Goal: Task Accomplishment & Management: Complete application form

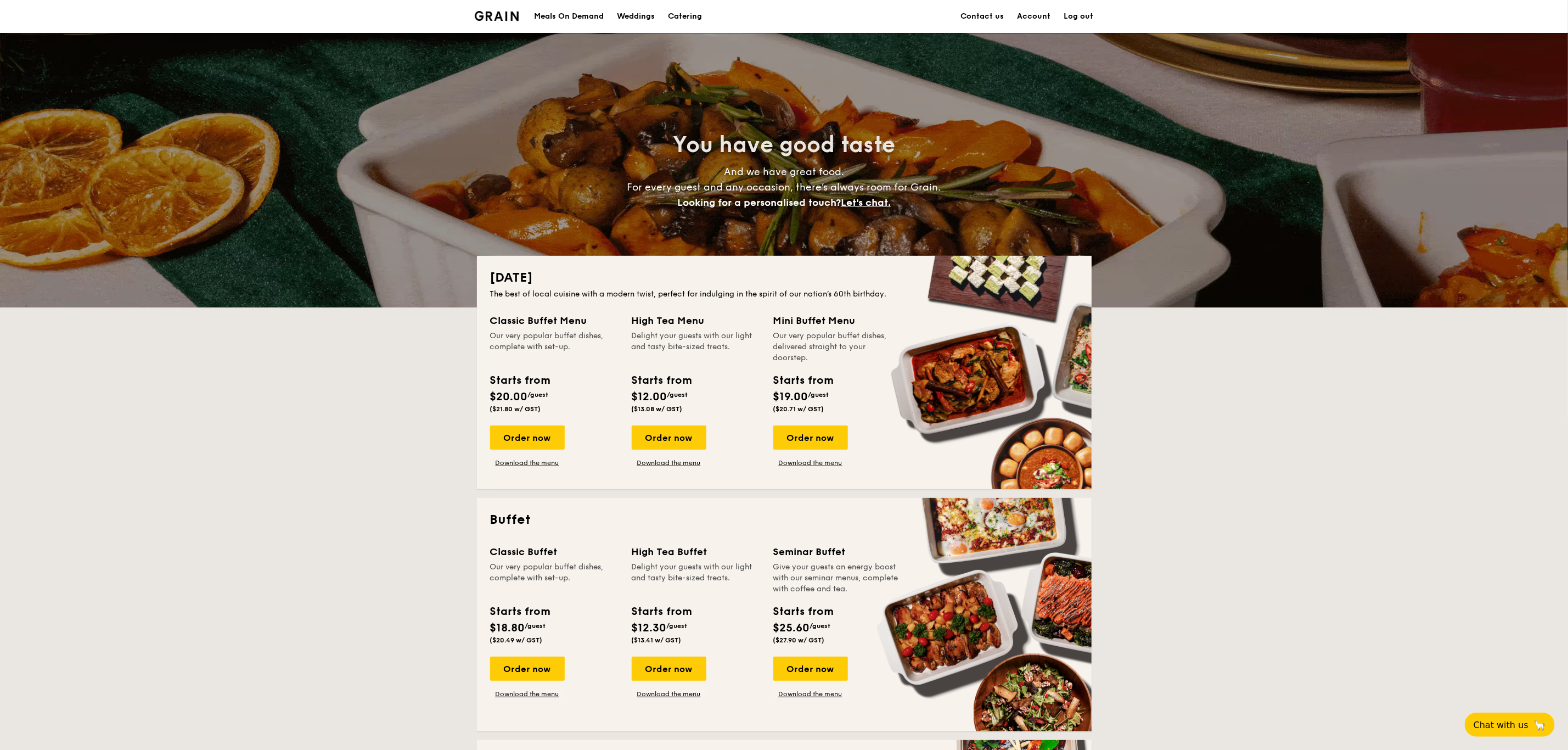
scroll to position [333, 0]
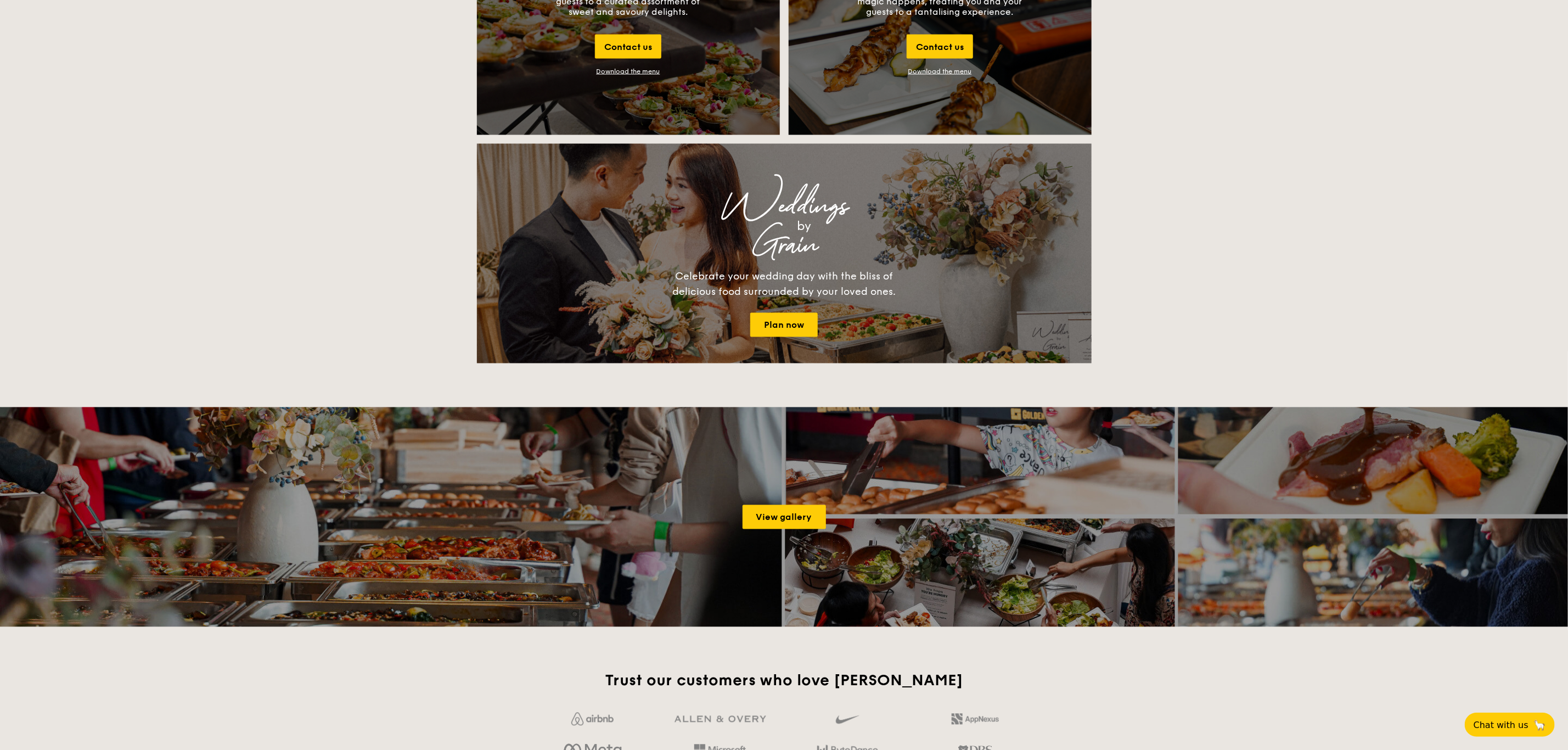
click at [917, 195] on div "Weddings by Grain Celebrate your wedding day with the bliss of delicious food s…" at bounding box center [784, 253] width 439 height 167
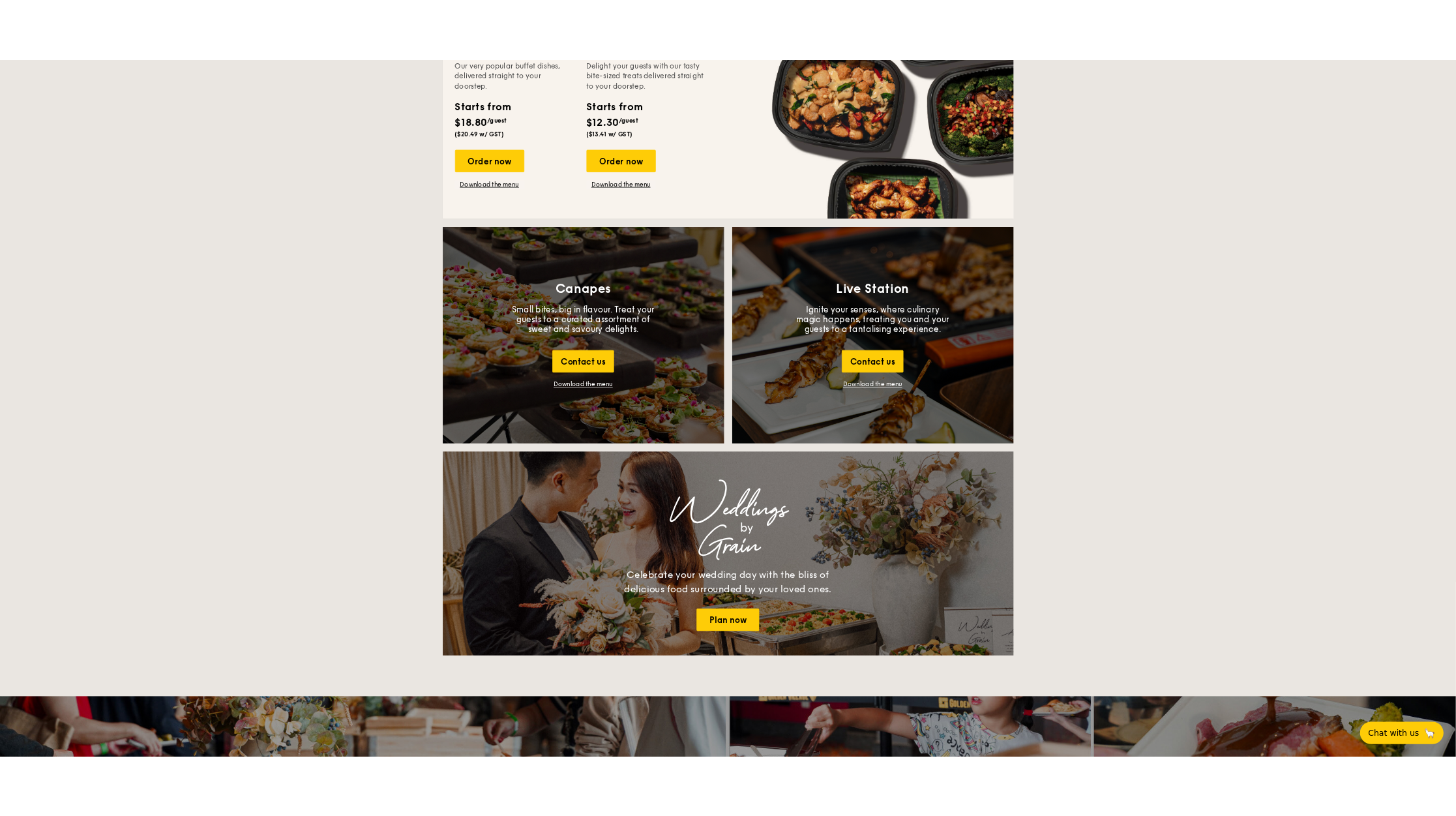
scroll to position [1242, 0]
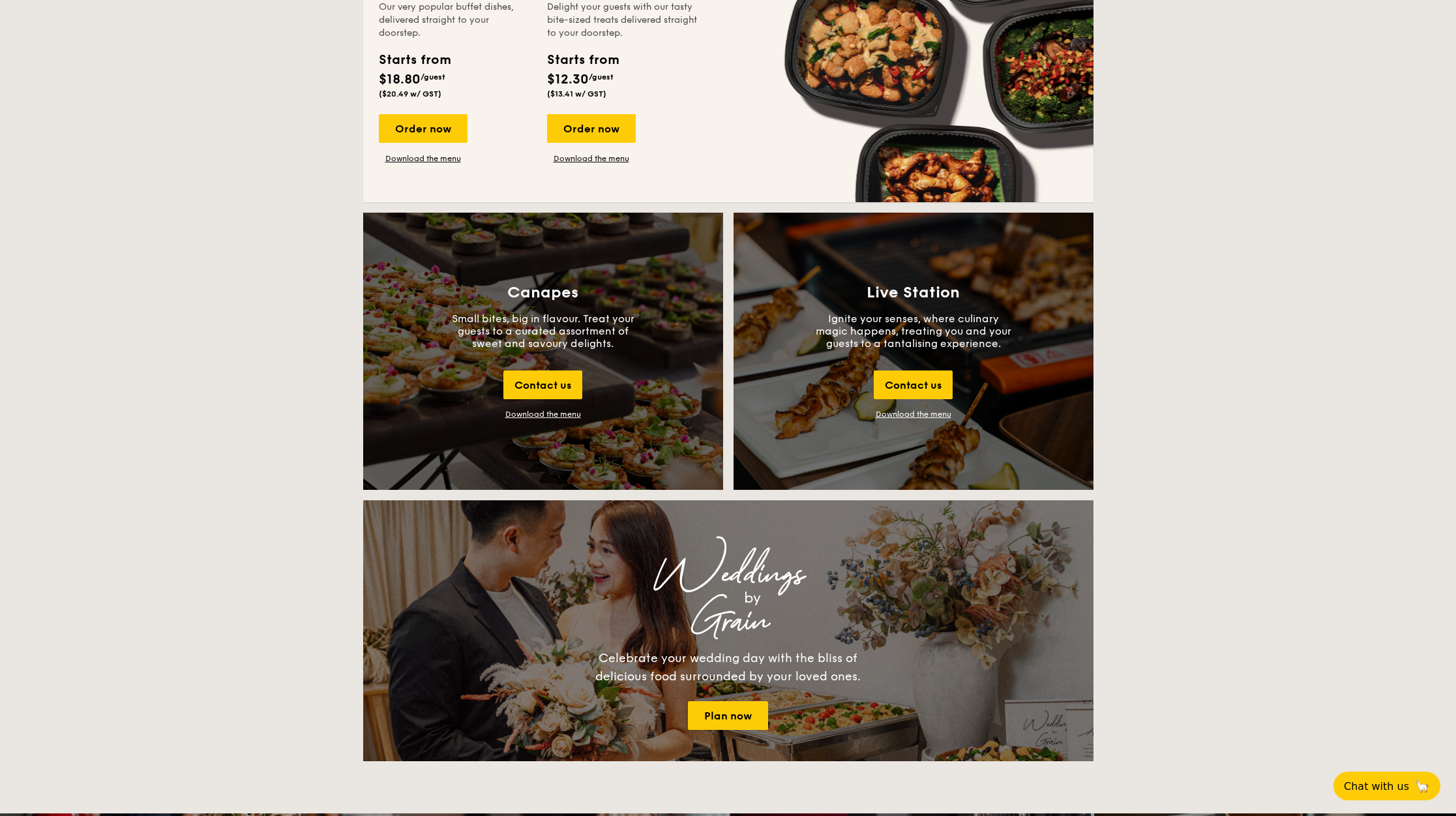
click at [1210, 15] on div "National Day The best of local cuisine with a modern twist, perfect for indulgi…" at bounding box center [728, 479] width 1456 height 2834
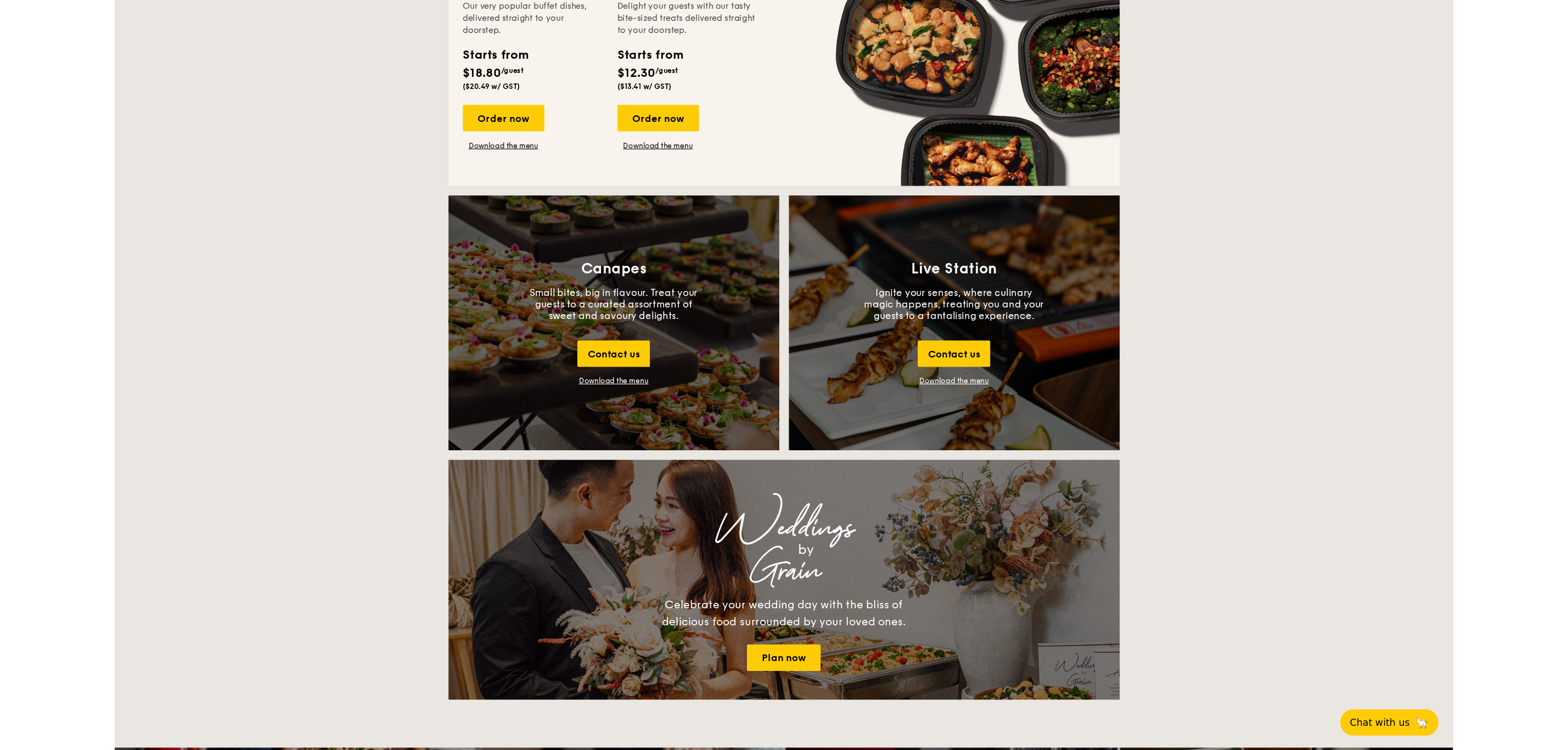
scroll to position [1045, 0]
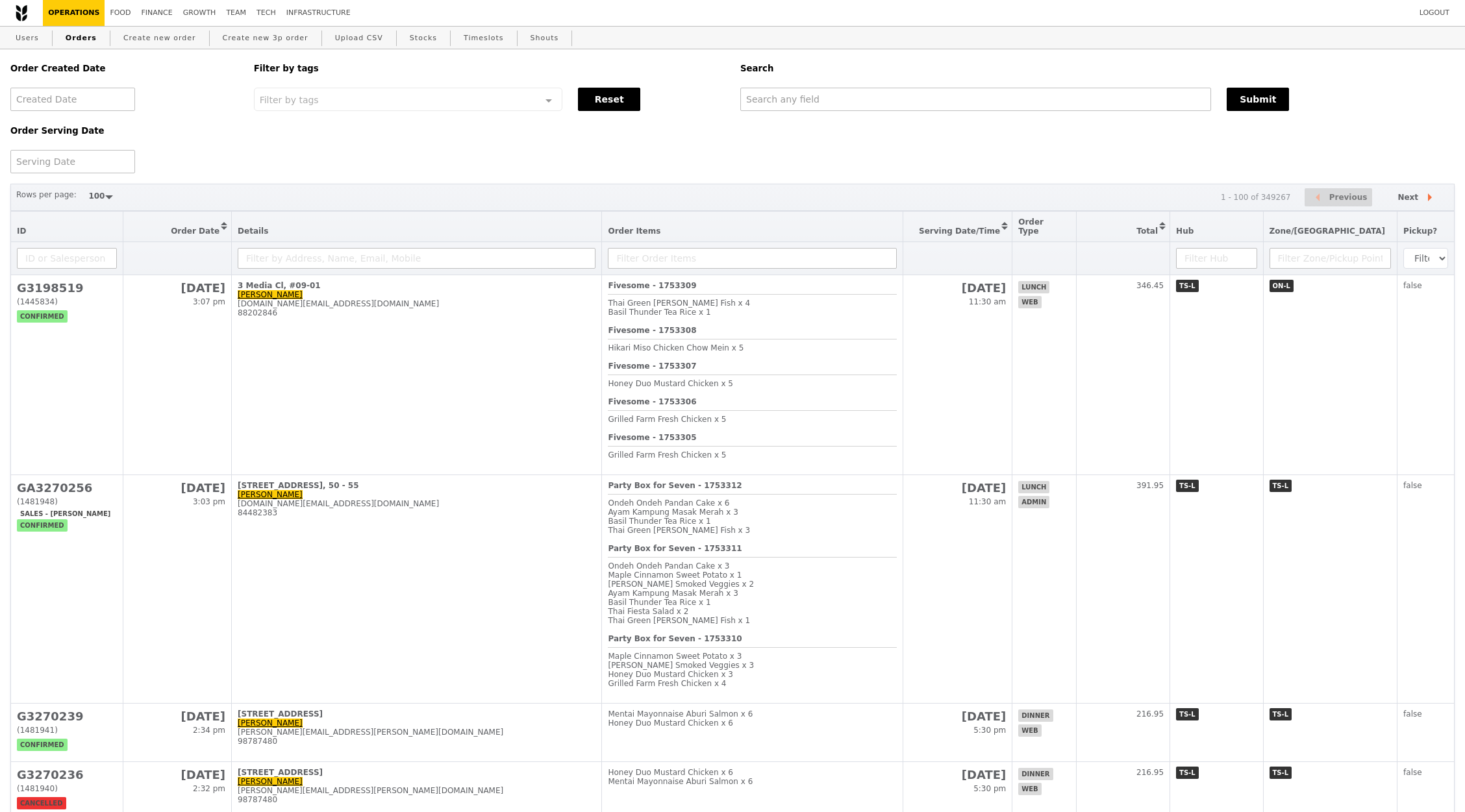
select select "100"
click at [68, 9] on link "Operations" at bounding box center [73, 13] width 62 height 26
click at [817, 108] on input "text" at bounding box center [974, 99] width 470 height 23
click at [807, 95] on input "text" at bounding box center [974, 99] width 470 height 23
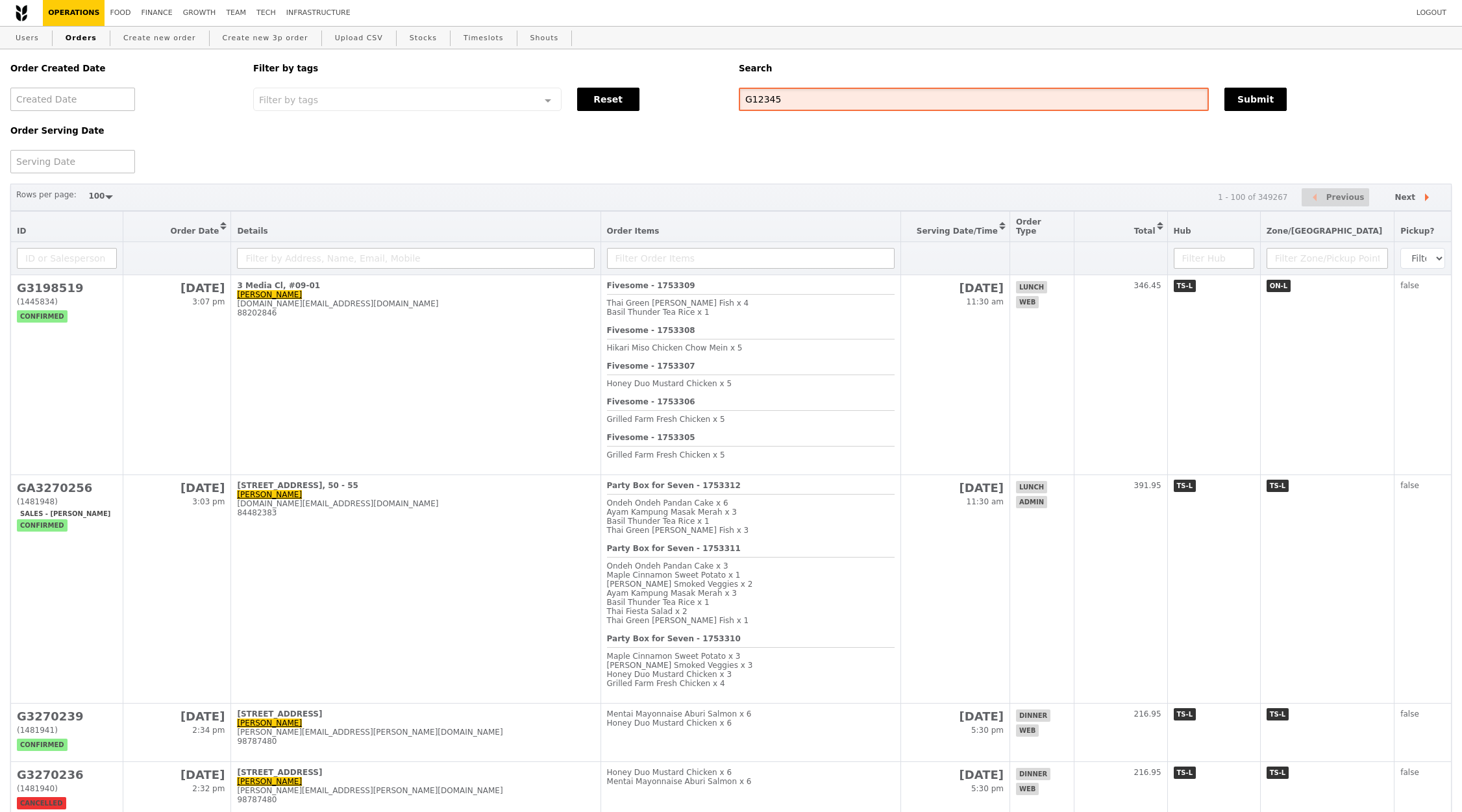
type input "G123456"
type input "G"
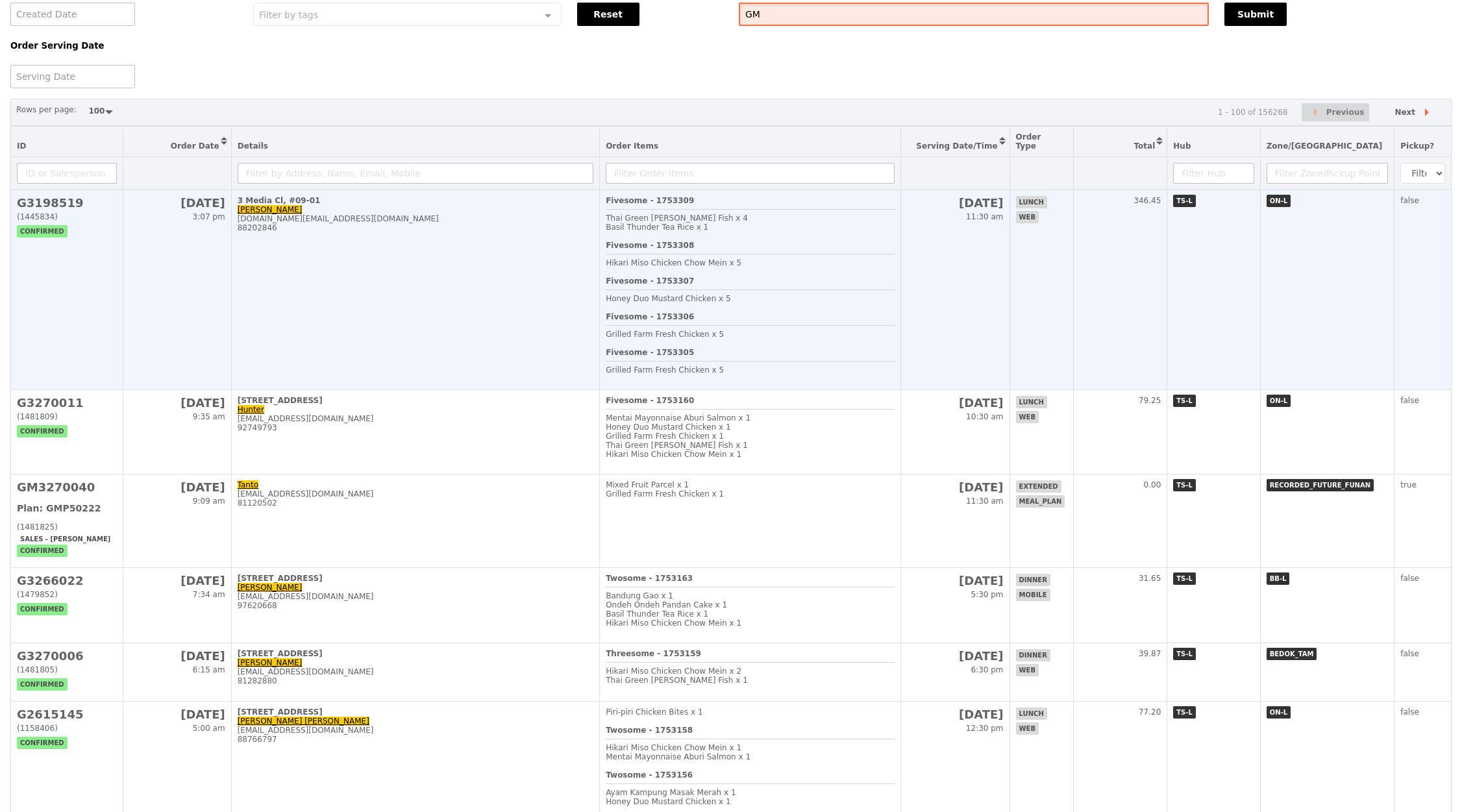
scroll to position [86, 0]
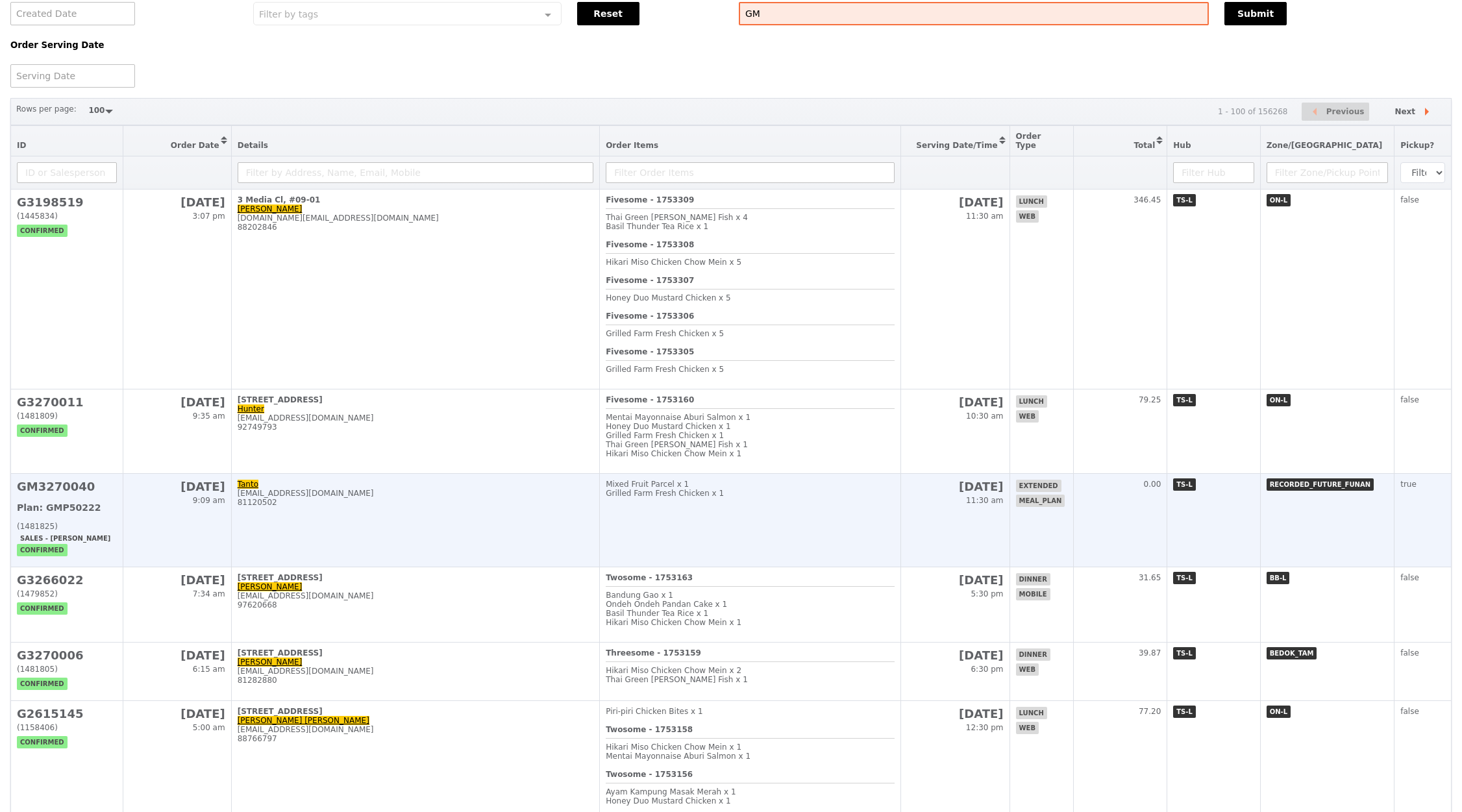
type input "GM"
click at [381, 507] on div "81120502" at bounding box center [415, 502] width 356 height 9
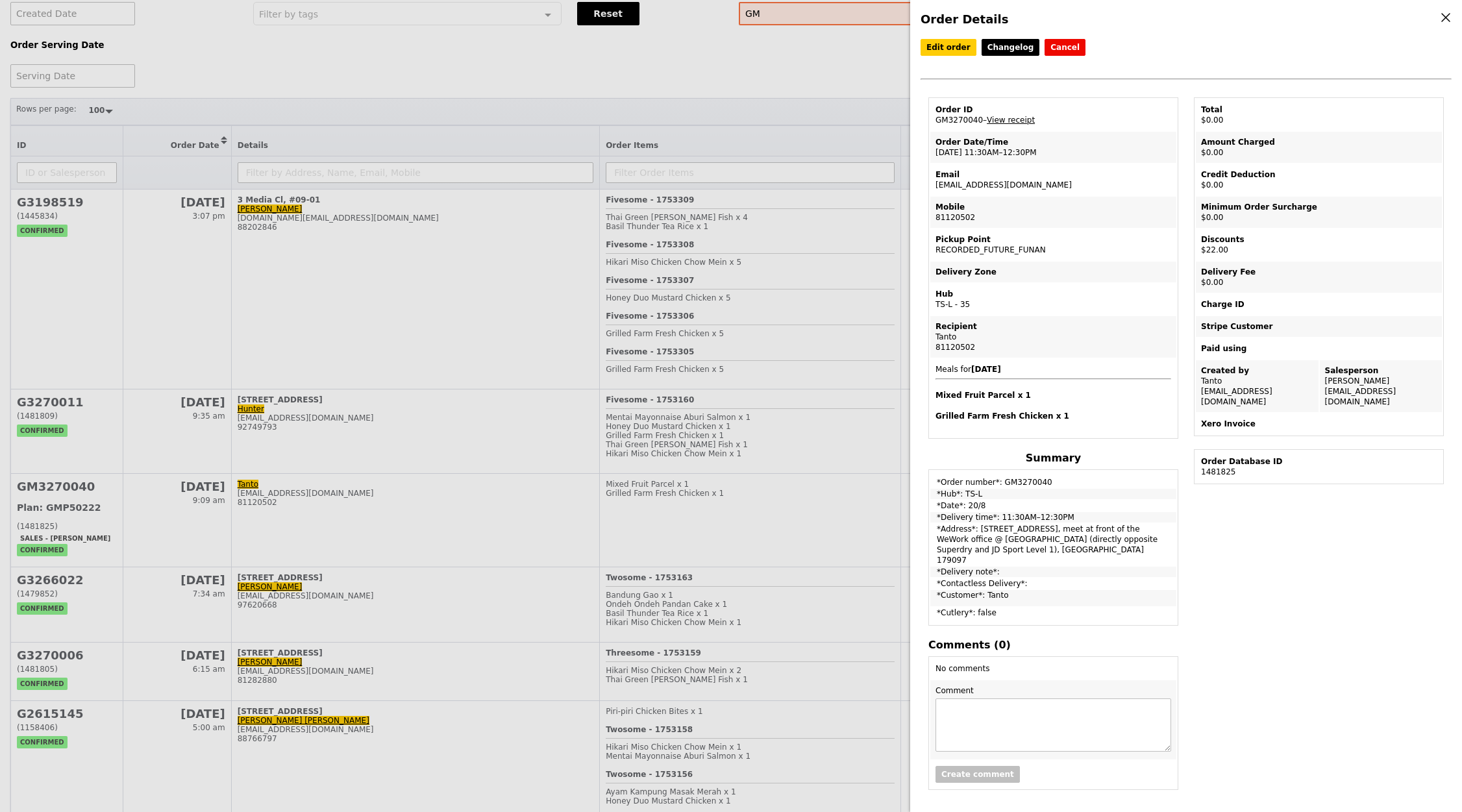
click at [519, 62] on div "Order Details Edit order Changelog Cancel Order ID GM3270040 – View receipt Ord…" at bounding box center [731, 406] width 1462 height 812
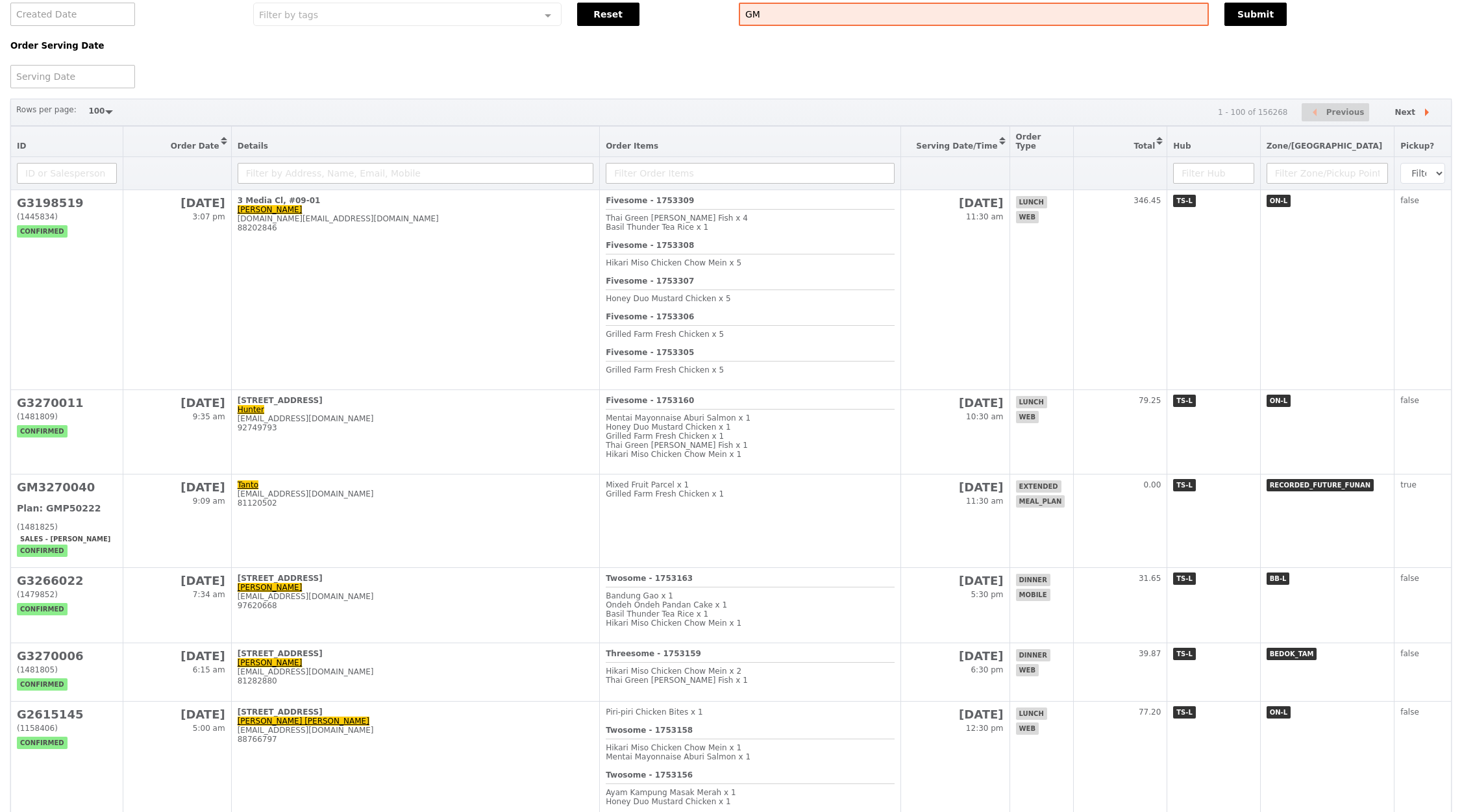
scroll to position [0, 0]
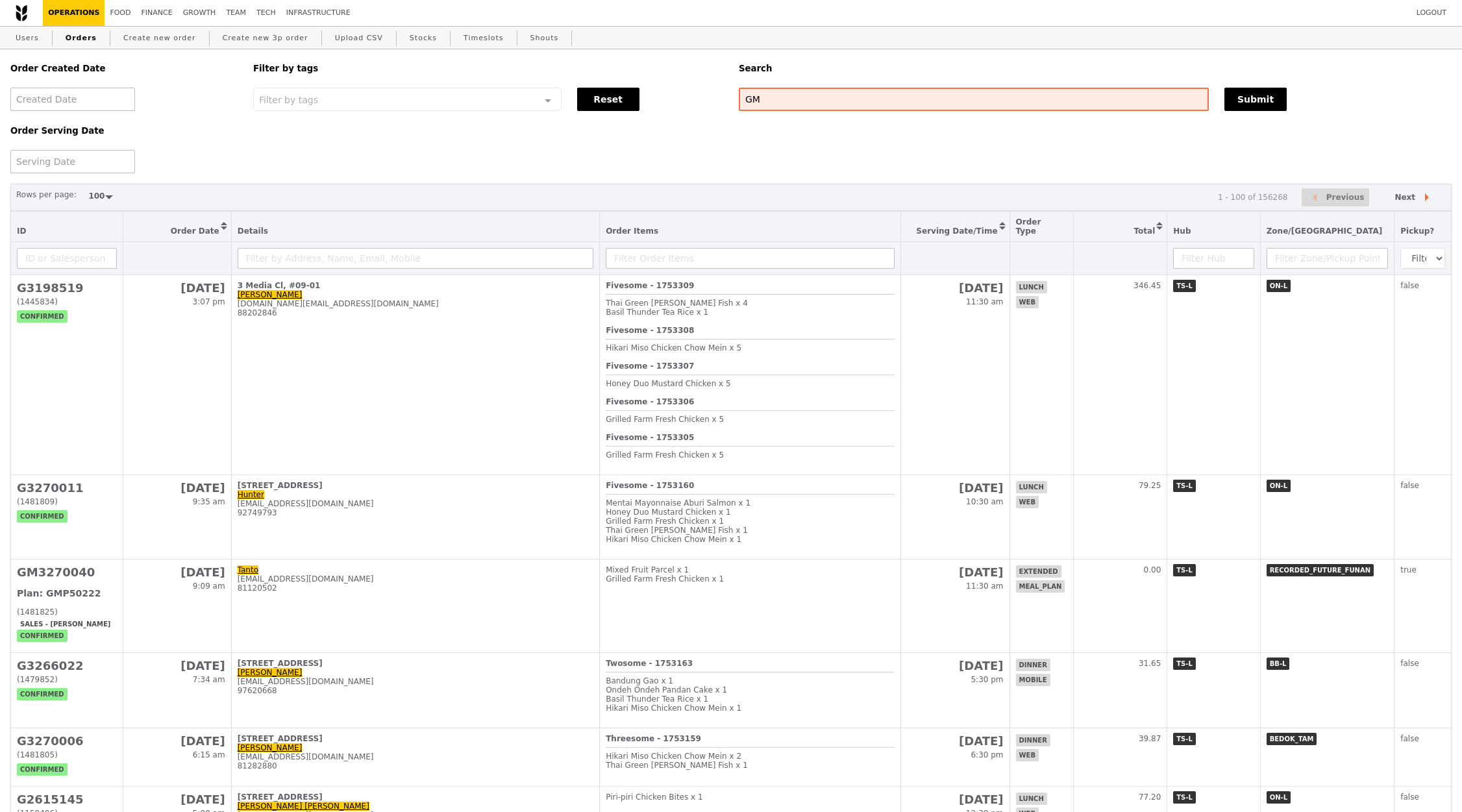
click at [74, 19] on link "Operations" at bounding box center [73, 13] width 62 height 26
click at [314, 131] on div "Order Created Date Order Serving Date Filter by tags Filter by tags Meal_Plan W…" at bounding box center [731, 111] width 1457 height 124
click at [526, 38] on link "Shouts" at bounding box center [545, 38] width 39 height 23
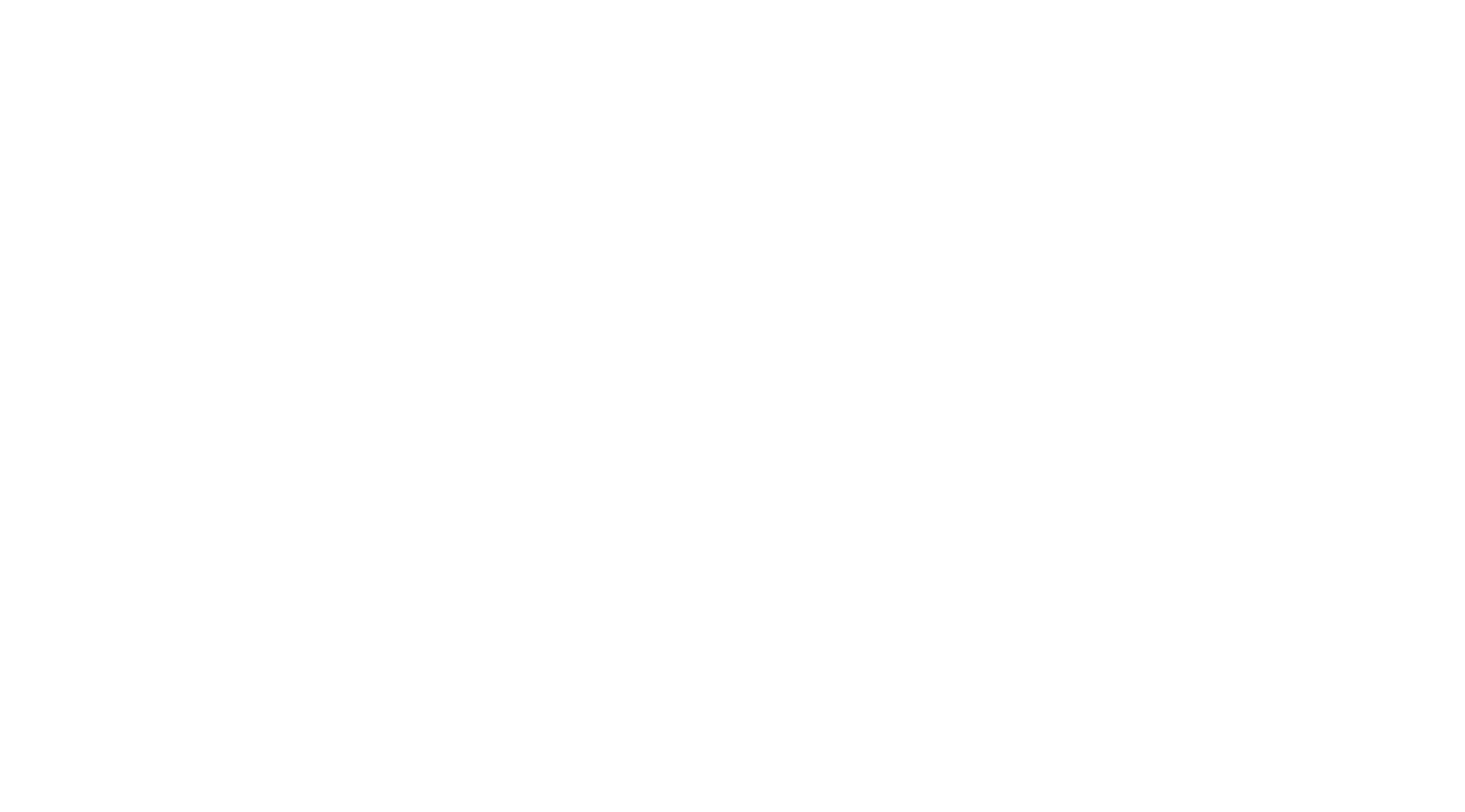
select select "100"
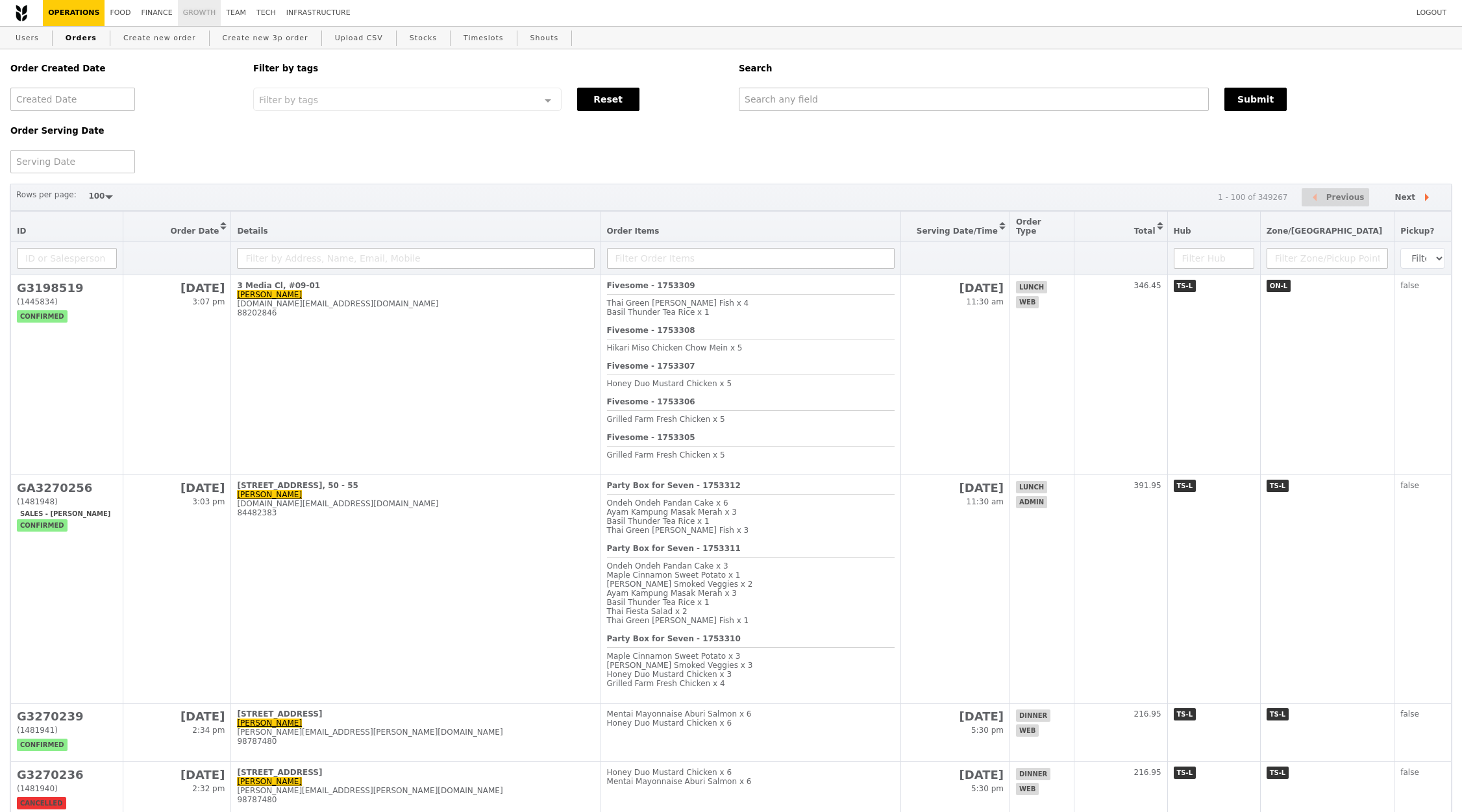
click at [180, 12] on link "Growth" at bounding box center [200, 13] width 44 height 26
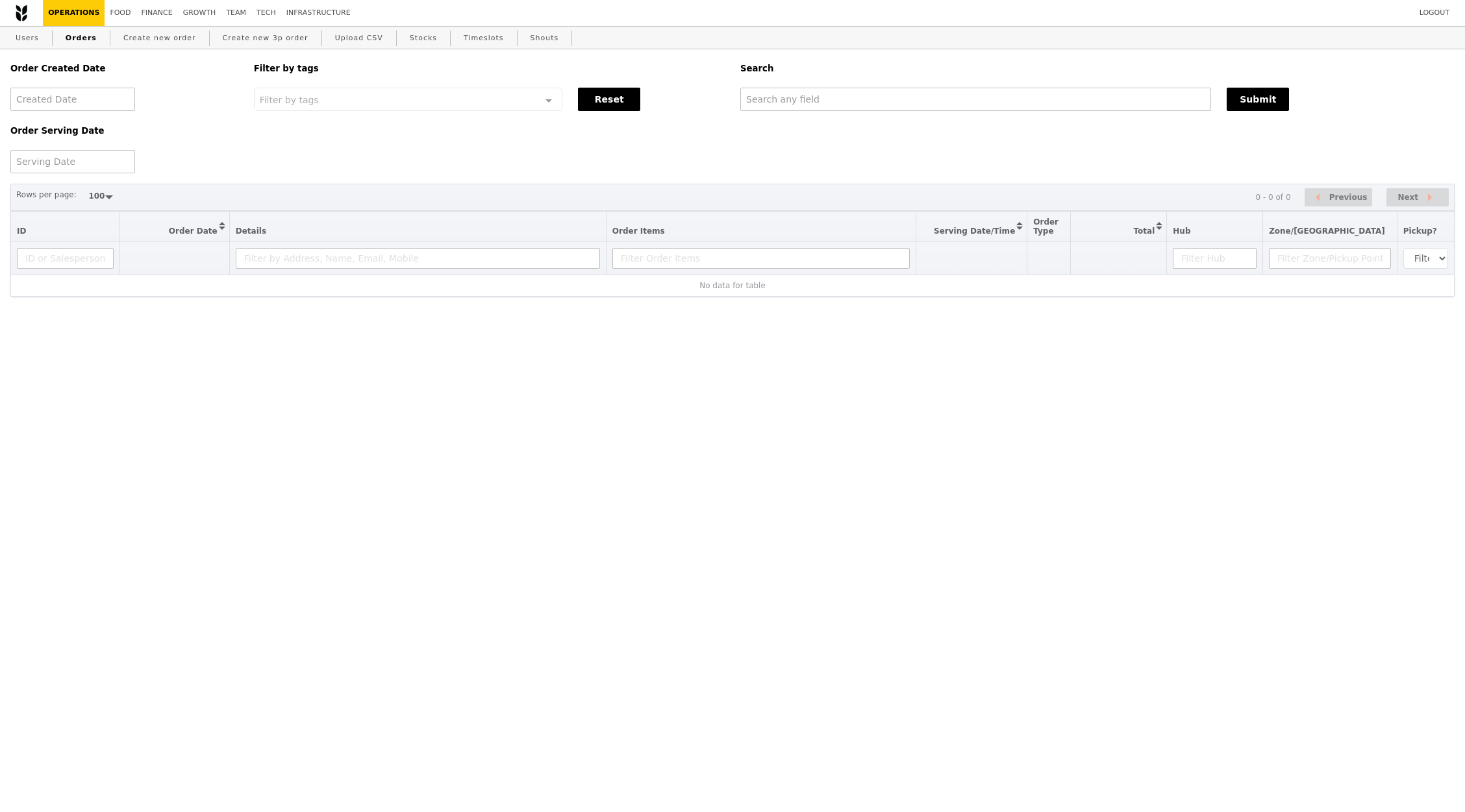
select select "100"
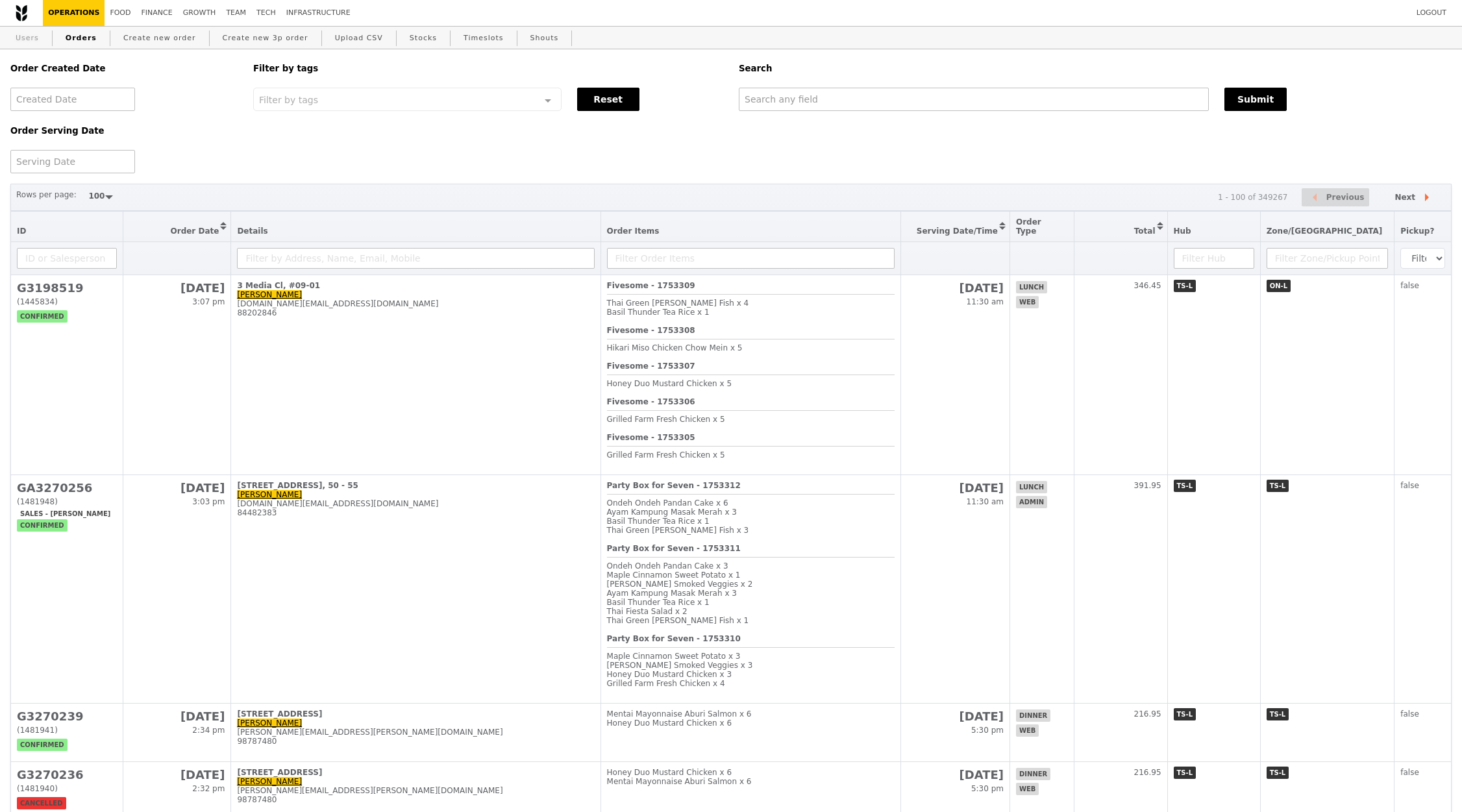
click at [28, 37] on link "Users" at bounding box center [27, 38] width 34 height 23
select select "100"
click at [890, 145] on div "Order Created Date Order Serving Date Filter by tags Filter by tags Meal_Plan W…" at bounding box center [731, 111] width 1457 height 124
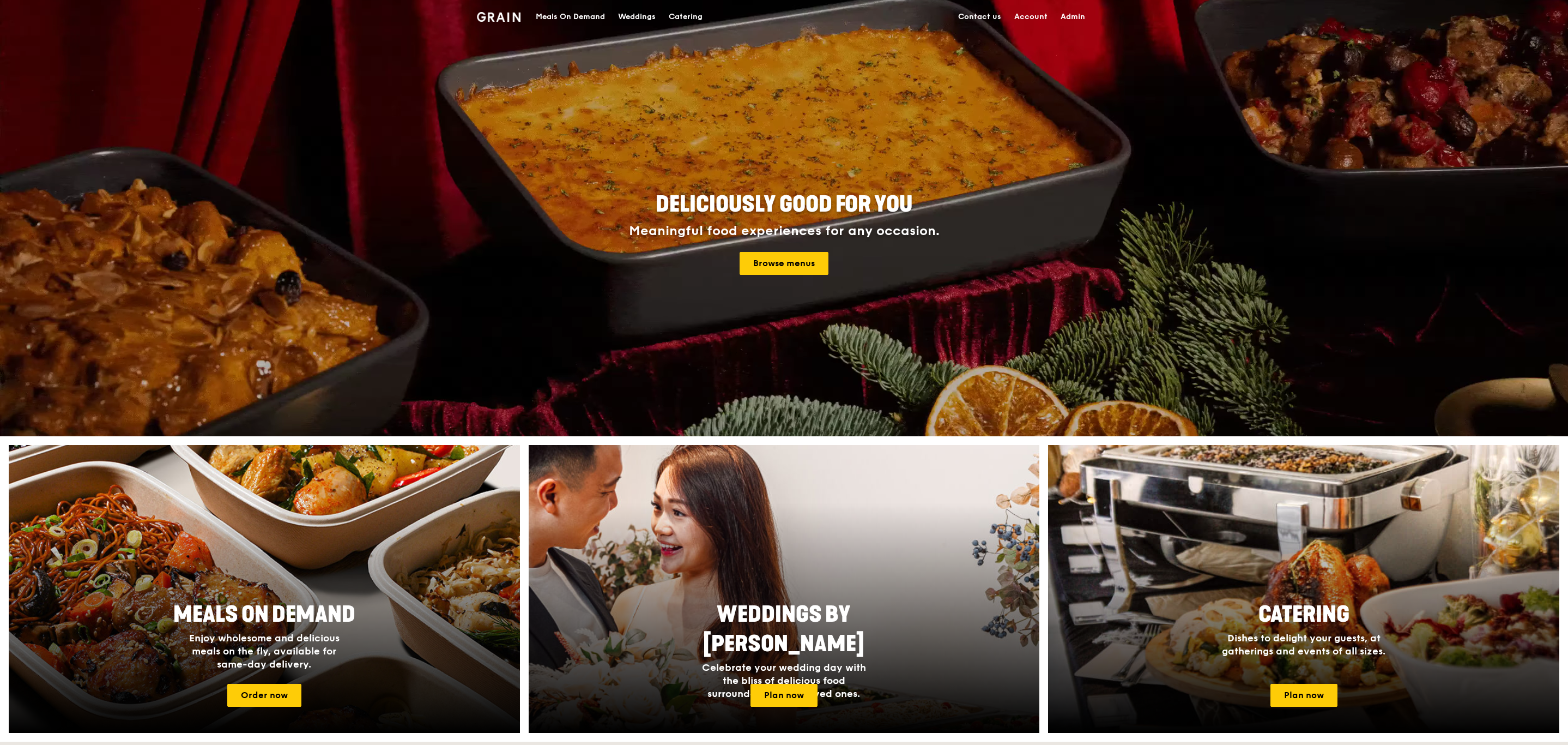
click at [586, 16] on div "Meals On Demand" at bounding box center [570, 17] width 69 height 33
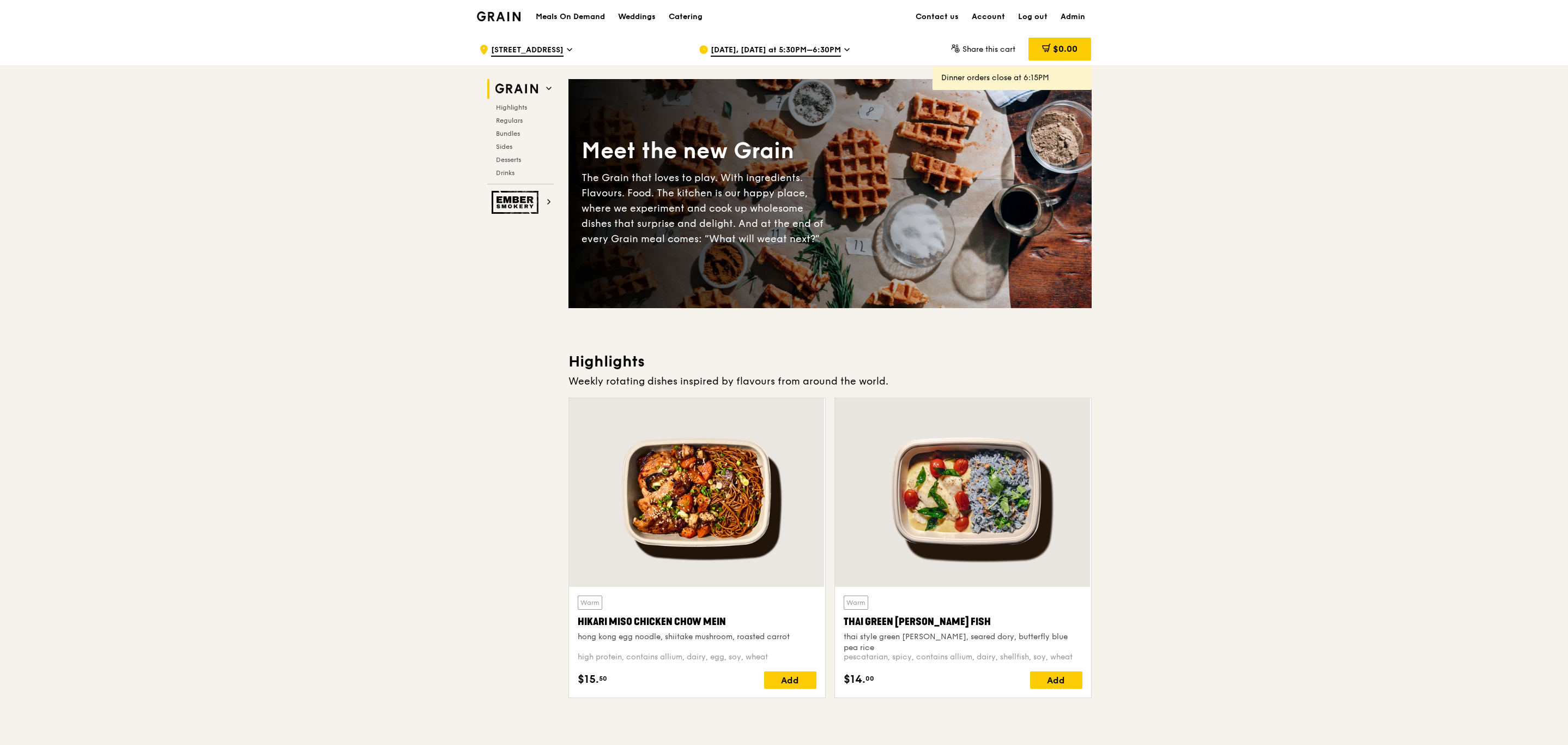
click at [725, 43] on div "Aug 13, Today at 5:30PM–6:30PM" at bounding box center [800, 50] width 202 height 33
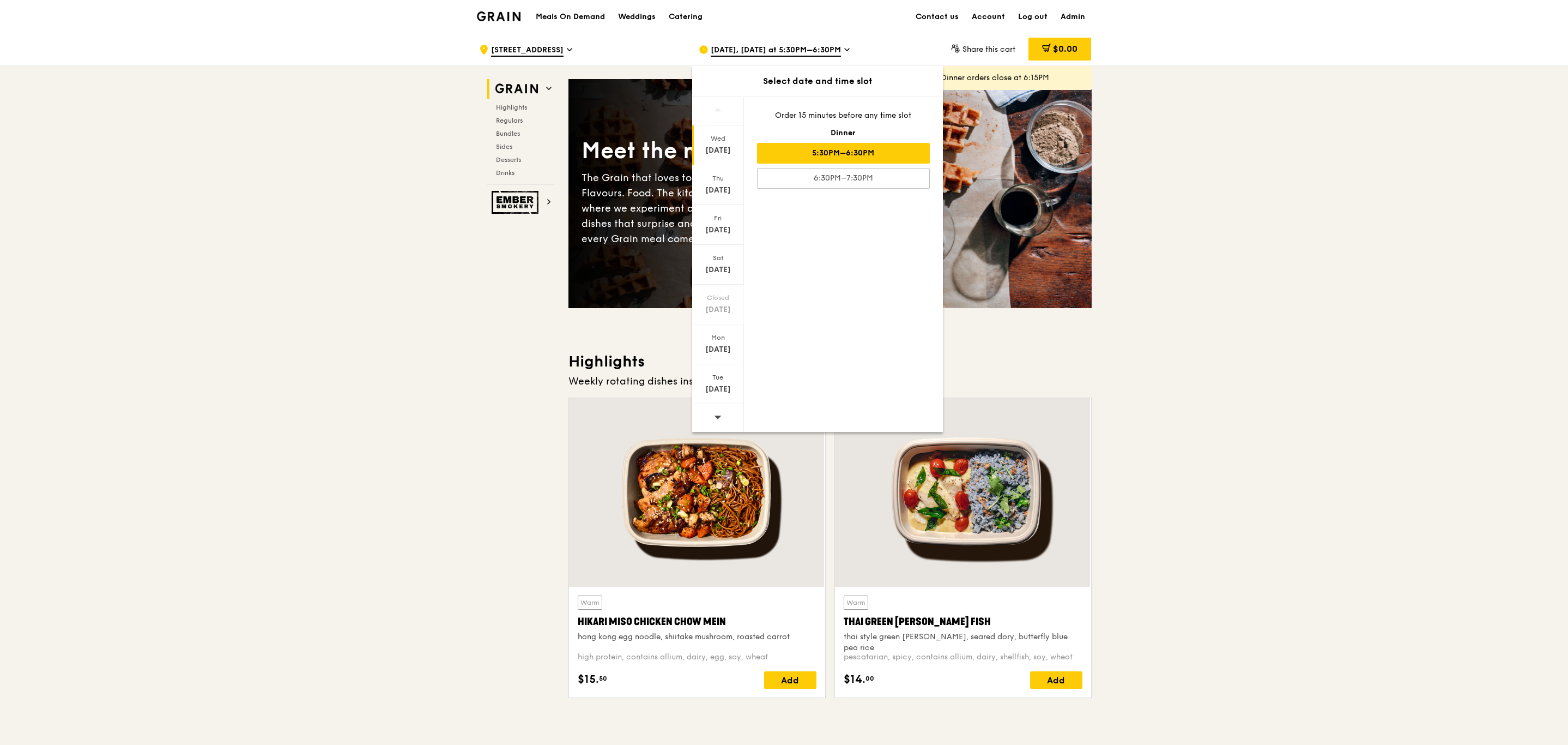
click at [711, 143] on div "Wed Aug 13" at bounding box center [718, 145] width 52 height 40
click at [718, 176] on div "Thu" at bounding box center [718, 178] width 49 height 9
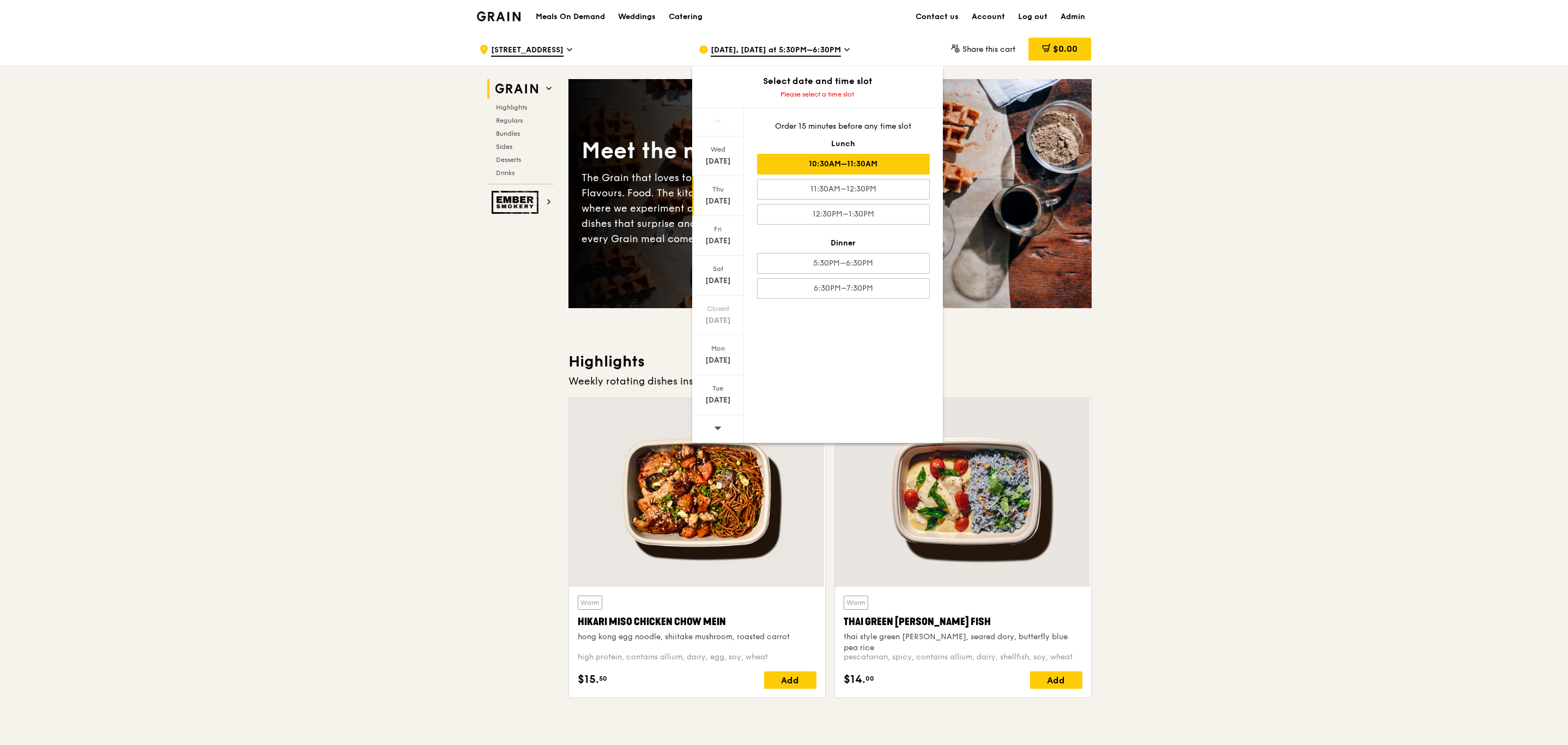
click at [800, 155] on div "10:30AM–11:30AM" at bounding box center [843, 164] width 173 height 21
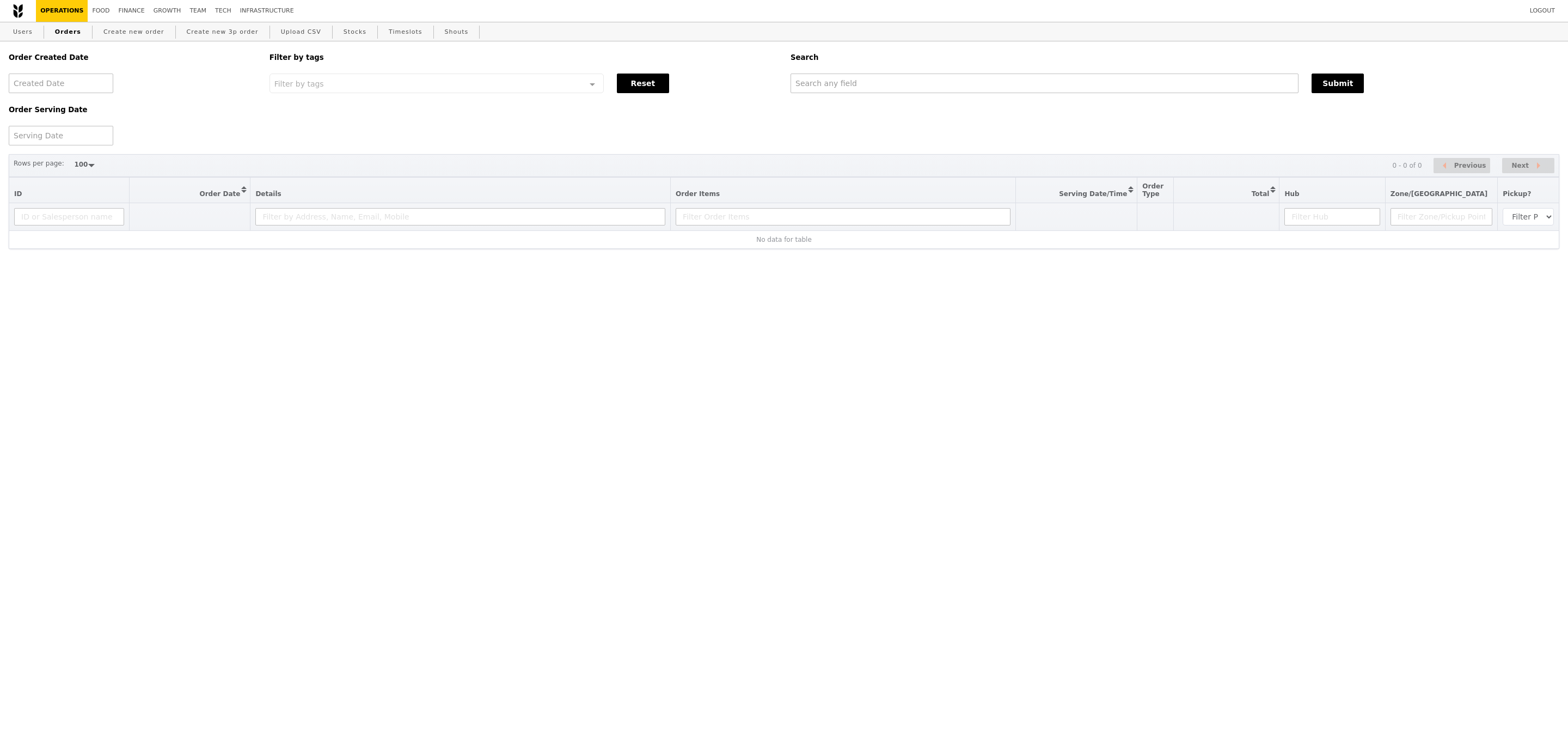
select select "100"
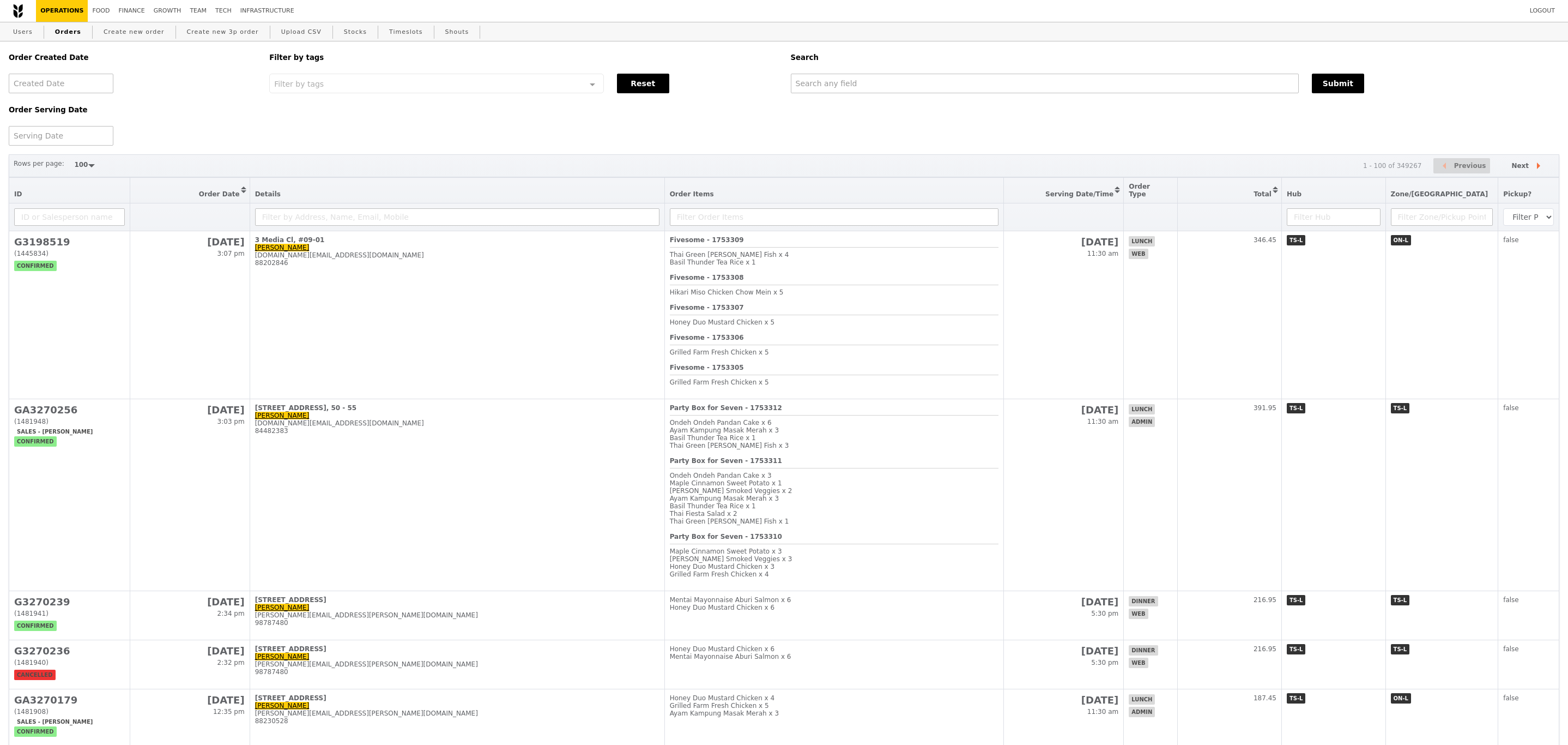
click at [886, 107] on div "Order Created Date Order Serving Date Filter by tags Filter by tags Meal_Plan W…" at bounding box center [784, 93] width 1564 height 104
click at [111, 34] on link "Create new order" at bounding box center [134, 32] width 69 height 20
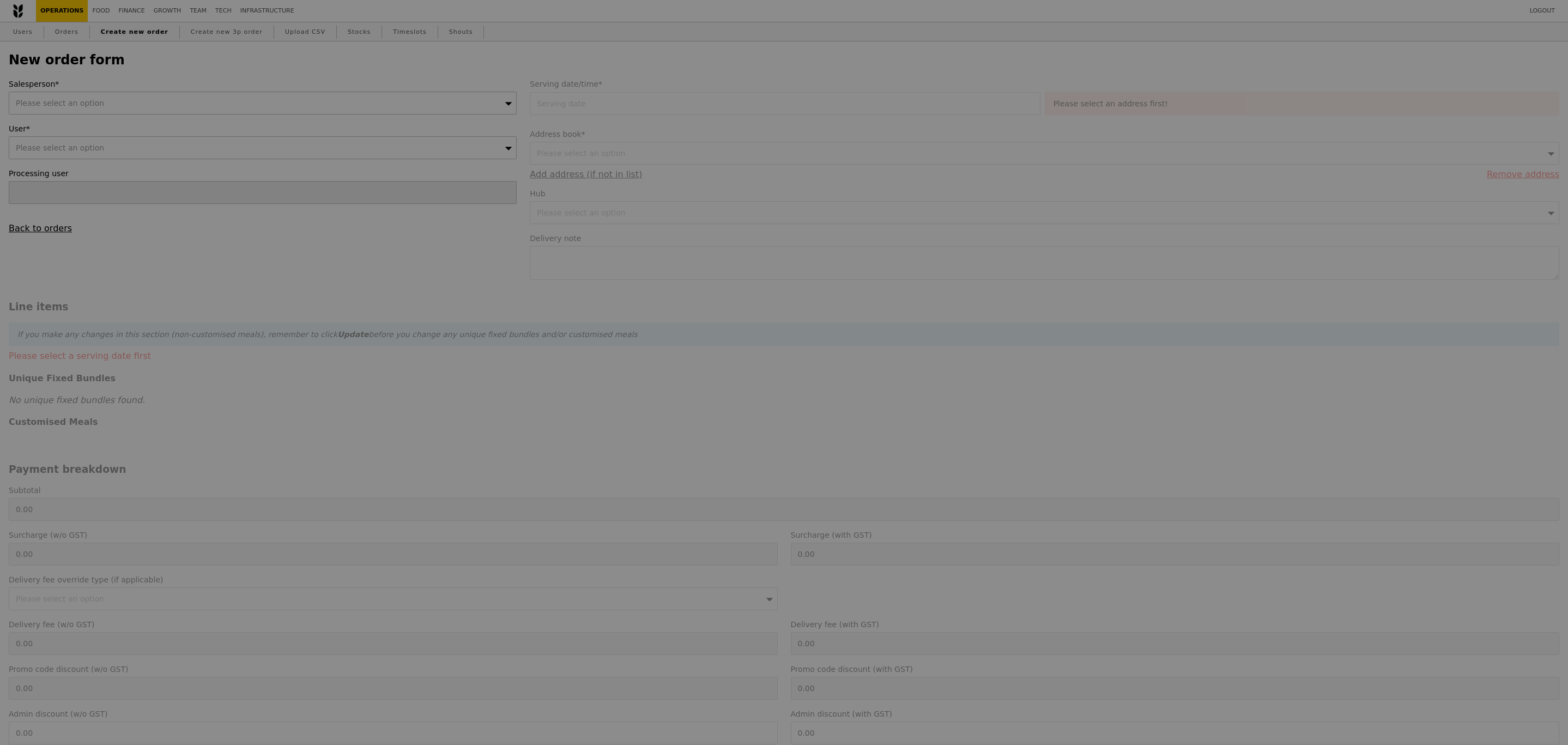
type input "Confirm"
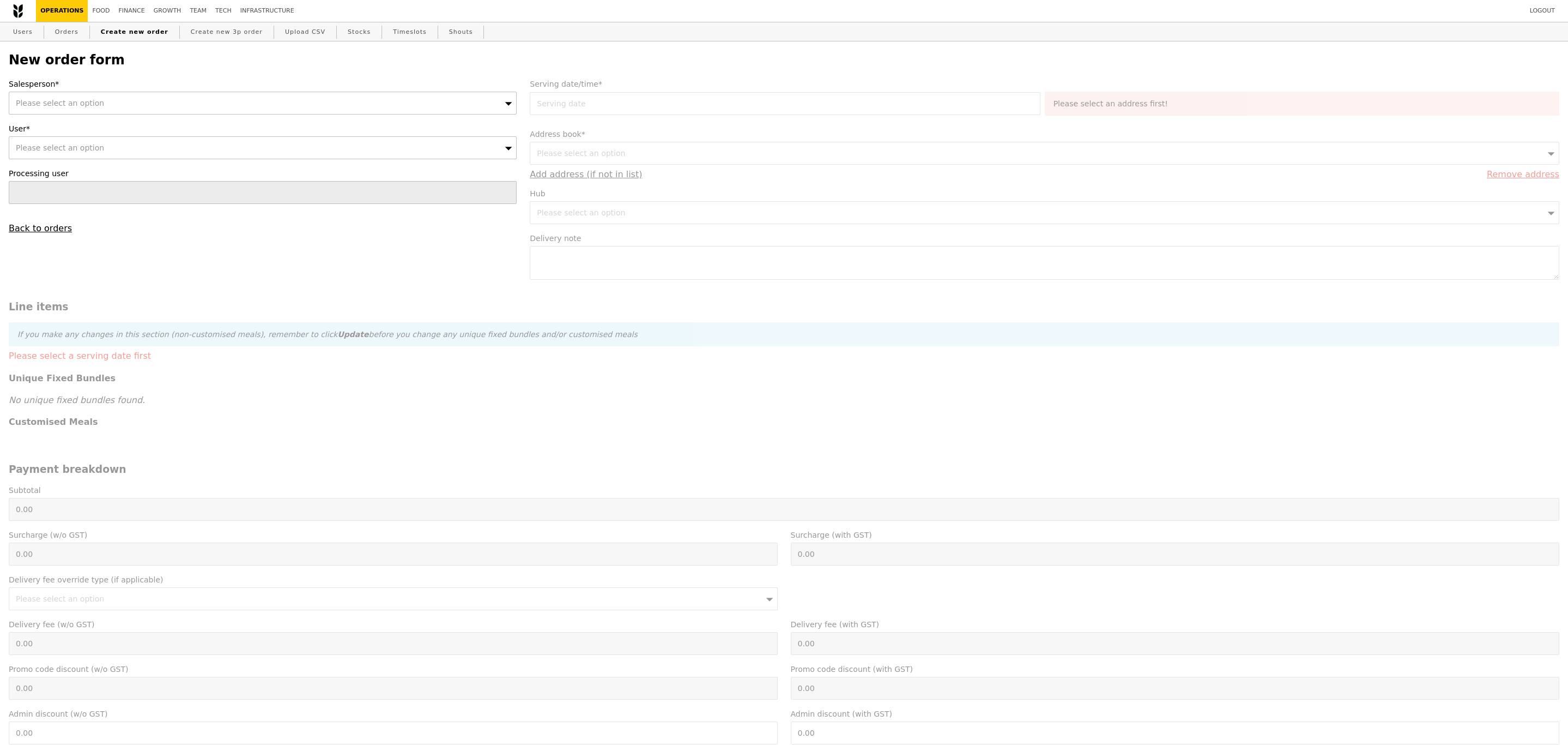
click at [80, 105] on span "Please select an option" at bounding box center [60, 103] width 88 height 9
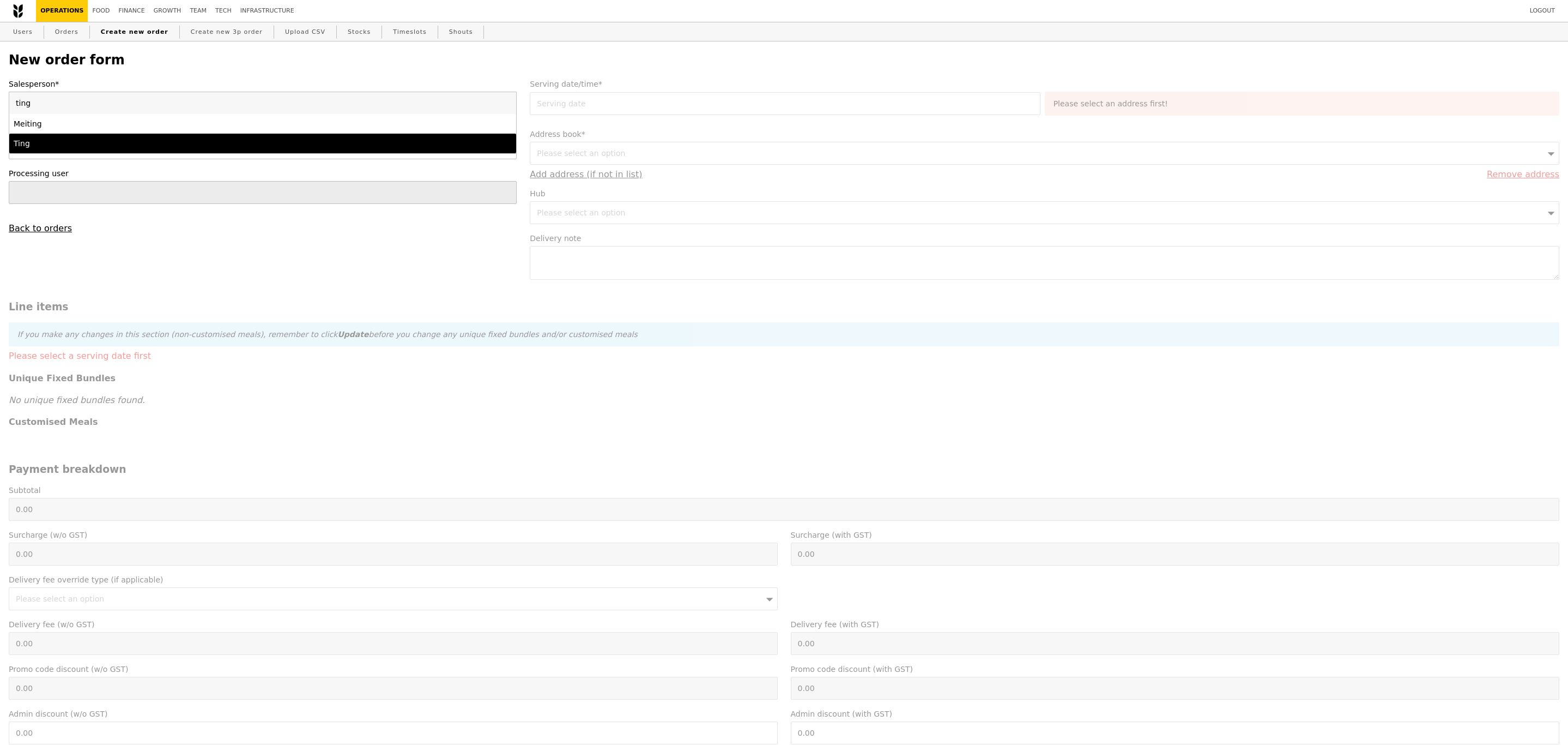
type input "ting"
click at [49, 141] on div "Ting" at bounding box center [200, 143] width 374 height 11
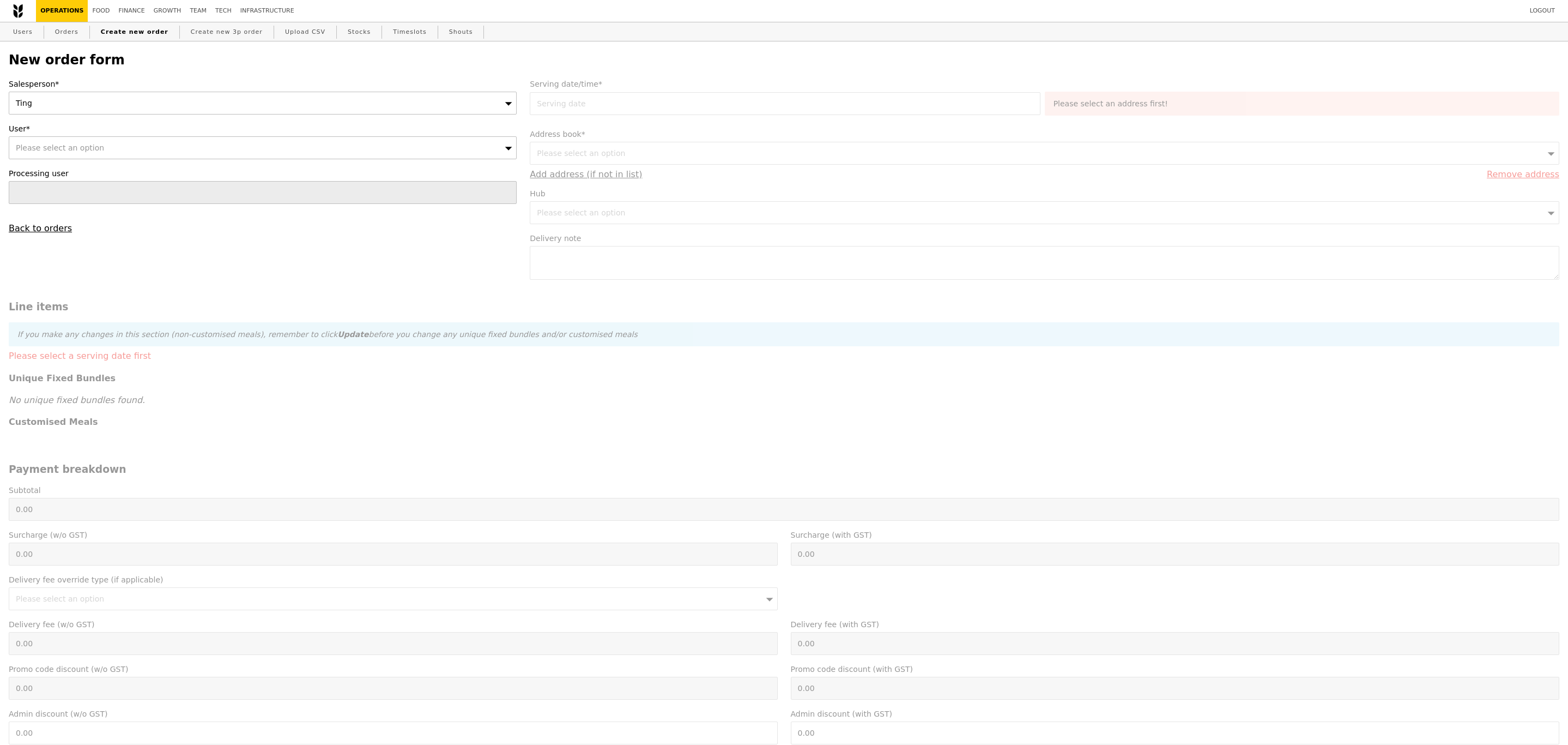
click at [219, 149] on div "Please select an option" at bounding box center [263, 148] width 508 height 23
type input "jeremy.yeo@lunchlearnevents.com"
type input "Confirm"
type input "jeremy.yeo@lunchlearnevents.com"
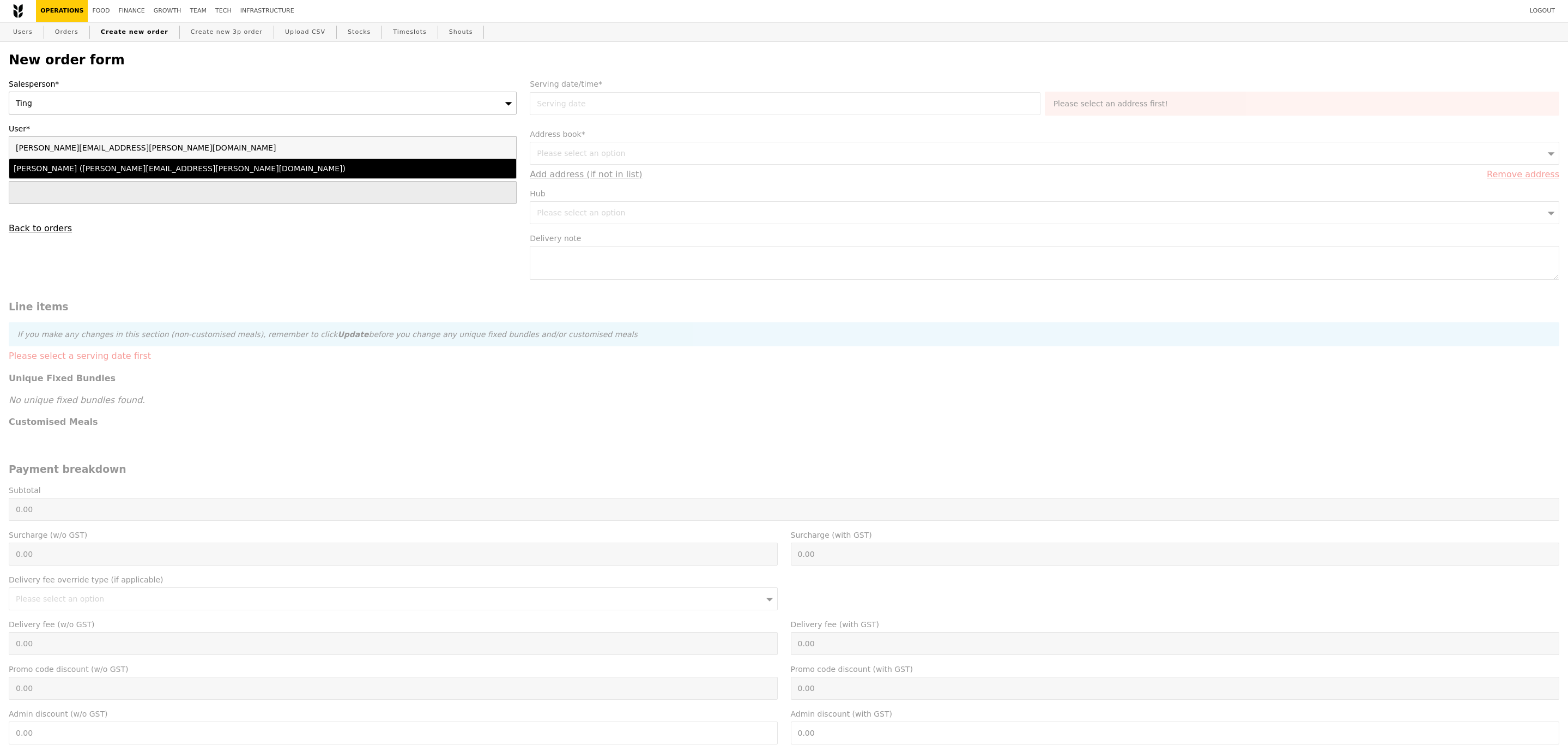
click at [198, 163] on li "Jeremy Yeo (jeremy.yeo@lunchlearnevents.com)" at bounding box center [263, 168] width 507 height 20
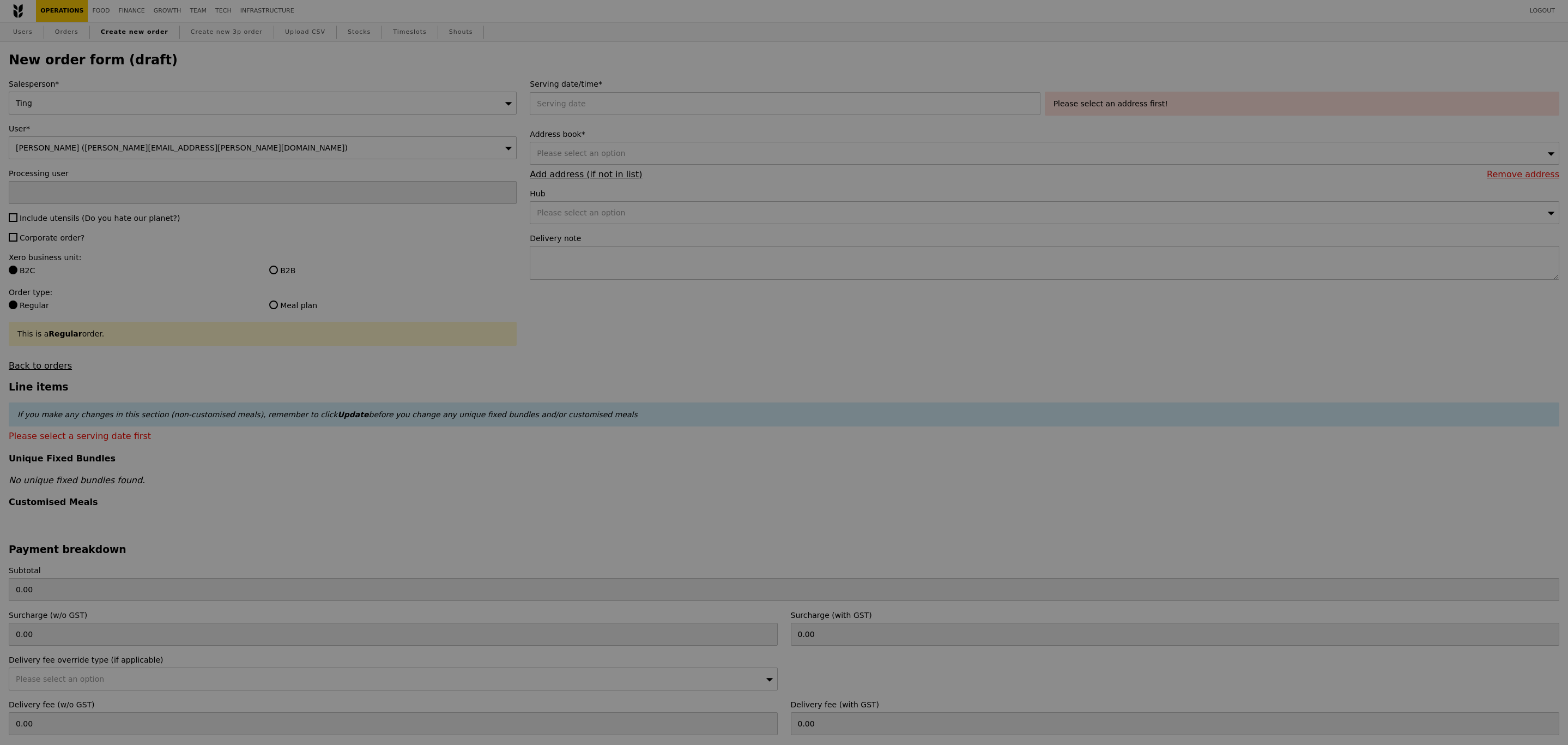
type input "Confirm"
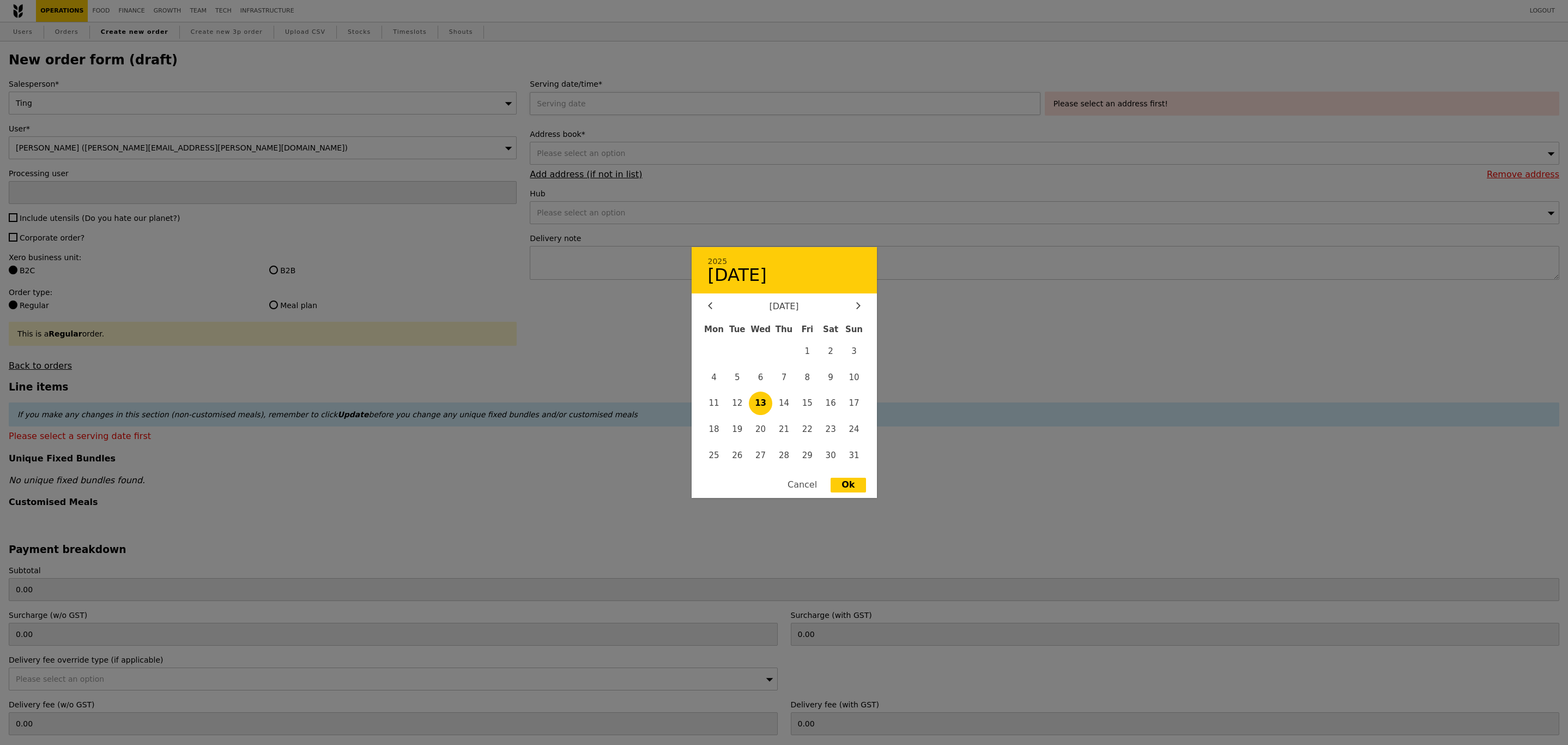
click at [578, 100] on div "2025 August 13 August 2025 Mon Tue Wed Thu Fri Sat Sun 1 2 3 4 5 6 7 8 9 10 11 …" at bounding box center [787, 104] width 514 height 23
click at [786, 405] on span "14" at bounding box center [784, 403] width 23 height 23
type input "14 Aug 2025"
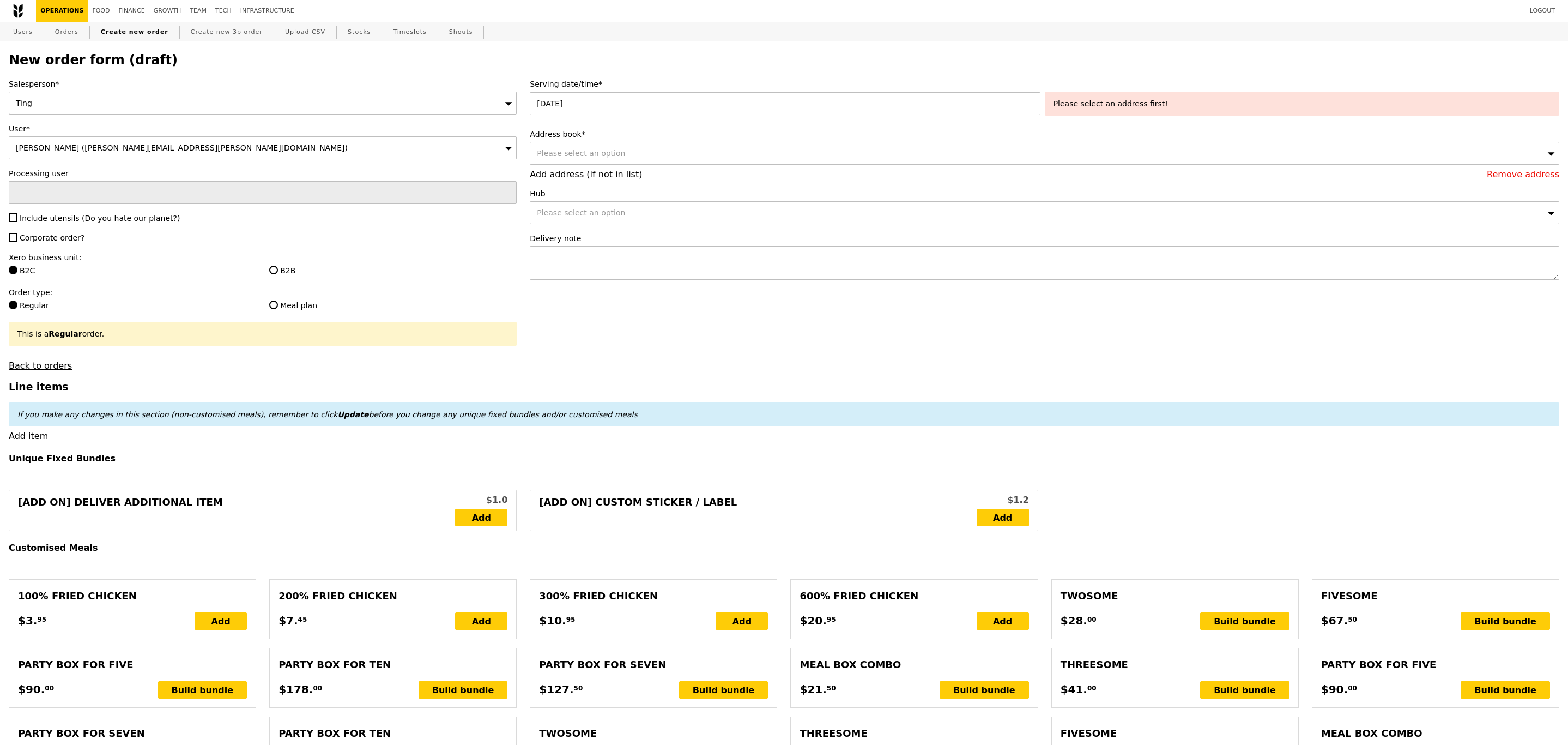
click at [589, 168] on div "Address book* Please select an option Remove address Add address (if not in lis…" at bounding box center [1045, 154] width 1030 height 51
click at [589, 157] on span "Please select an option" at bounding box center [581, 153] width 88 height 9
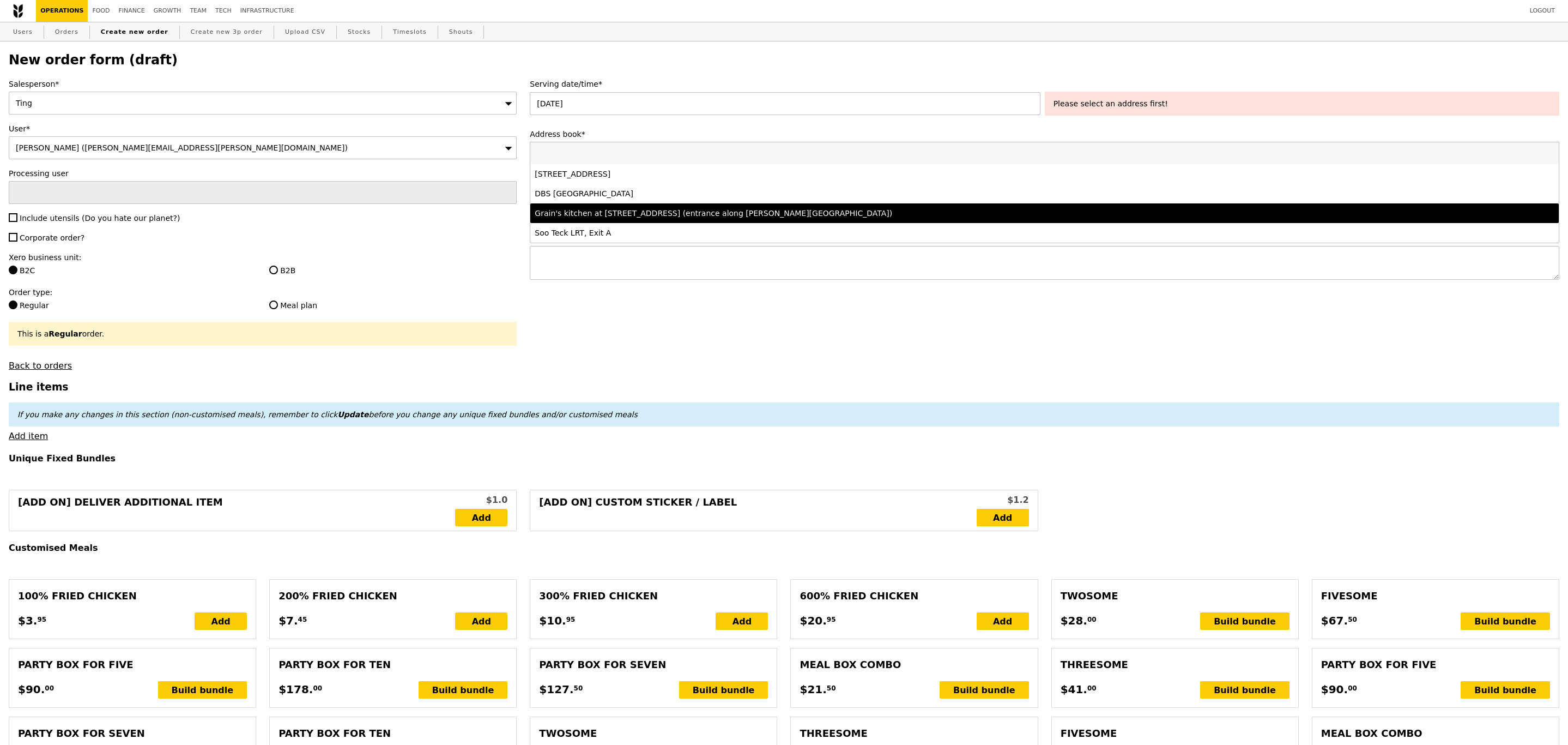
click at [633, 218] on div "Grain's kitchen at 5 Burn Road #05-01 (entrance along Harrison Road)" at bounding box center [917, 213] width 765 height 11
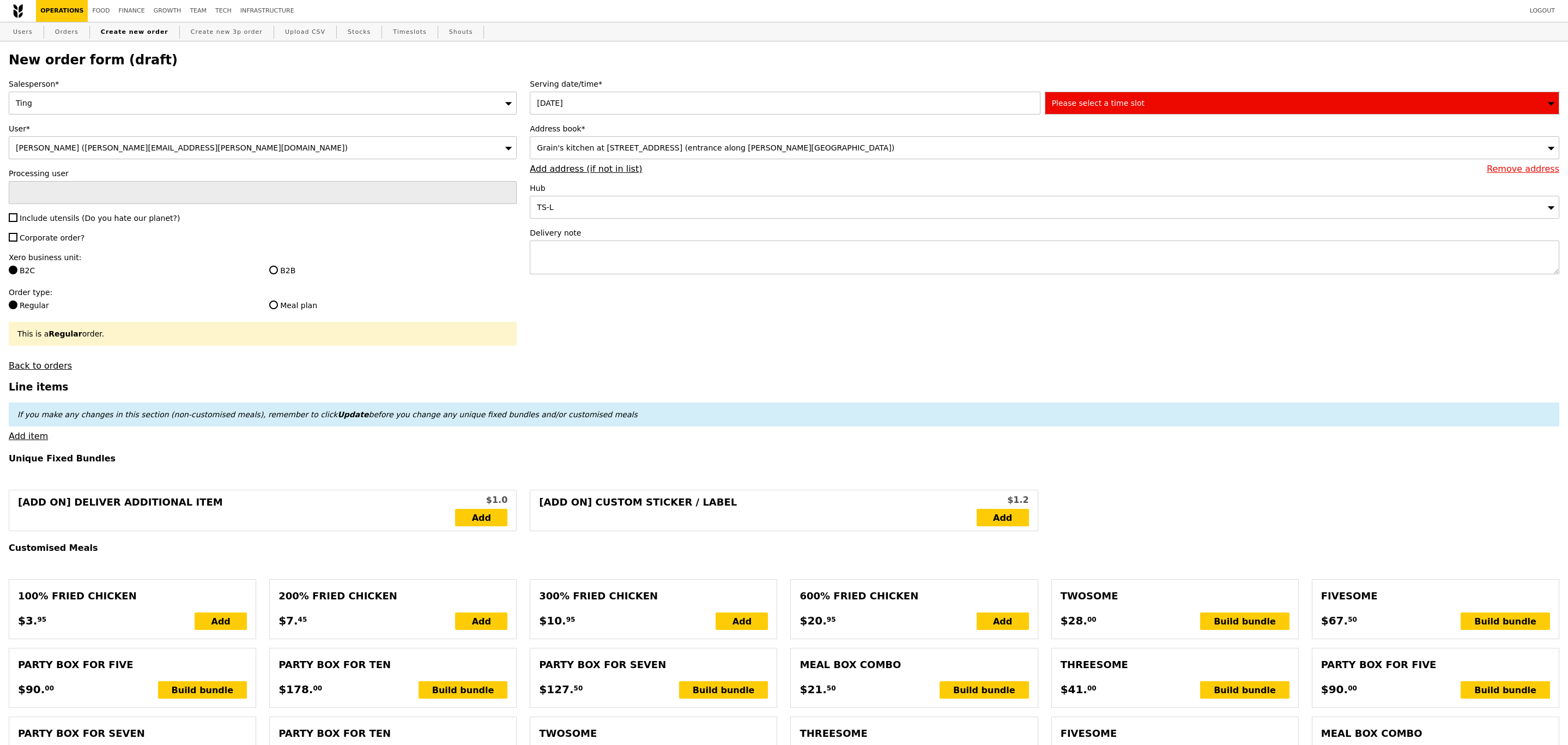
click at [1087, 107] on span "Please select a time slot" at bounding box center [1098, 103] width 93 height 9
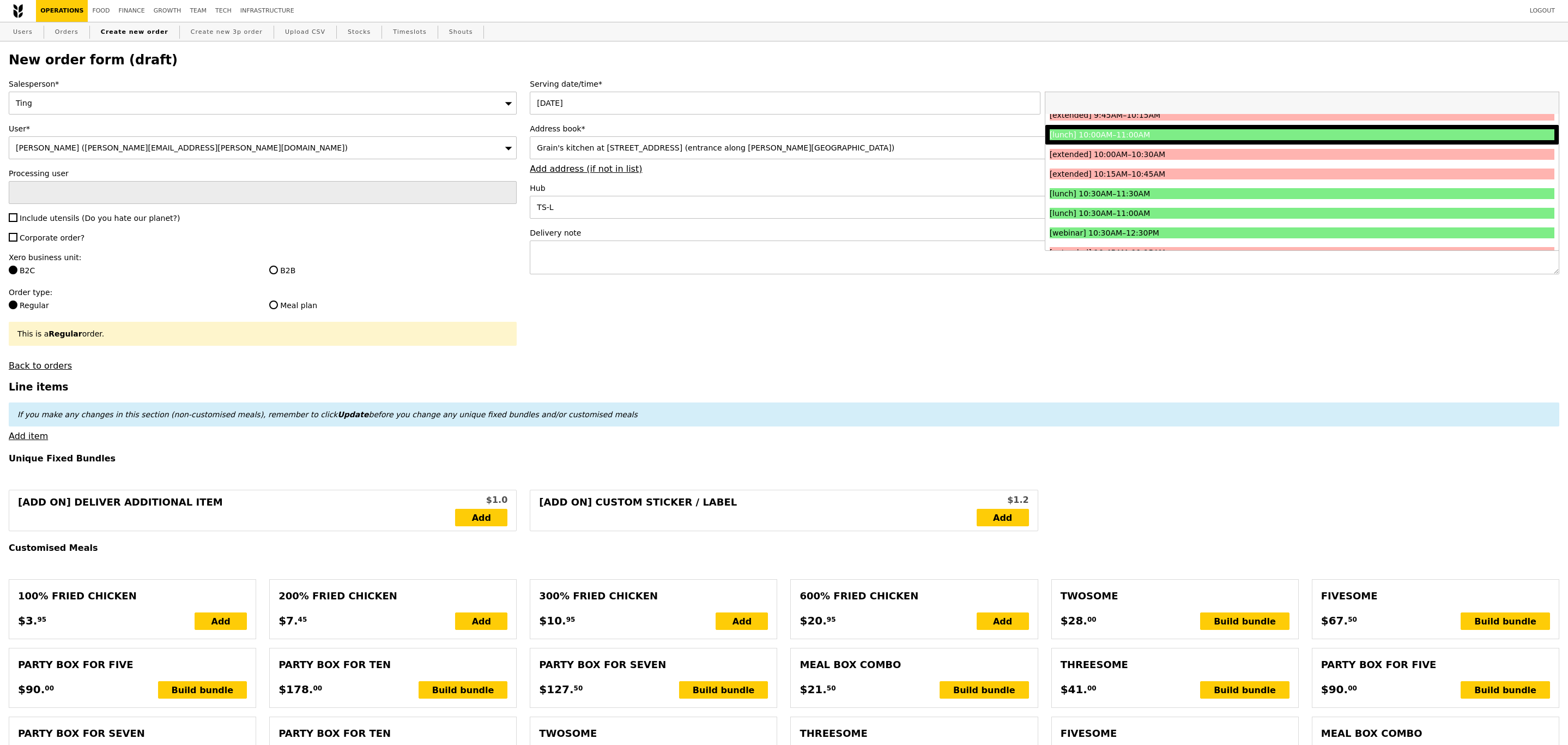
scroll to position [206, 0]
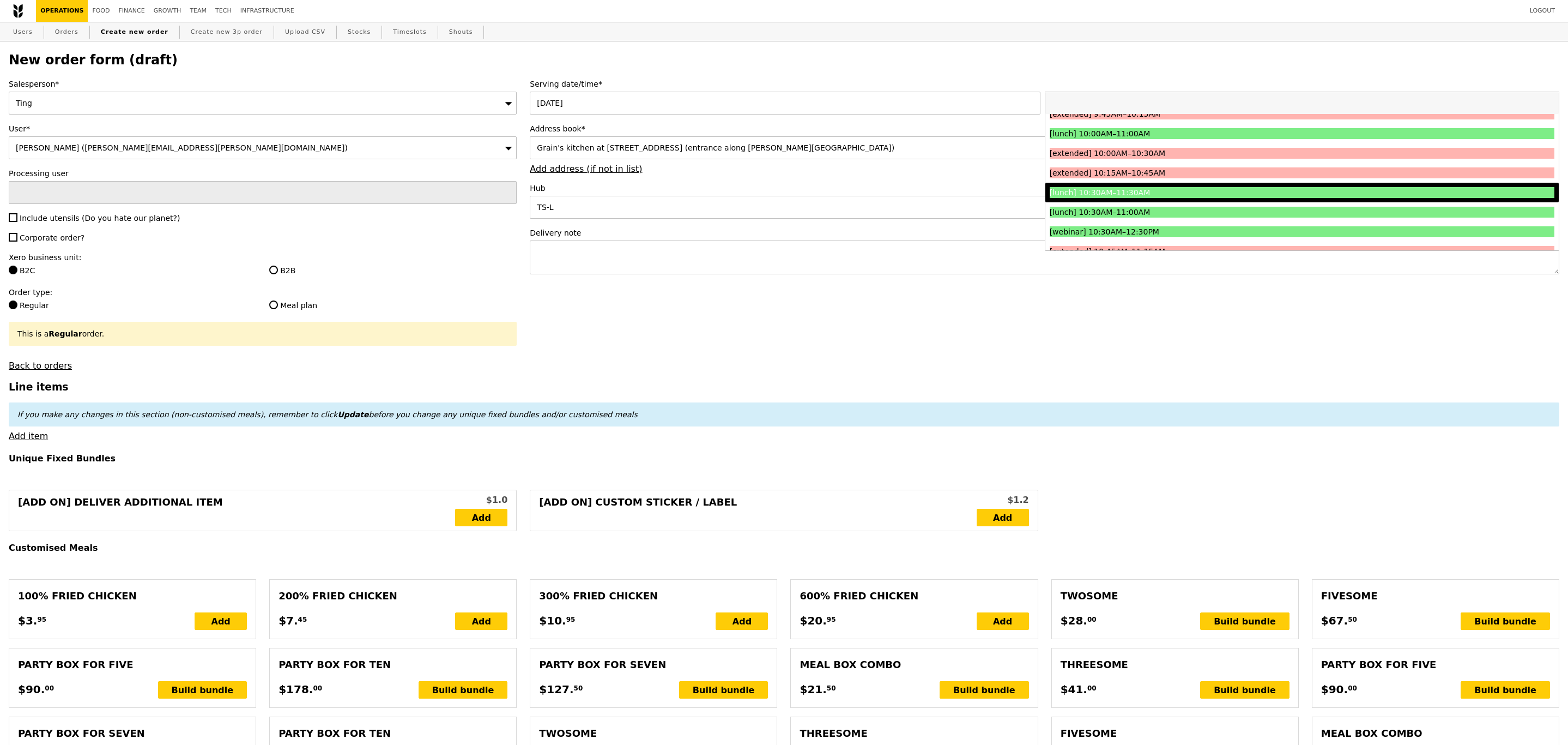
click at [1158, 190] on div "[lunch] 10:30AM–11:30AM" at bounding box center [1240, 193] width 379 height 11
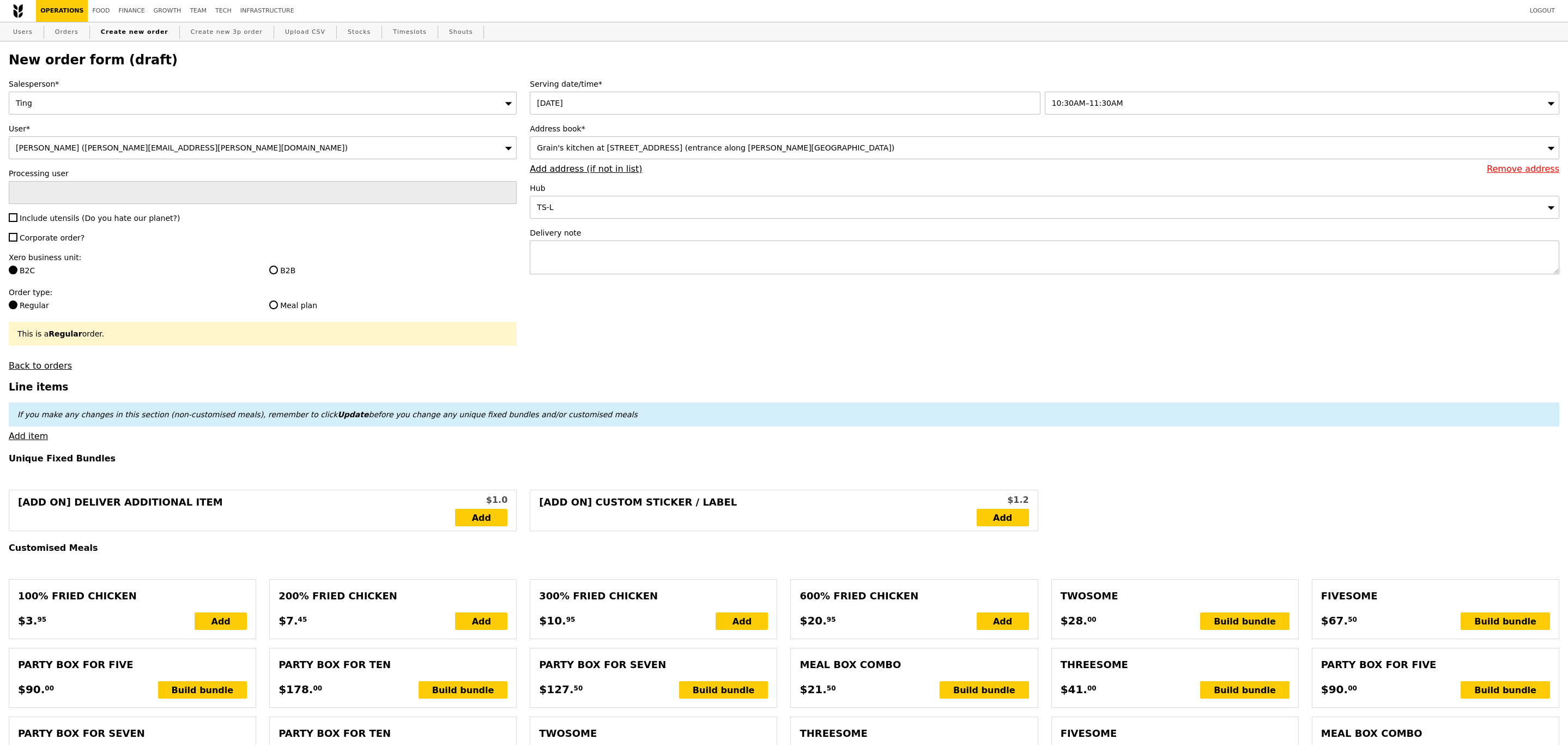
type input "Confirm"
click at [808, 271] on textarea at bounding box center [1045, 257] width 1030 height 34
paste textarea "P5543"
type textarea "Please deliver with P5543"
click at [13, 222] on input "Include utensils (Do you hate our planet?)" at bounding box center [13, 218] width 9 height 9
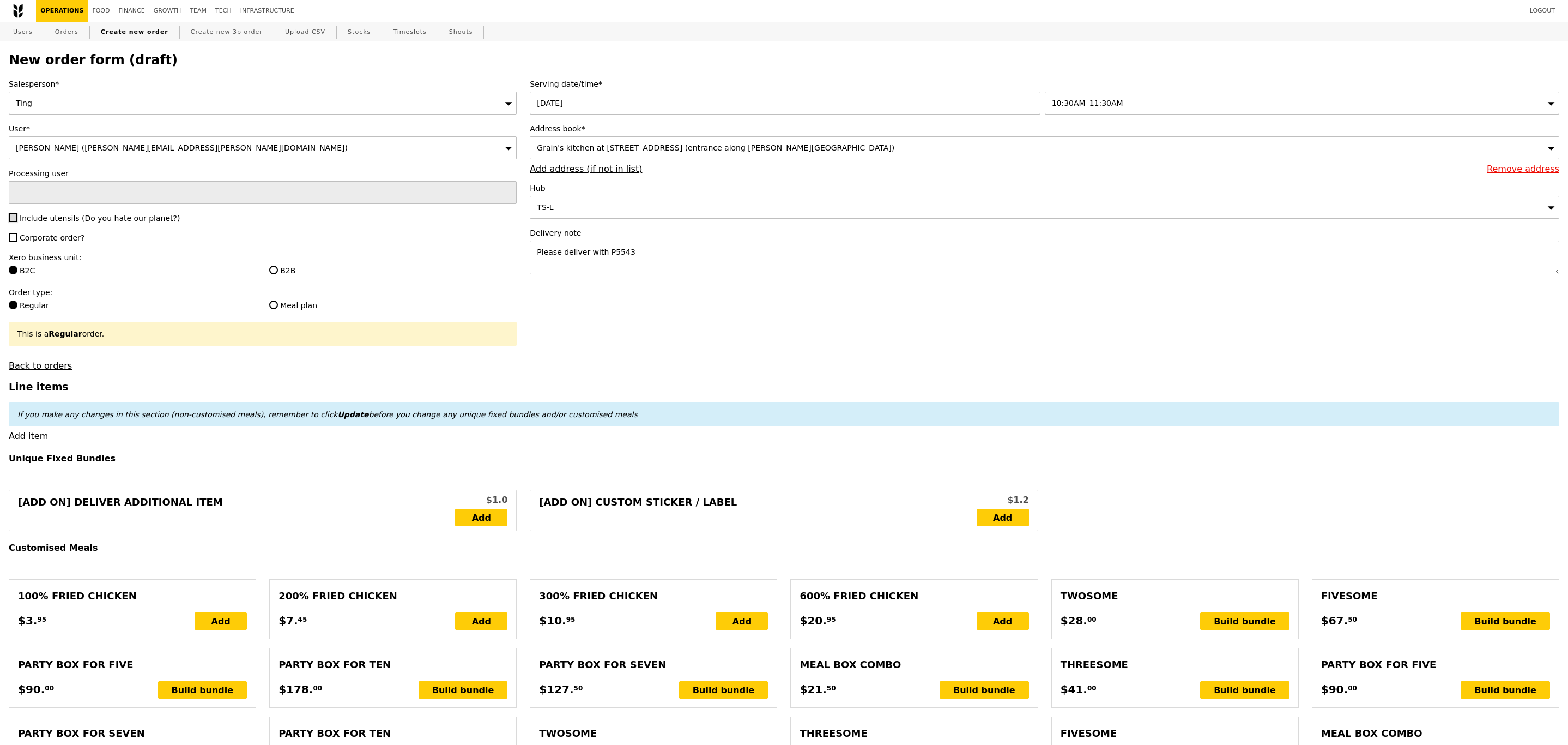
checkbox input "true"
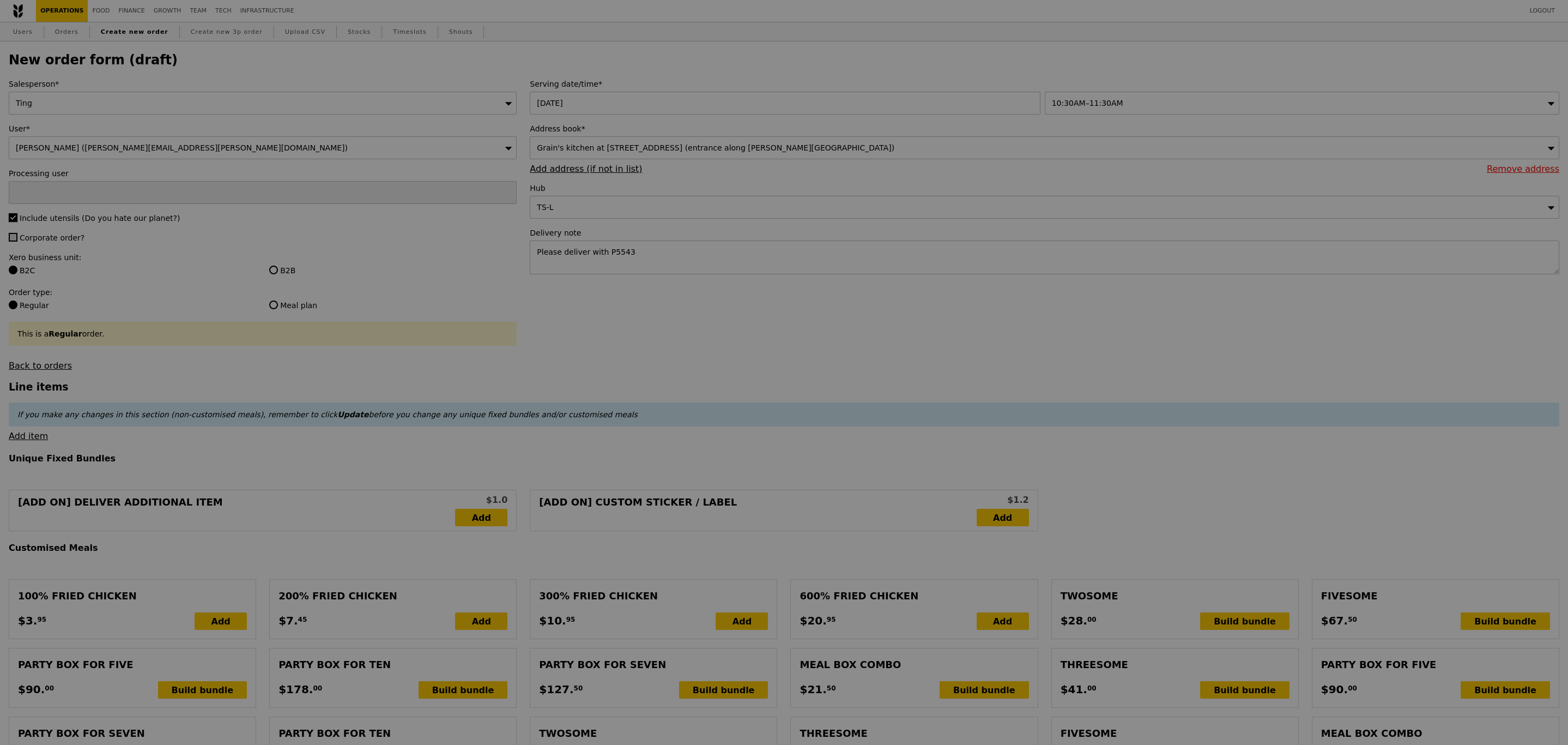
type input "Confirm"
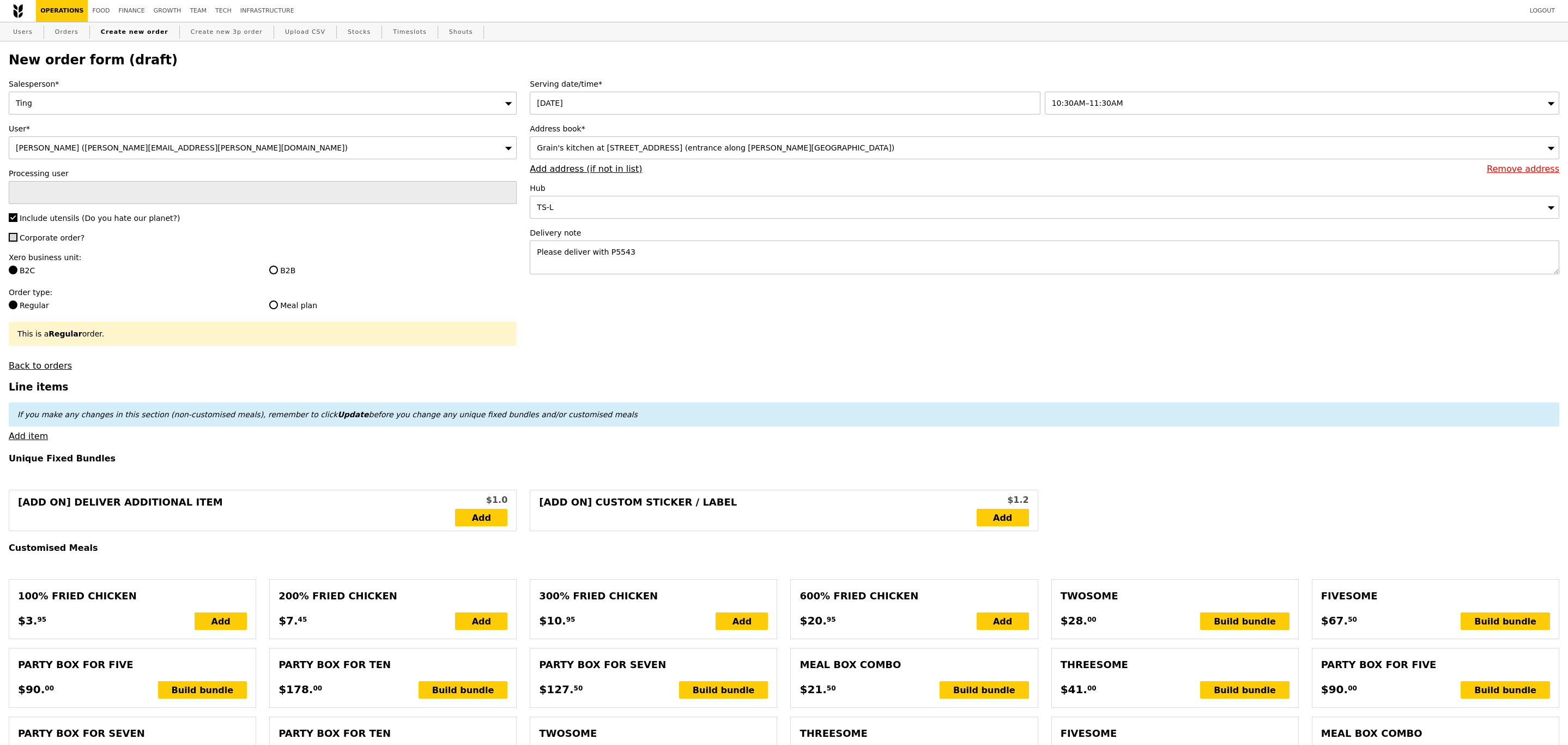
click at [13, 235] on input "Corporate order?" at bounding box center [13, 237] width 9 height 9
checkbox input "true"
click at [276, 271] on input "B2B" at bounding box center [274, 270] width 9 height 9
radio input "true"
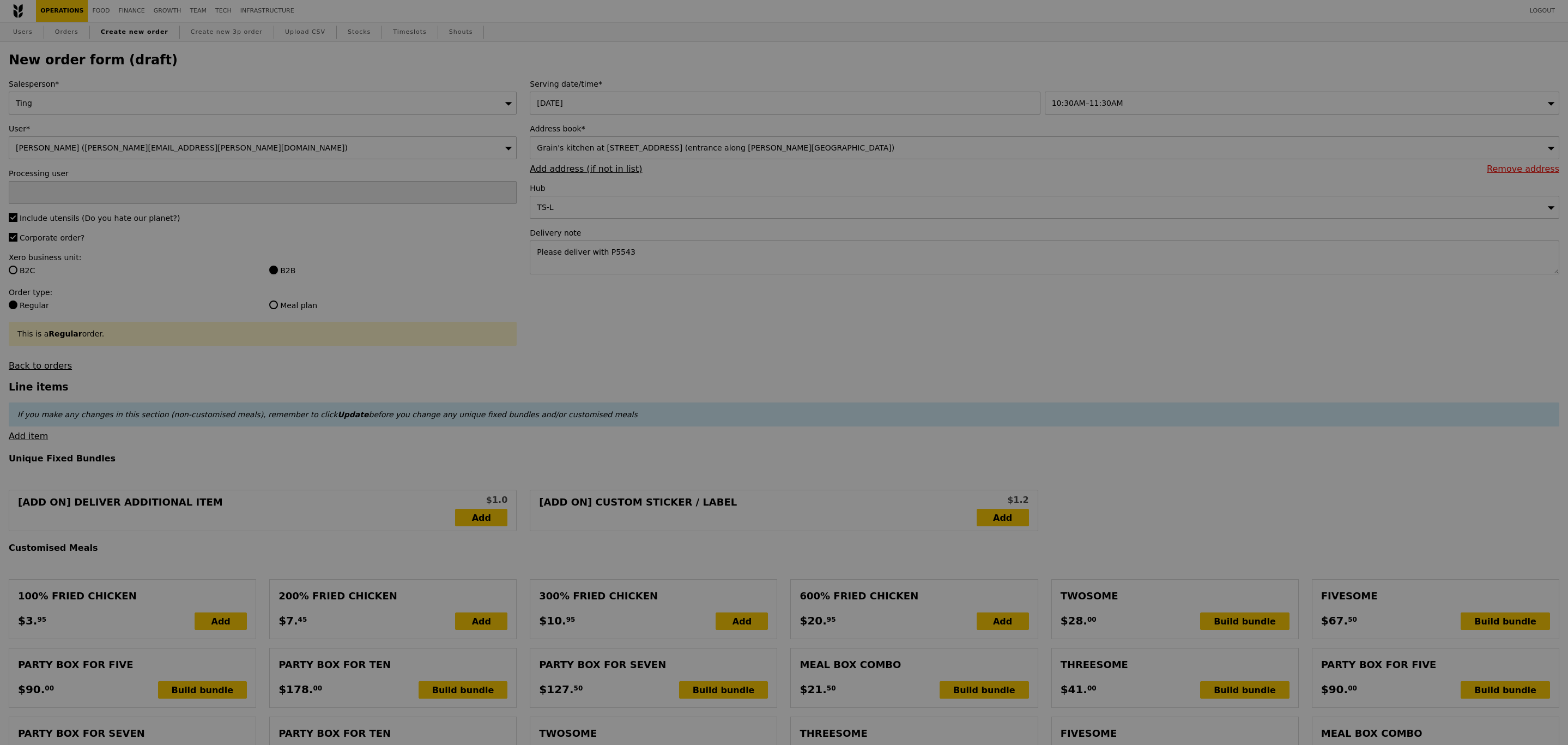
type input "Confirm"
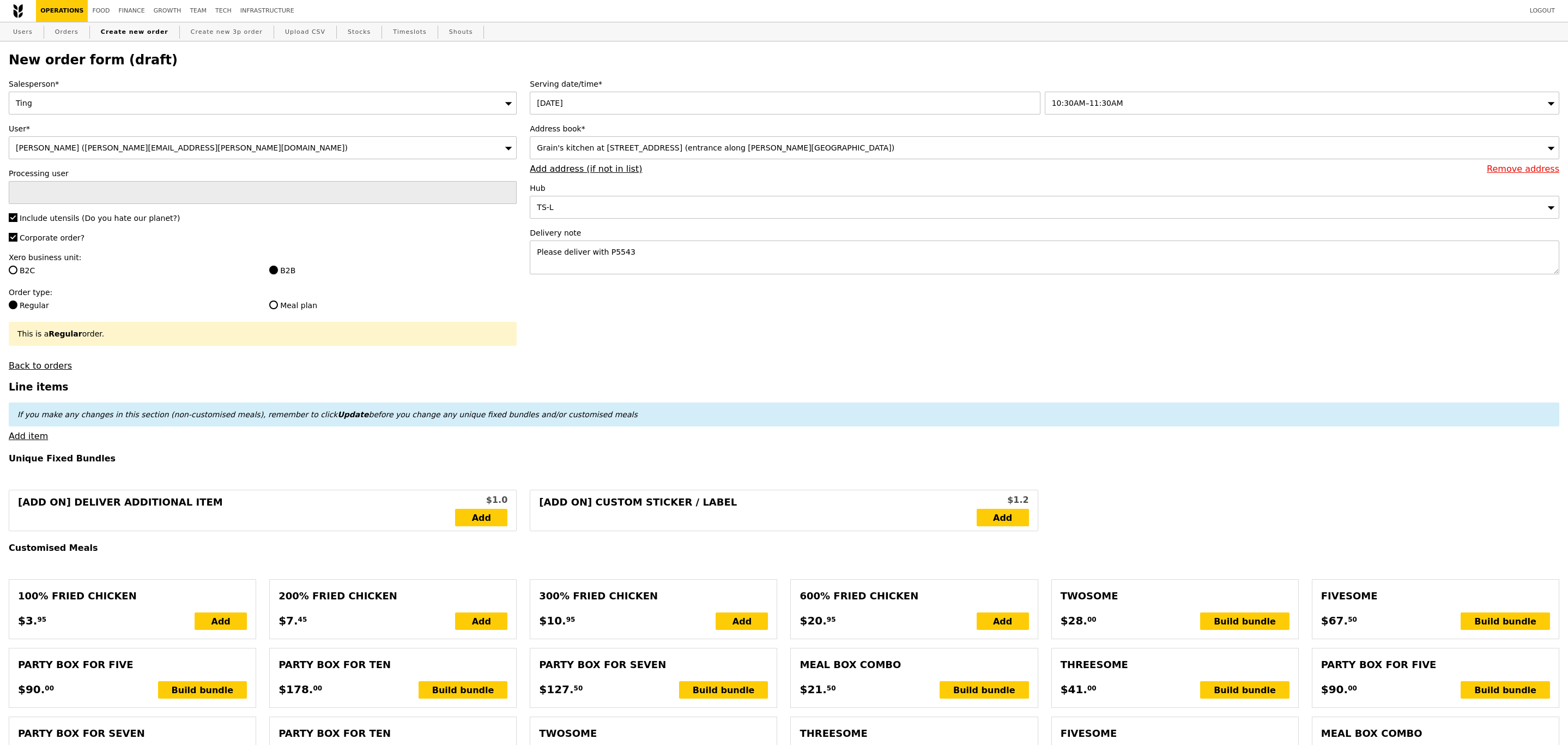
scroll to position [90, 0]
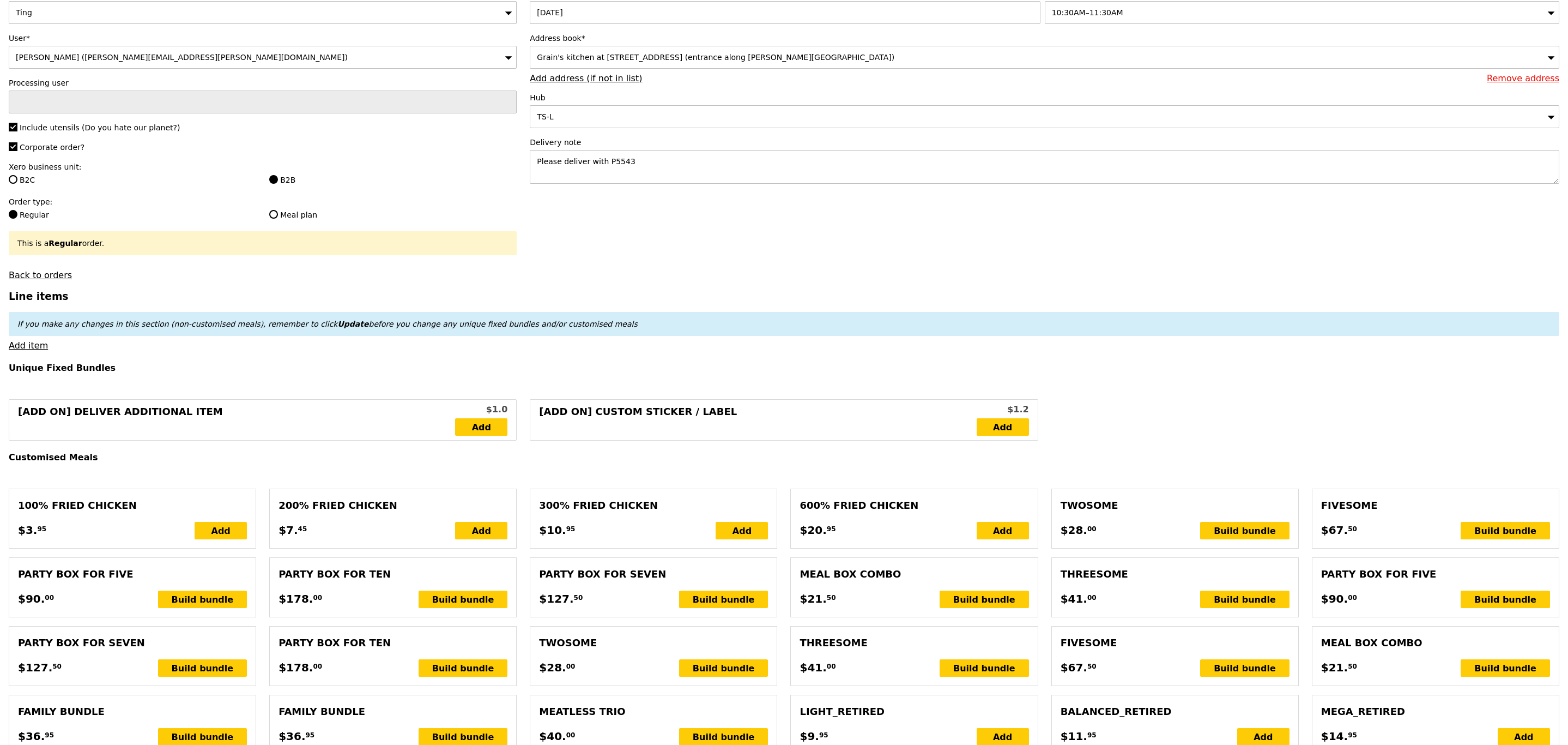
click at [34, 351] on link "Add item" at bounding box center [28, 345] width 39 height 10
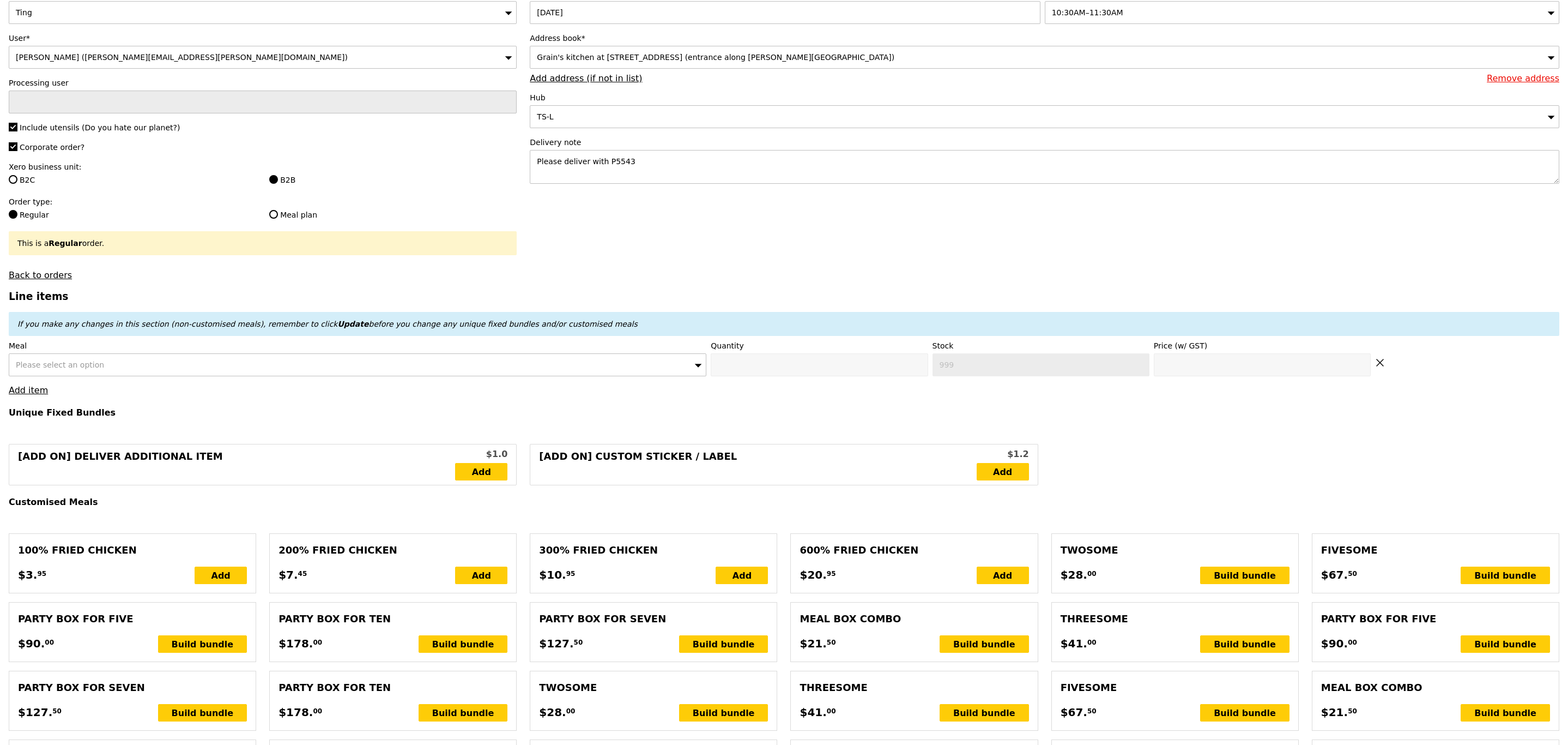
click at [113, 376] on div "Please select an option" at bounding box center [357, 365] width 698 height 23
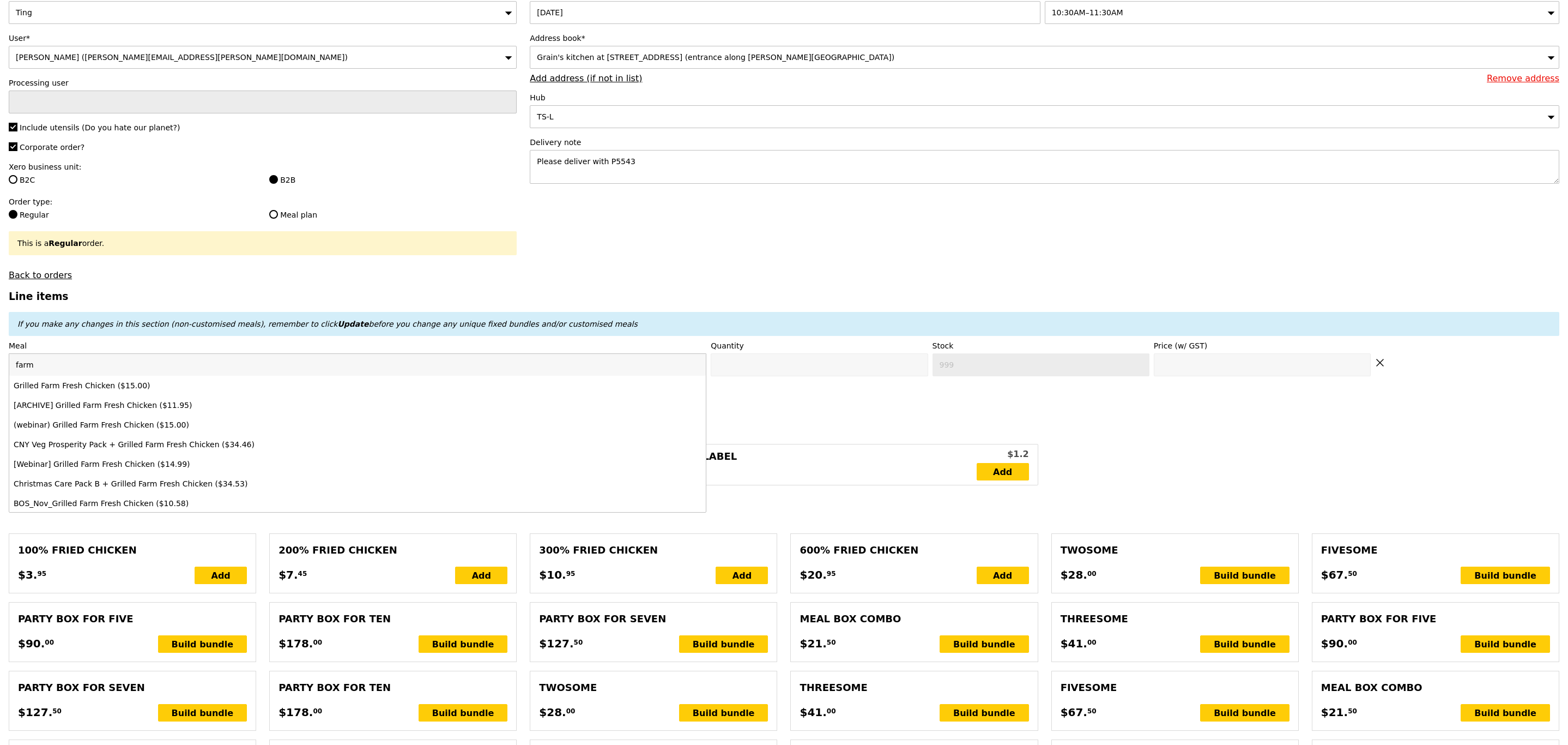
type input "farm"
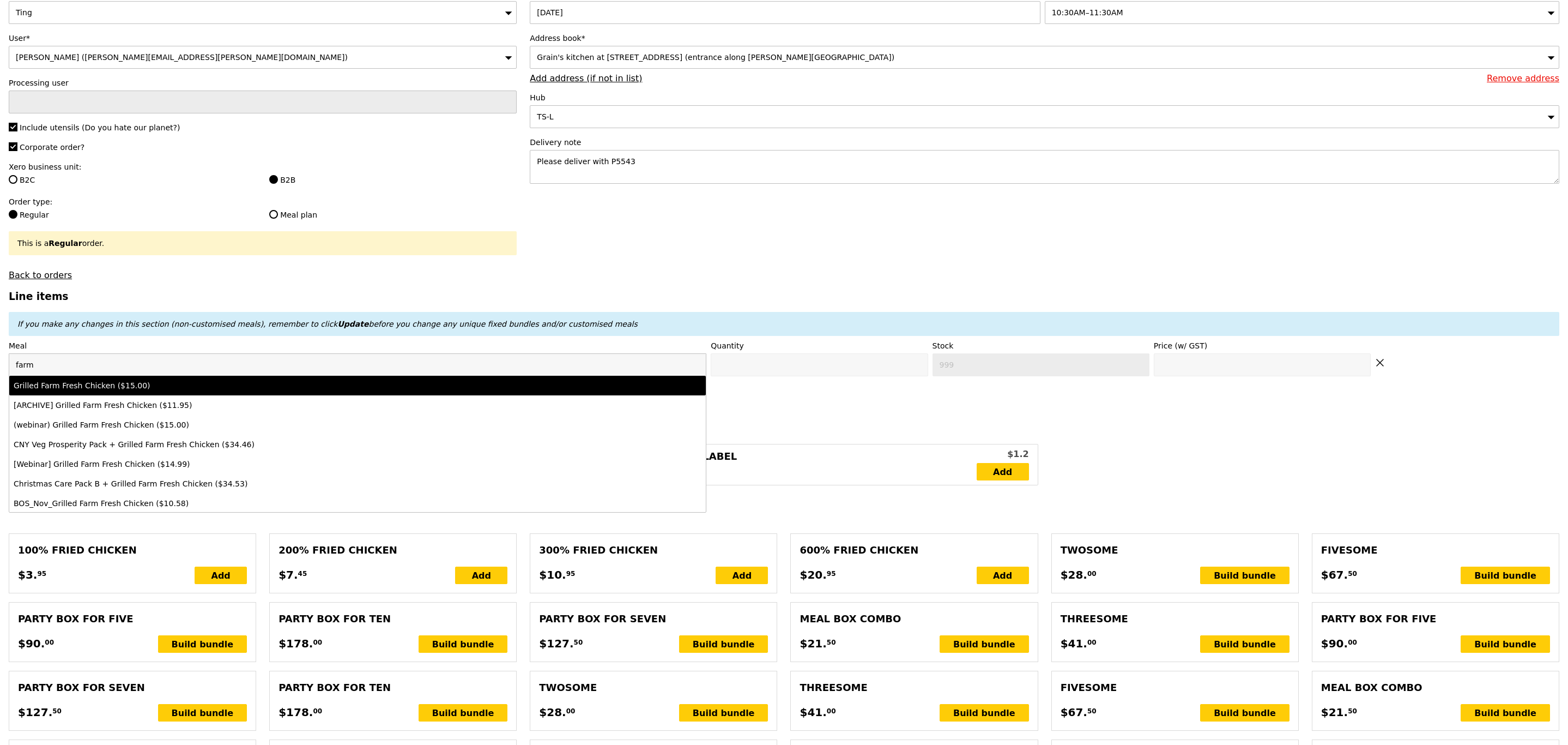
click at [113, 390] on div "Grilled Farm Fresh Chicken ($15.00)" at bounding box center [271, 385] width 516 height 11
type input "Confirm anyway"
type input "0"
type input "40"
type input "15.0"
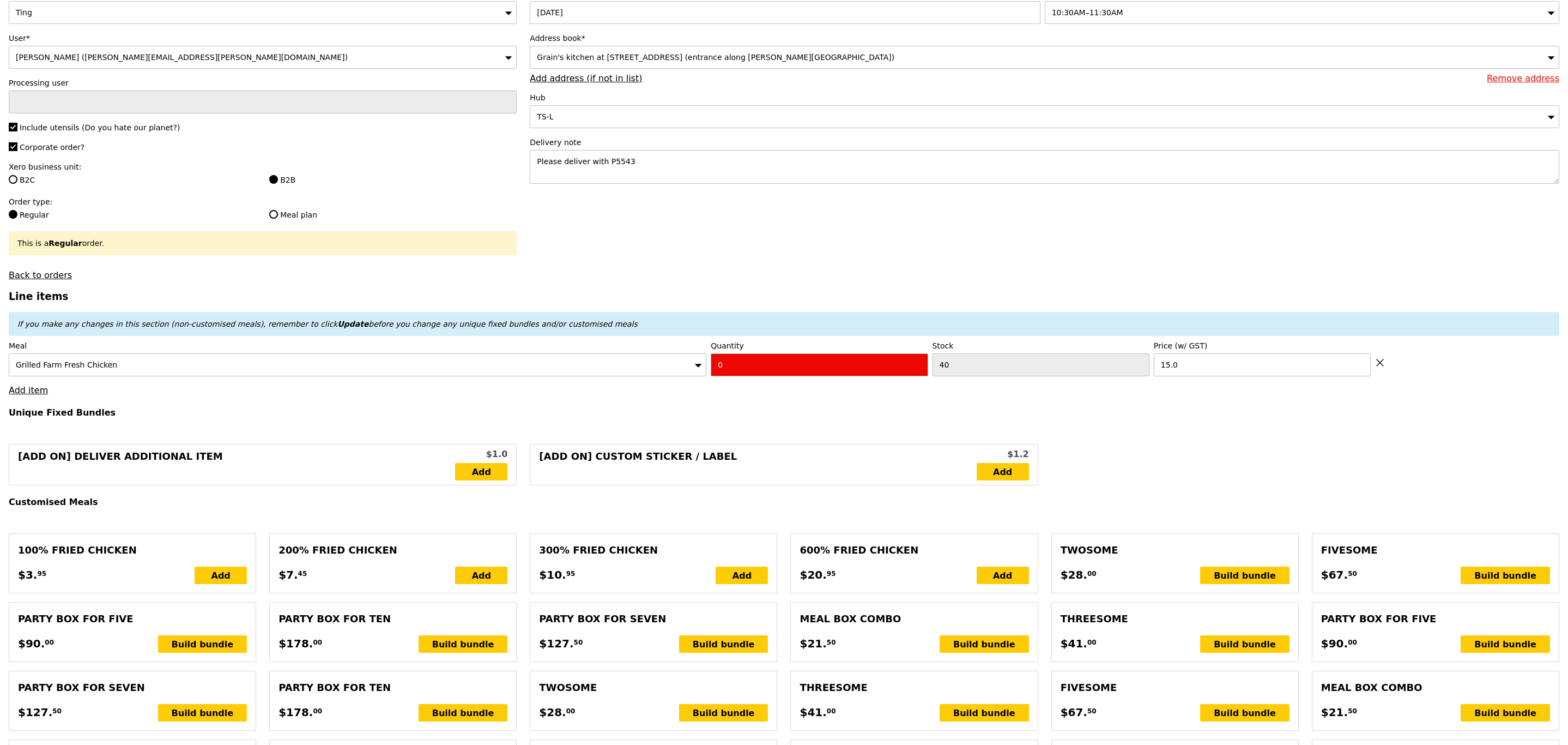
click at [735, 367] on input "0" at bounding box center [819, 365] width 217 height 23
type input "Confirm"
type input "8"
type input "Loading..."
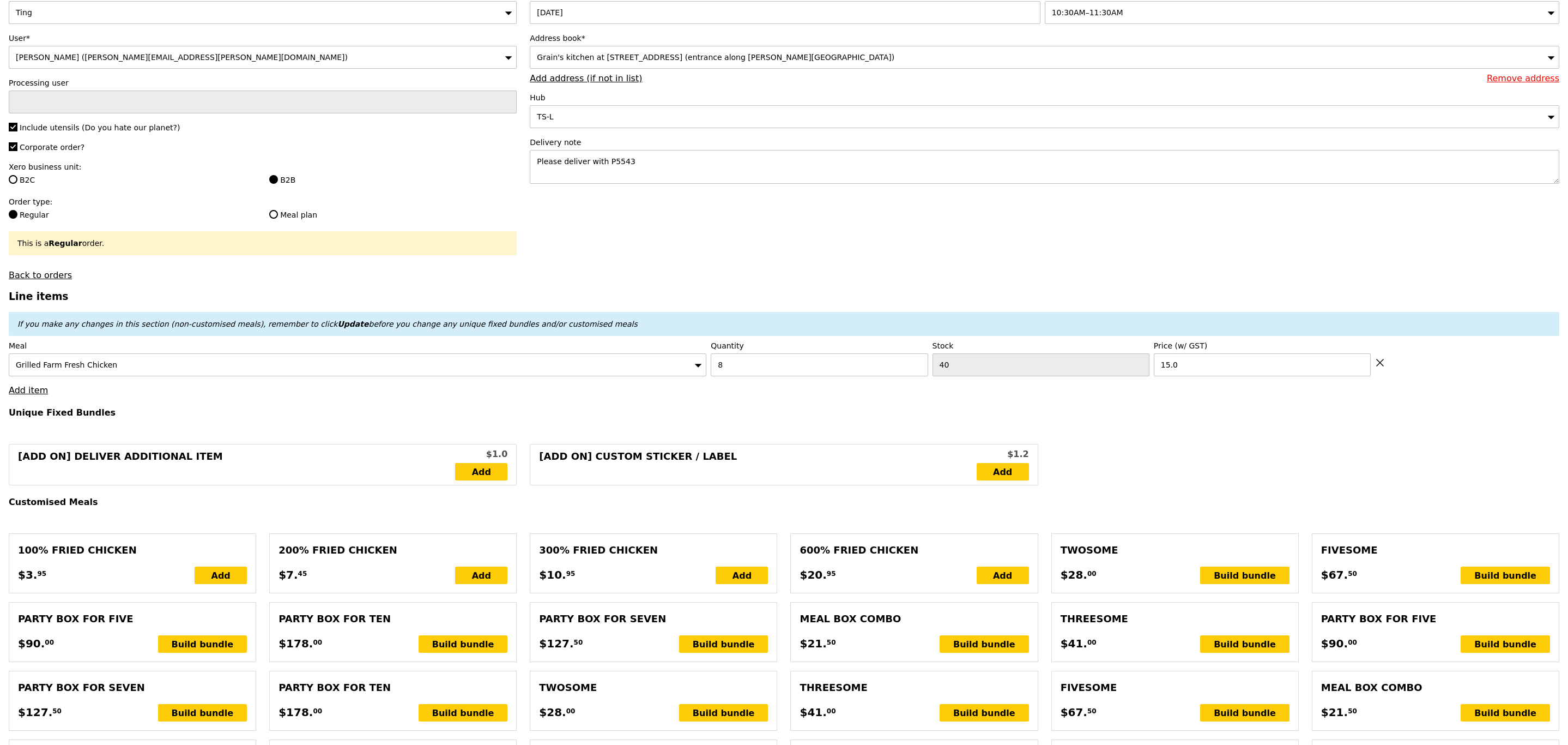
type input "120.00"
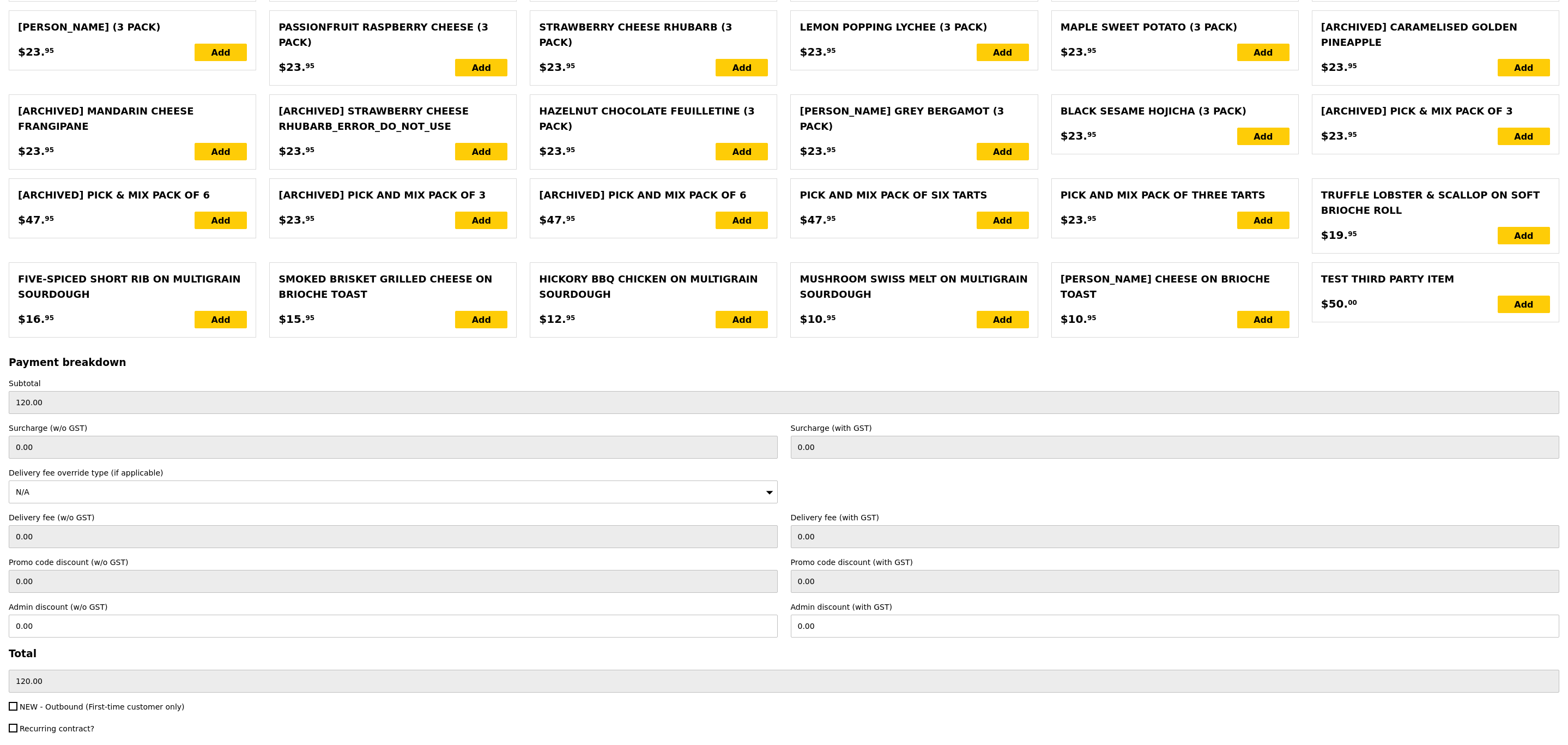
scroll to position [2004, 0]
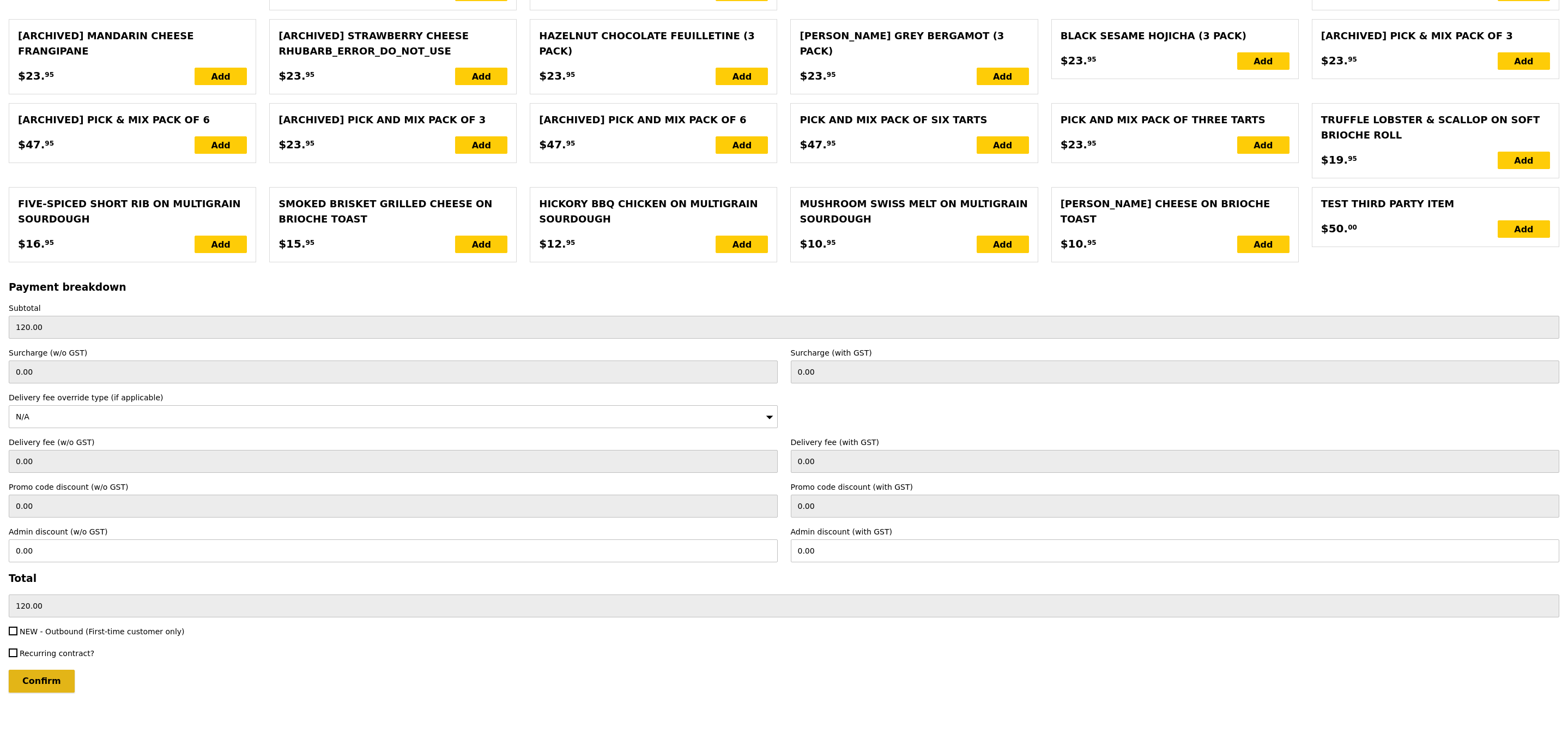
click at [31, 685] on input "Confirm" at bounding box center [41, 681] width 66 height 23
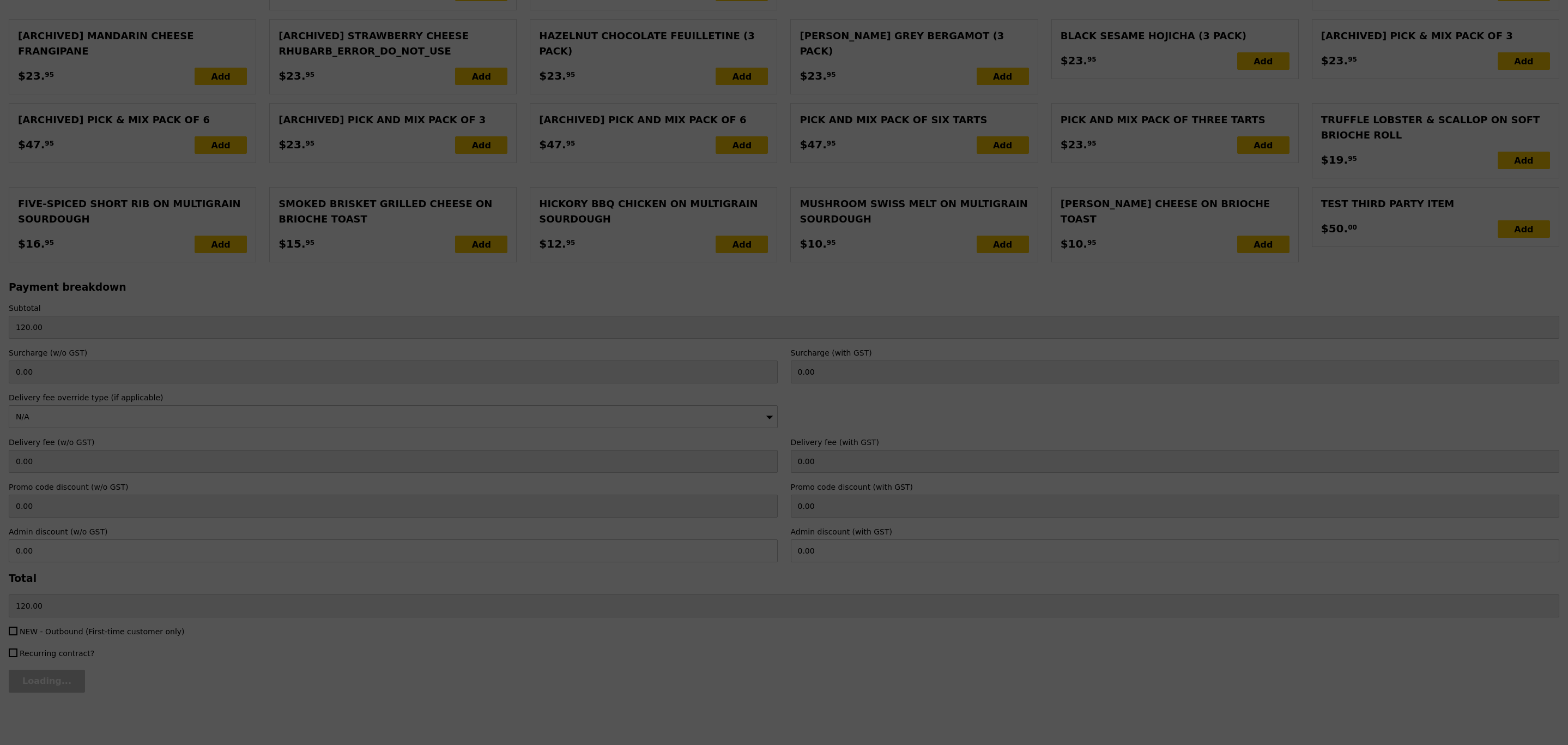
type input "Loading..."
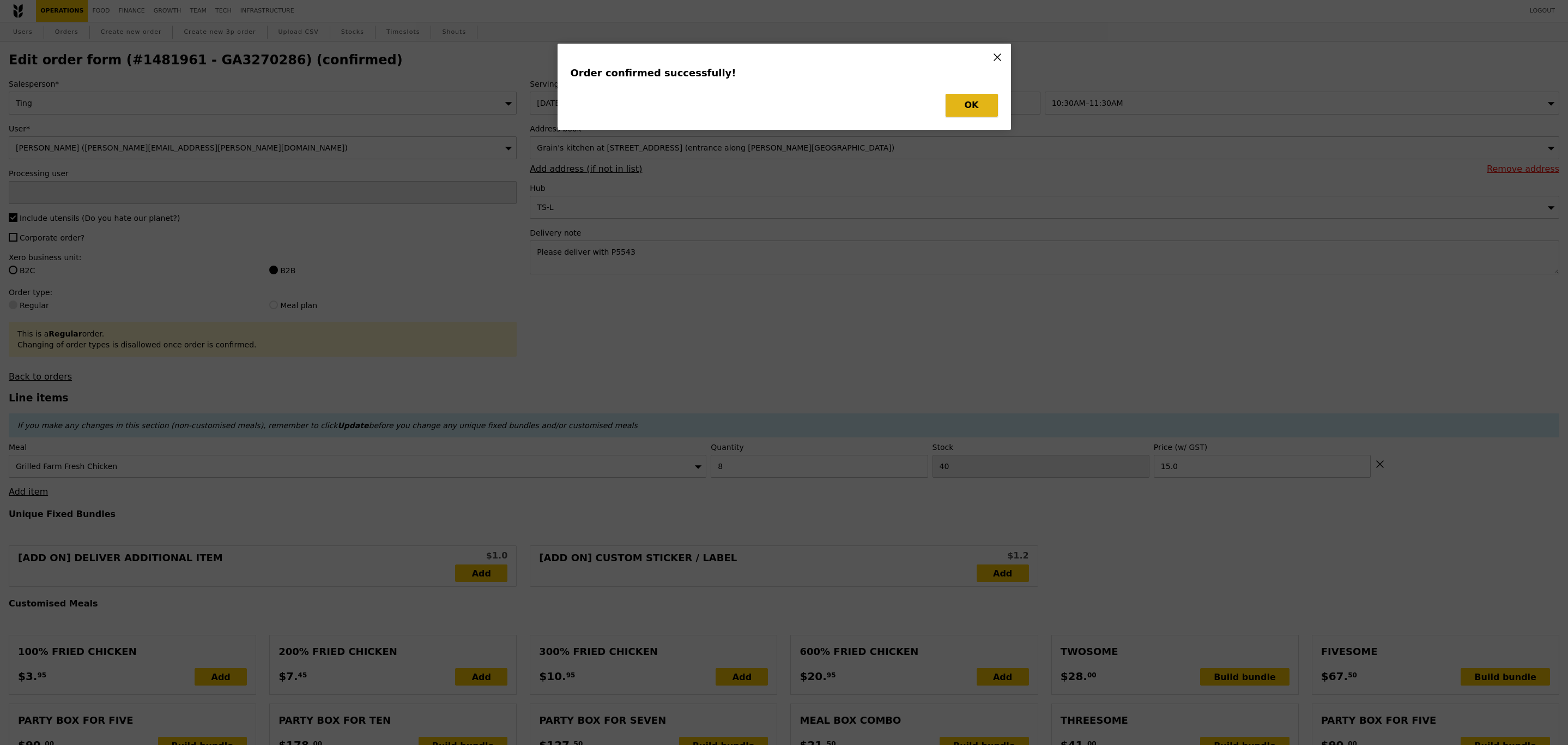
click at [965, 116] on button "OK" at bounding box center [972, 105] width 52 height 23
click at [971, 99] on button "OK" at bounding box center [972, 105] width 52 height 23
type input "Jhenyl"
type input "Loading..."
checkbox input "false"
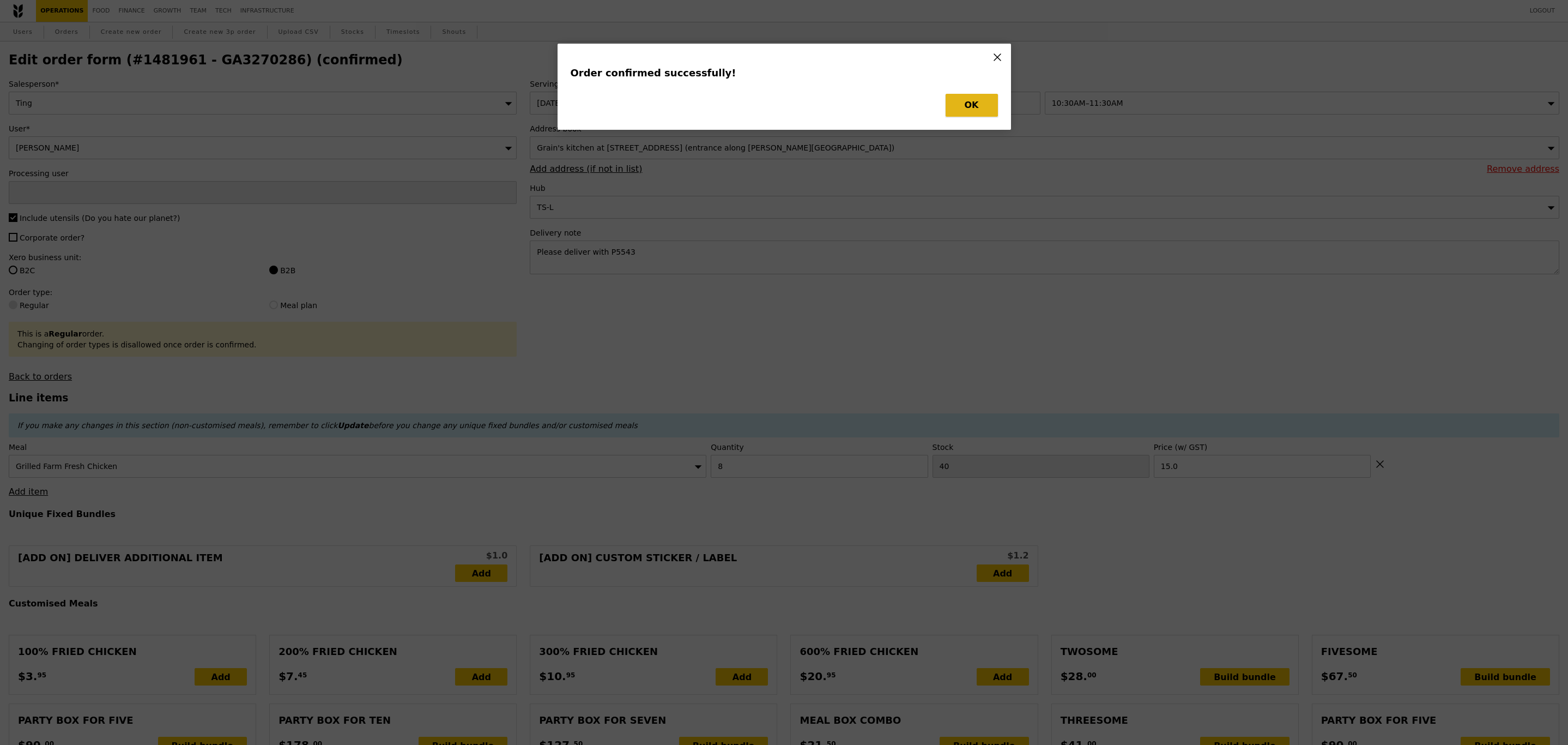
type input "15.00"
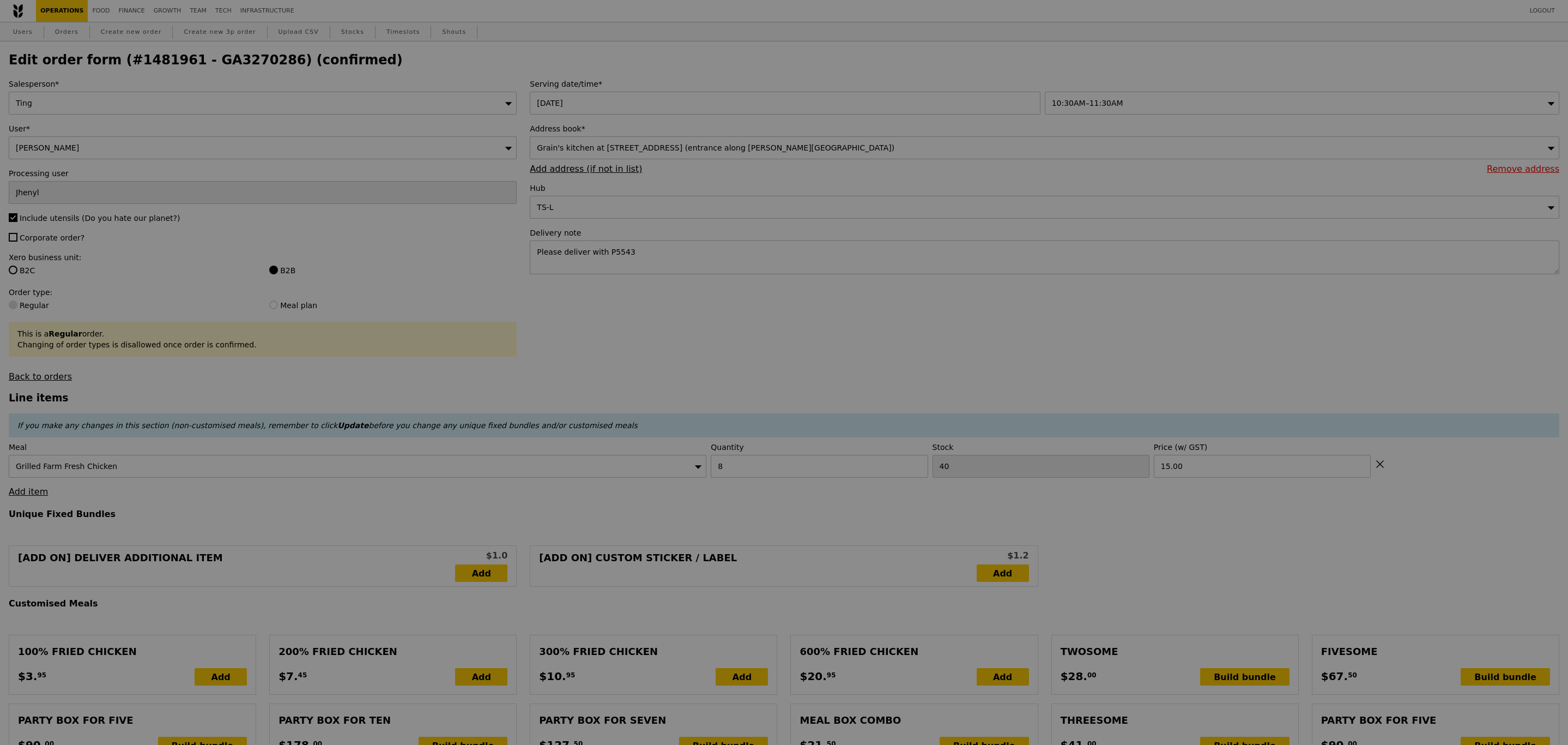
type input "32"
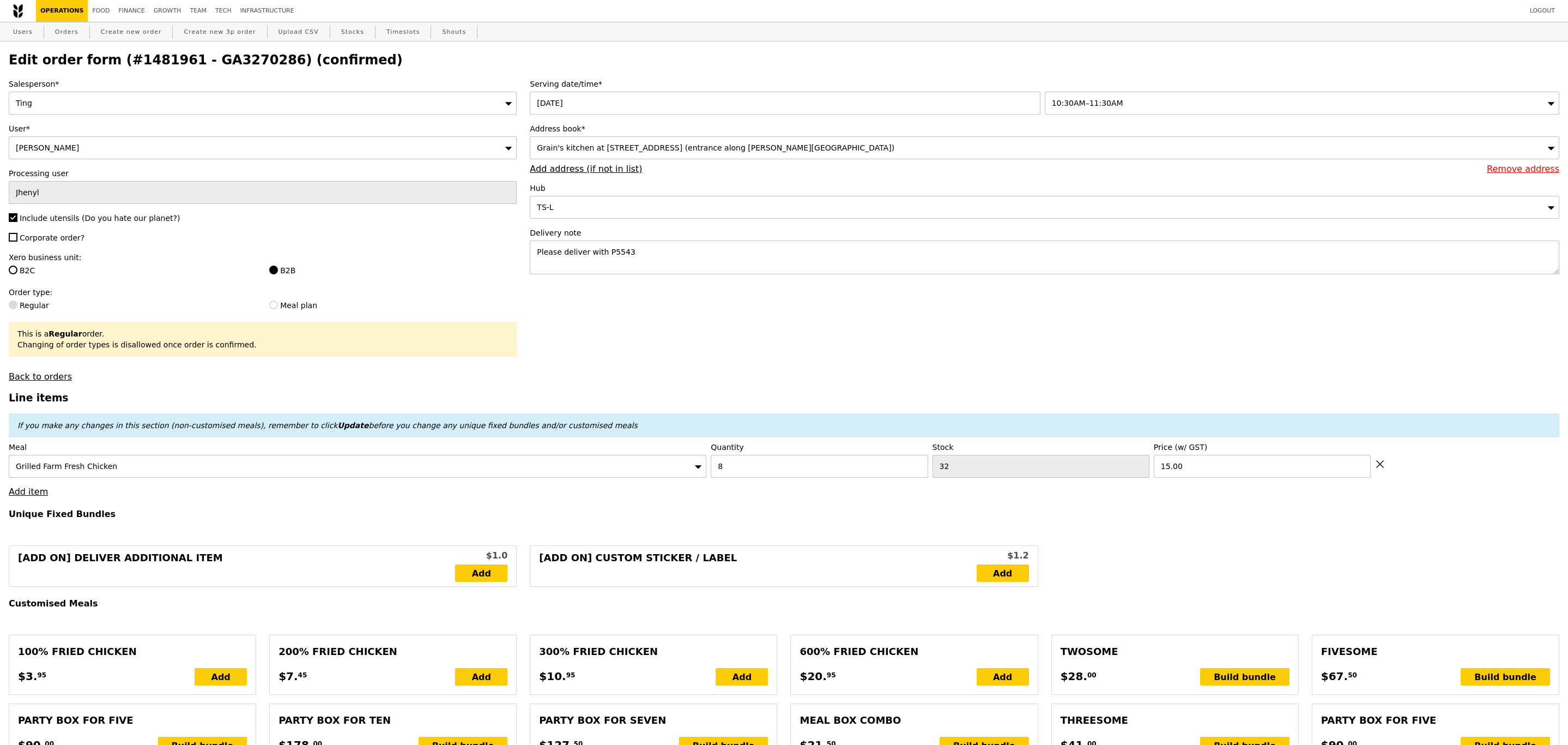
type input "Update"
click at [193, 57] on h2 "Edit order form (#1481961 - GA3270286) (confirmed)" at bounding box center [784, 60] width 1551 height 15
copy h2 "GA3270286"
drag, startPoint x: 48, startPoint y: 4, endPoint x: 75, endPoint y: 1, distance: 27.2
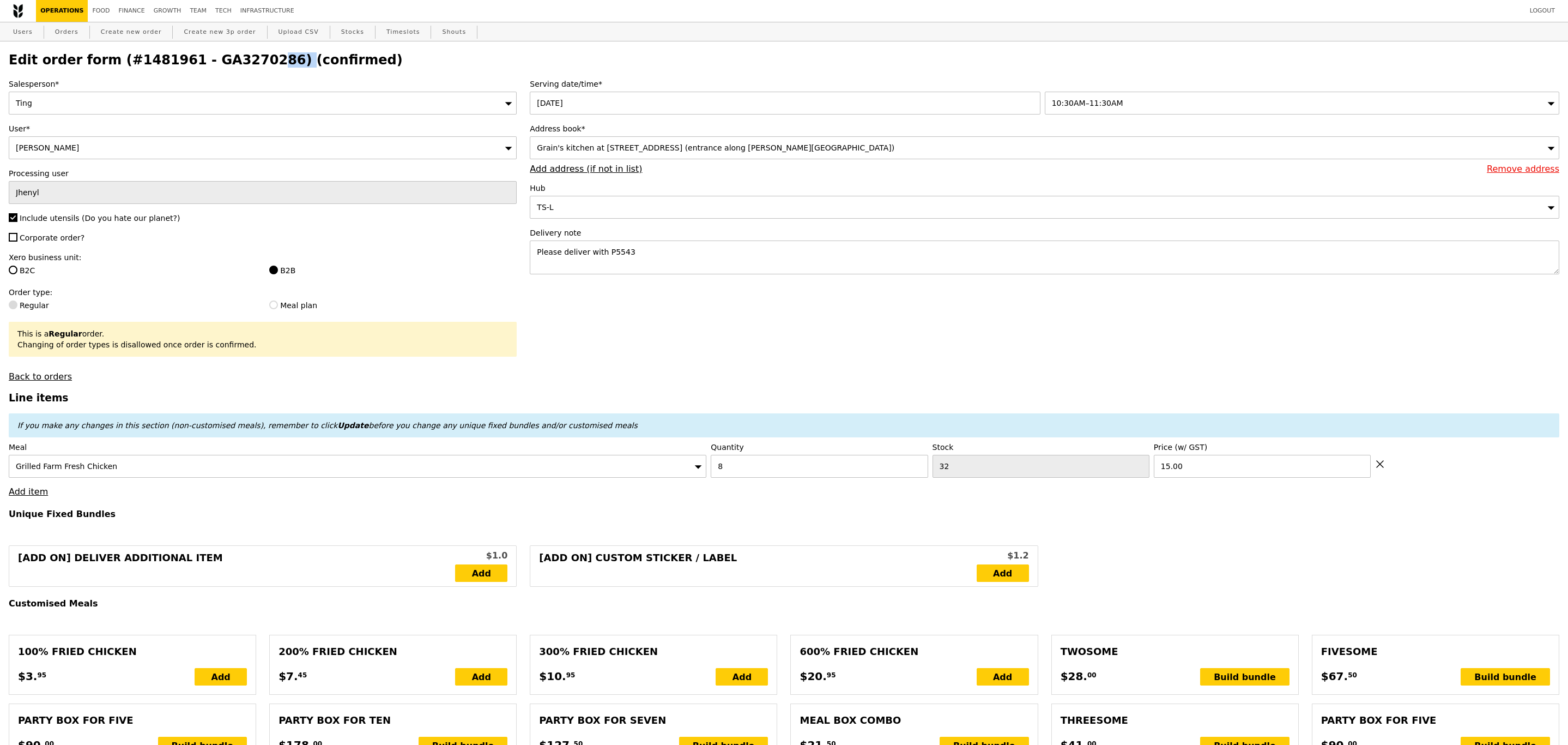
click at [48, 4] on link "Operations" at bounding box center [62, 11] width 52 height 22
select select "100"
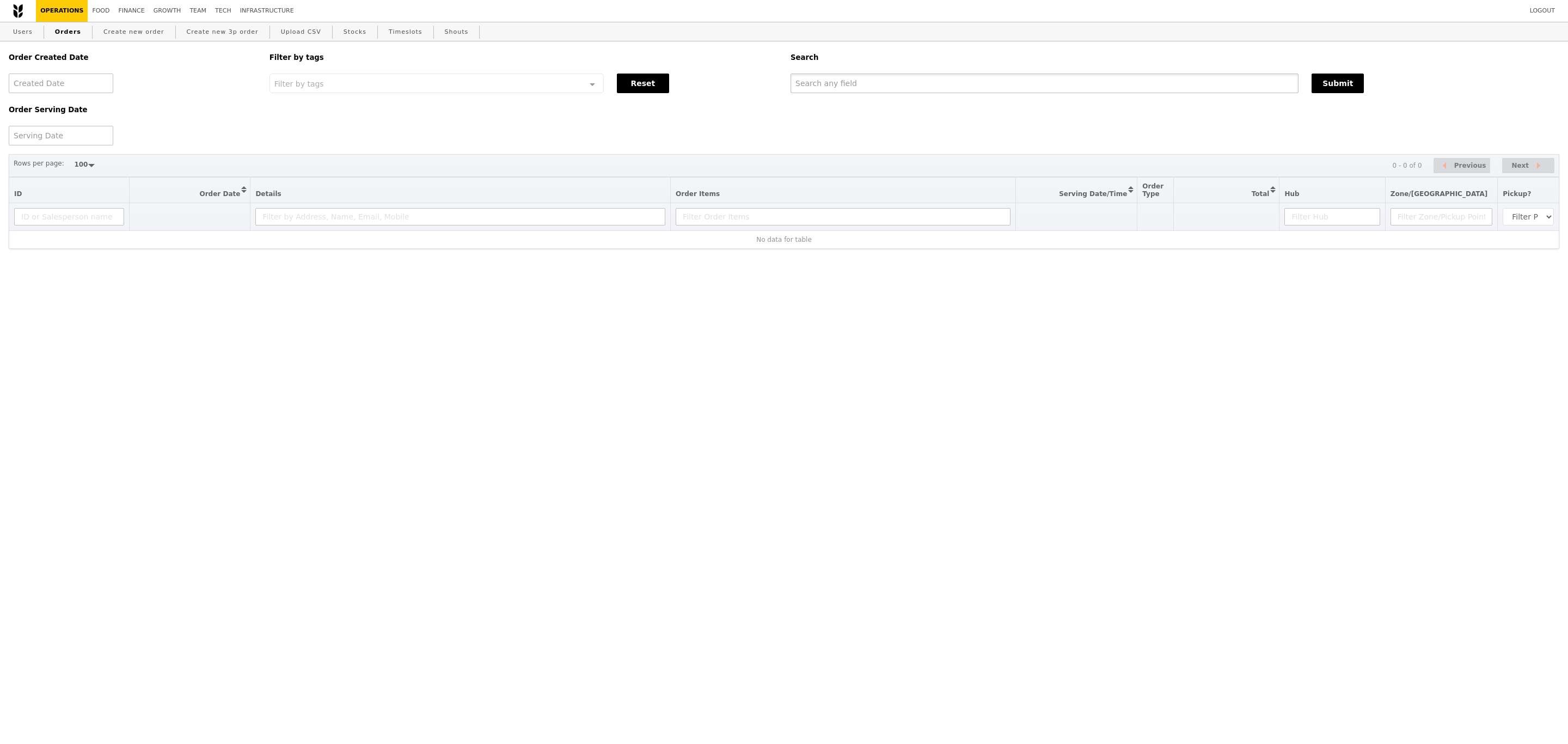
click at [824, 90] on input "text" at bounding box center [1045, 83] width 508 height 19
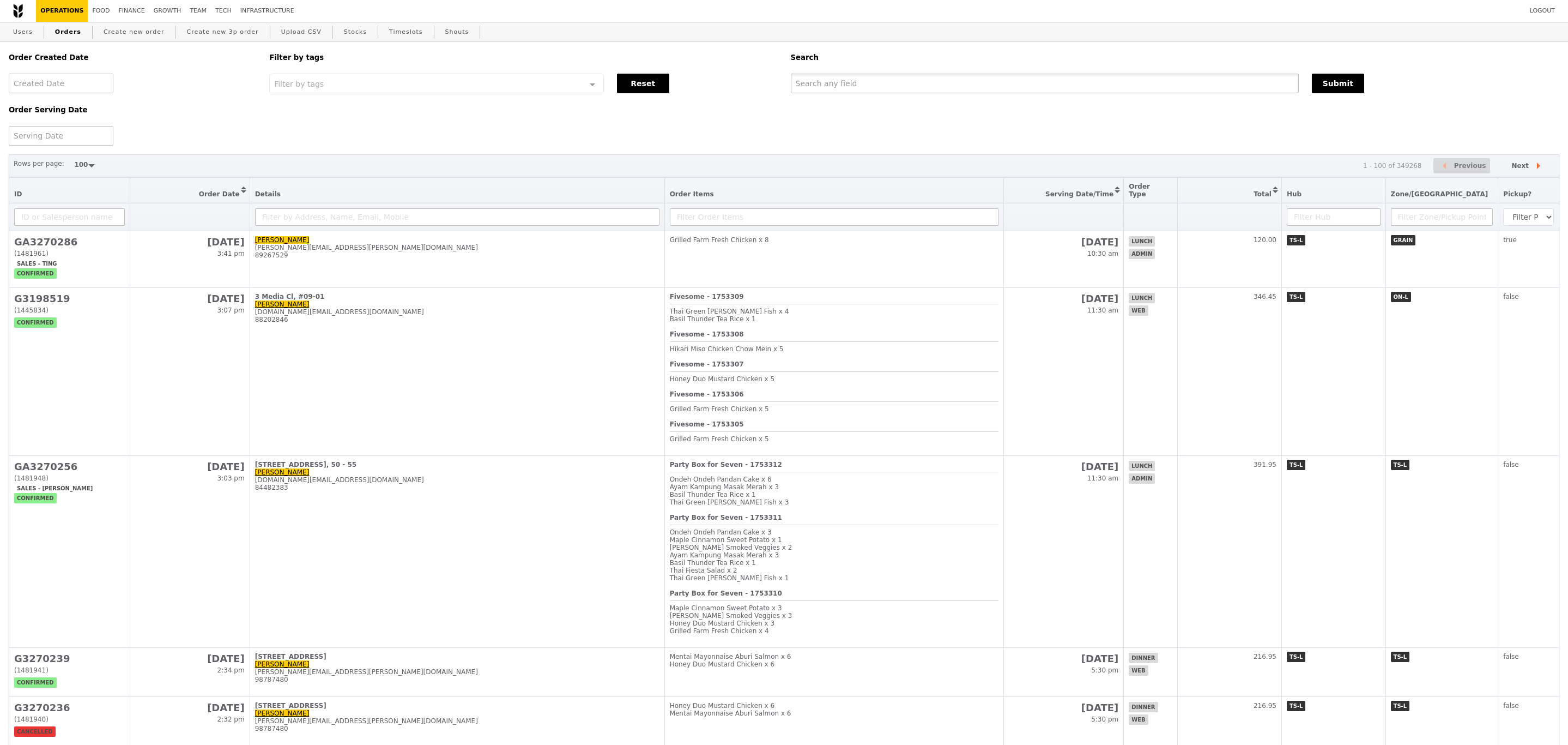
paste input "GA3270286"
type input "GA3270286"
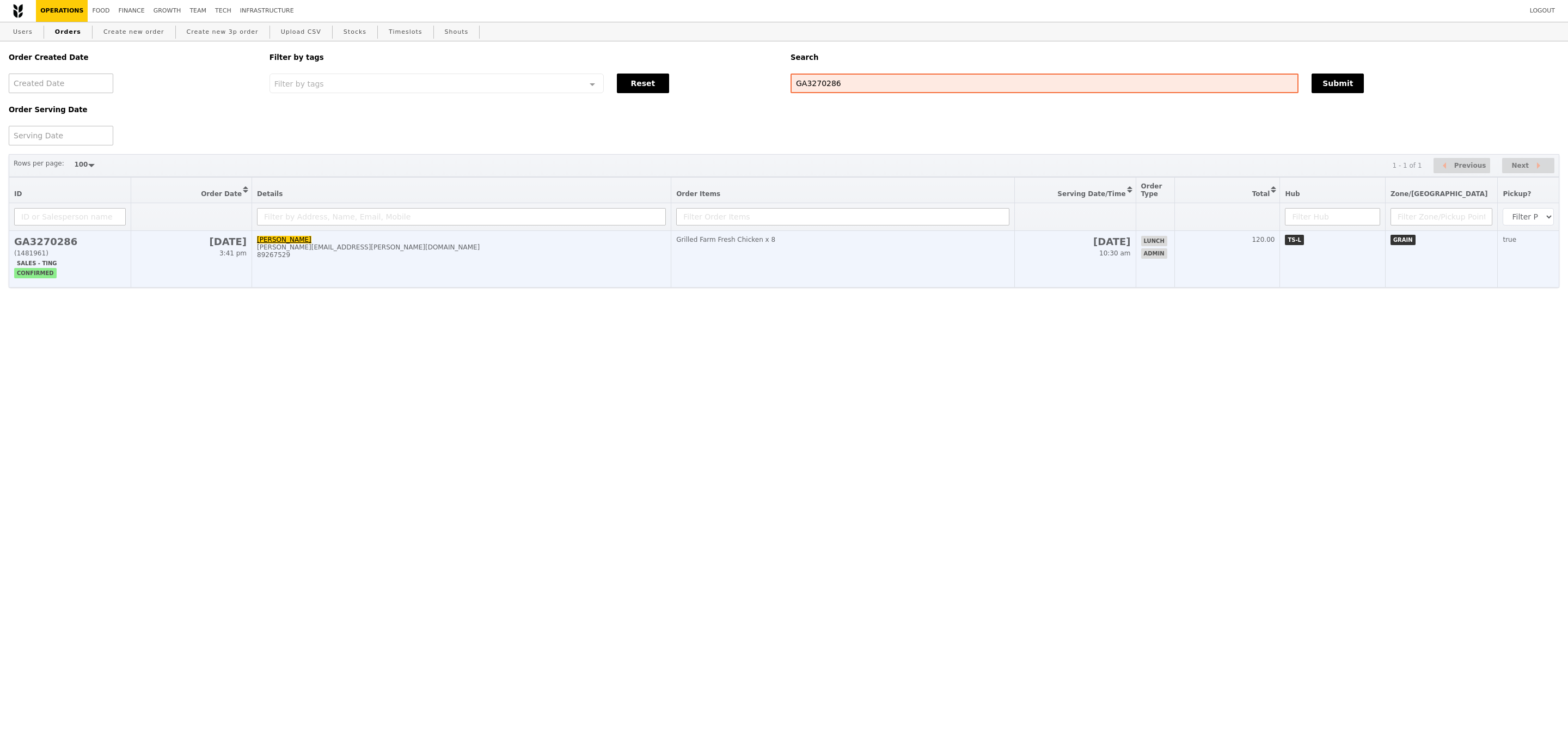
click at [839, 265] on td "Grilled Farm Fresh Chicken x 8" at bounding box center [843, 259] width 343 height 57
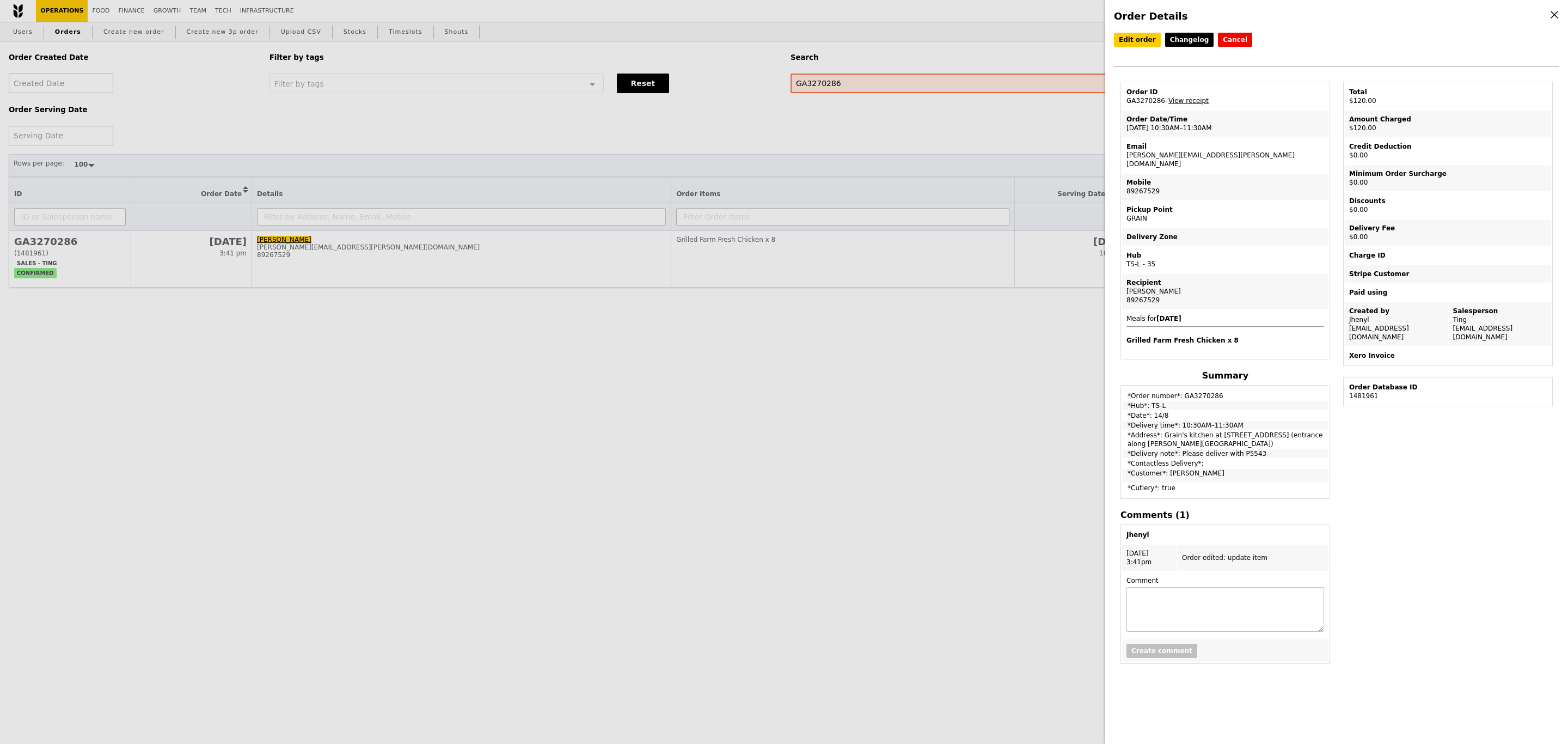
click at [1068, 376] on div "Order Details Edit order Changelog Cancel Order ID GA3270286 – View receipt Ord…" at bounding box center [784, 372] width 1568 height 744
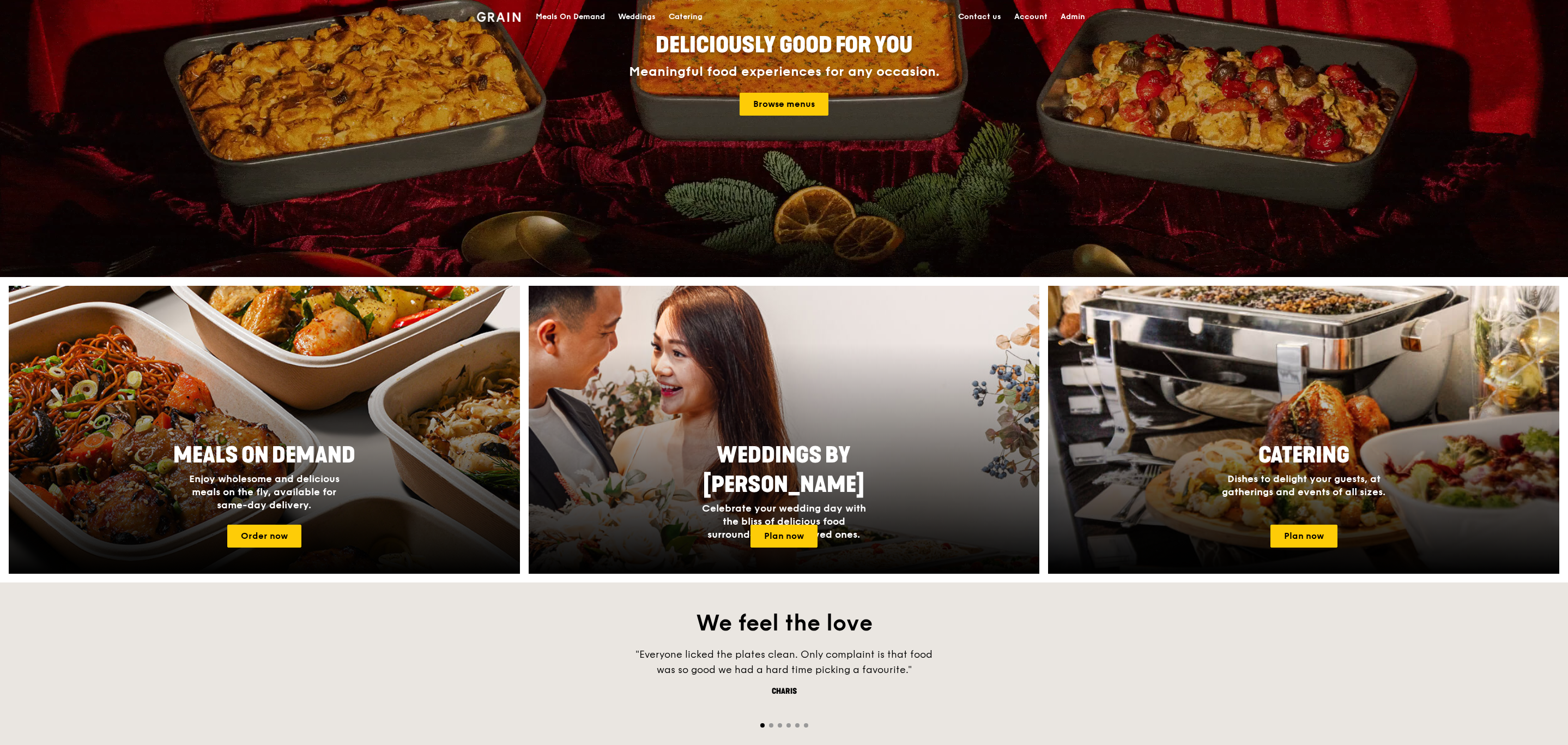
scroll to position [692, 0]
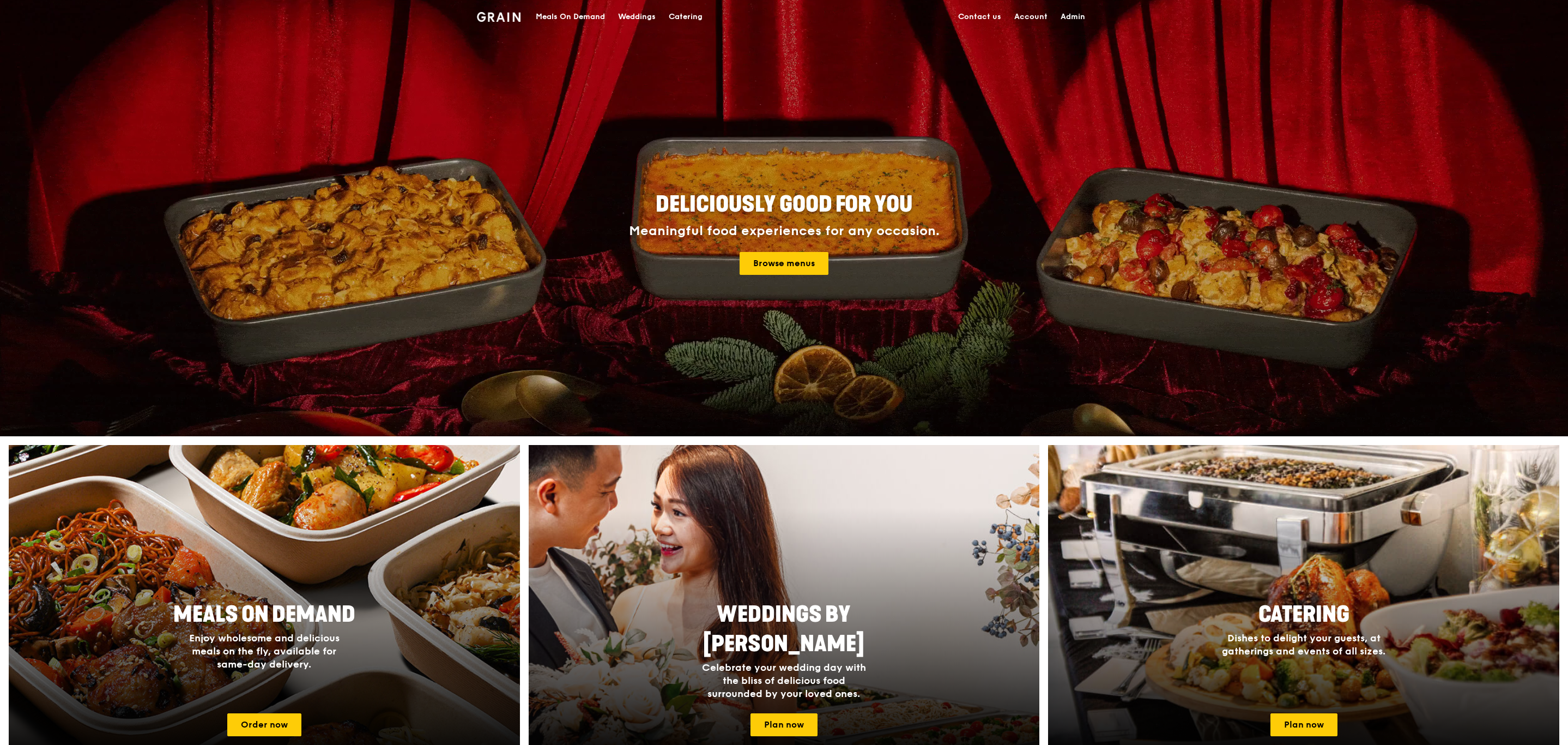
click at [677, 18] on div "Catering" at bounding box center [685, 17] width 34 height 33
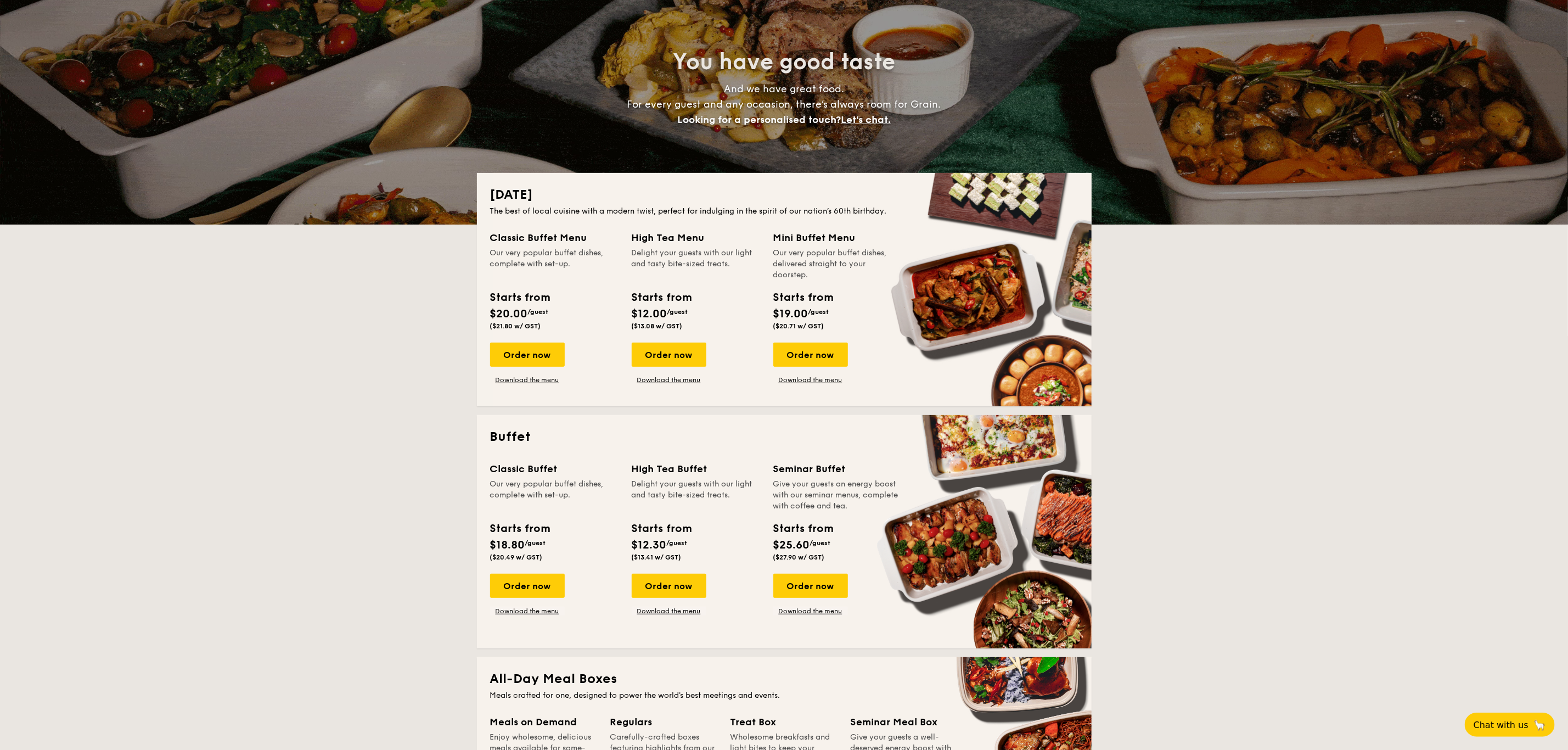
scroll to position [84, 0]
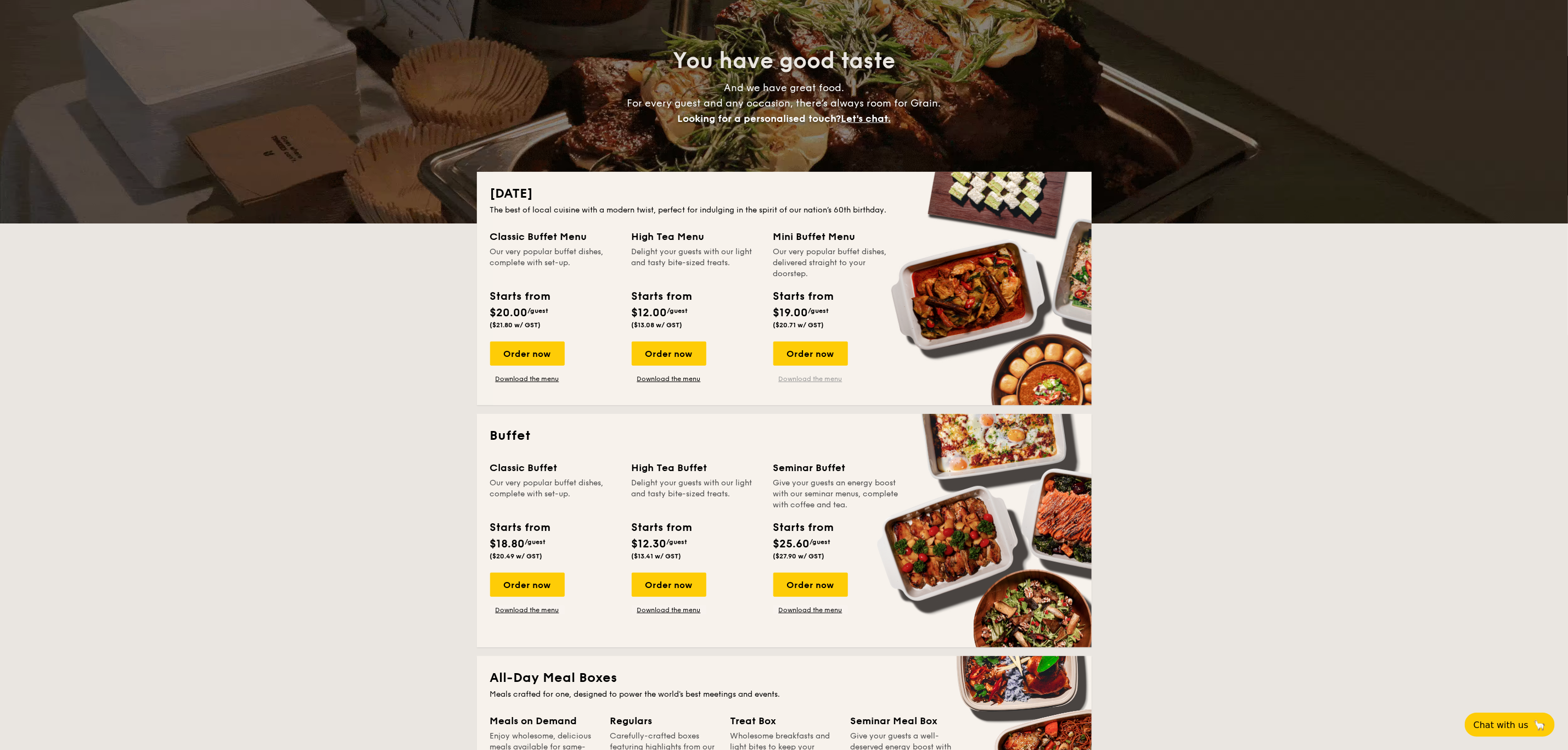
click at [789, 377] on link "Download the menu" at bounding box center [811, 379] width 75 height 9
